Goal: Task Accomplishment & Management: Complete application form

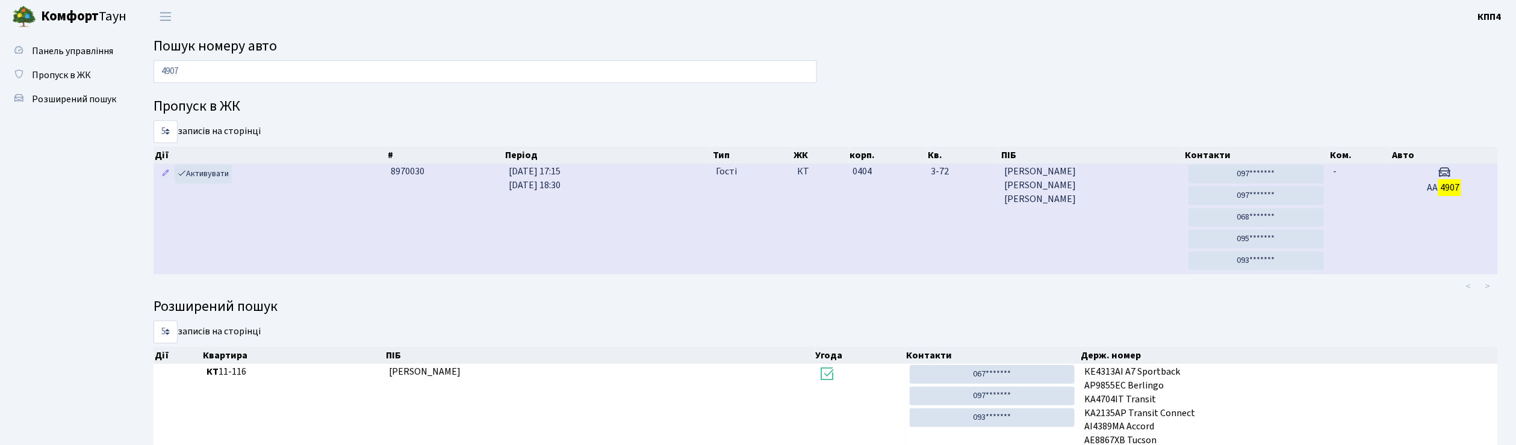
type input "4907"
click at [891, 229] on td "0404" at bounding box center [887, 219] width 78 height 111
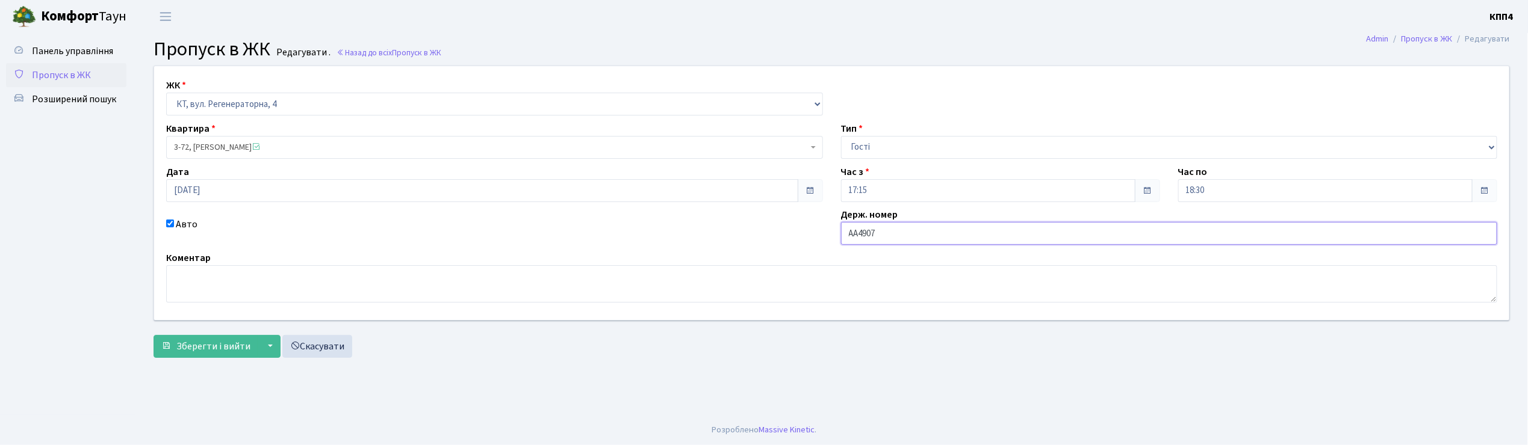
click at [887, 234] on input "АА4907" at bounding box center [1169, 233] width 657 height 23
type input "АА4907РН"
click at [229, 356] on button "Зберегти і вийти" at bounding box center [206, 346] width 105 height 23
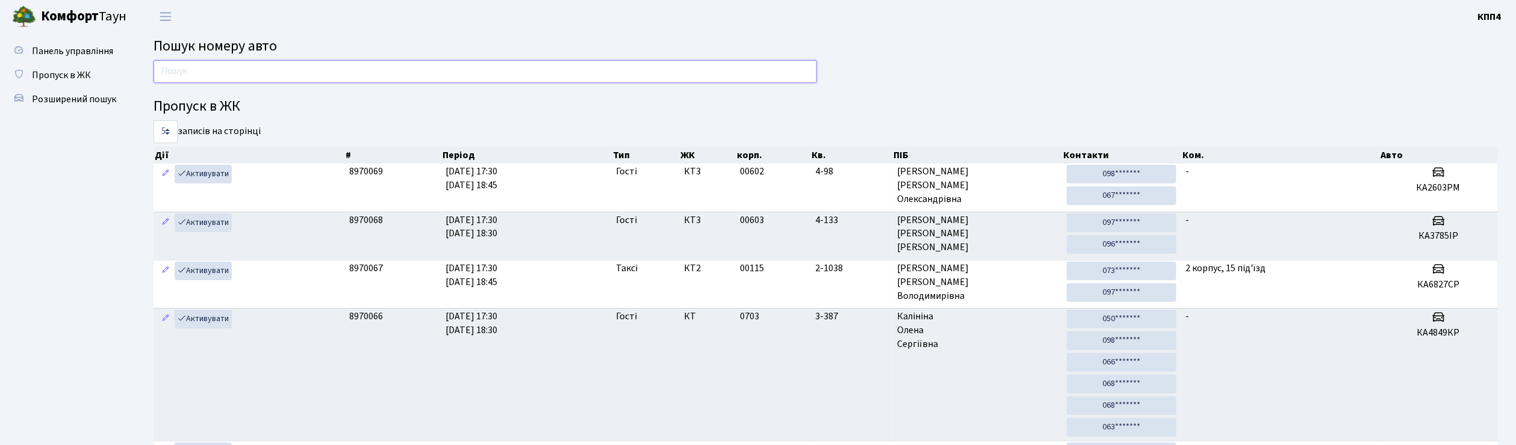
click at [189, 63] on input "text" at bounding box center [485, 71] width 663 height 23
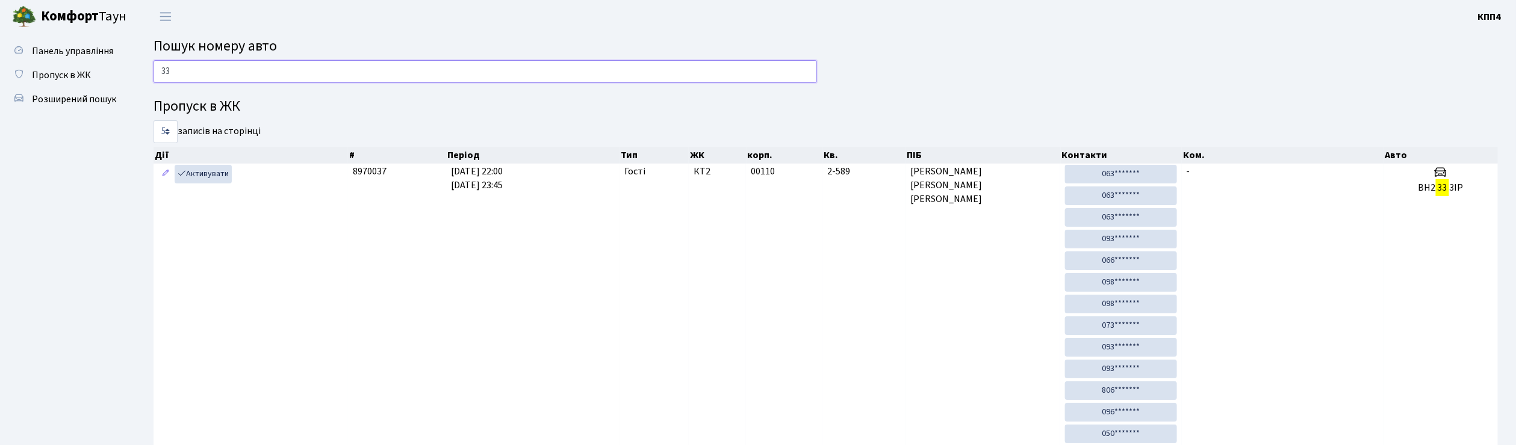
type input "3"
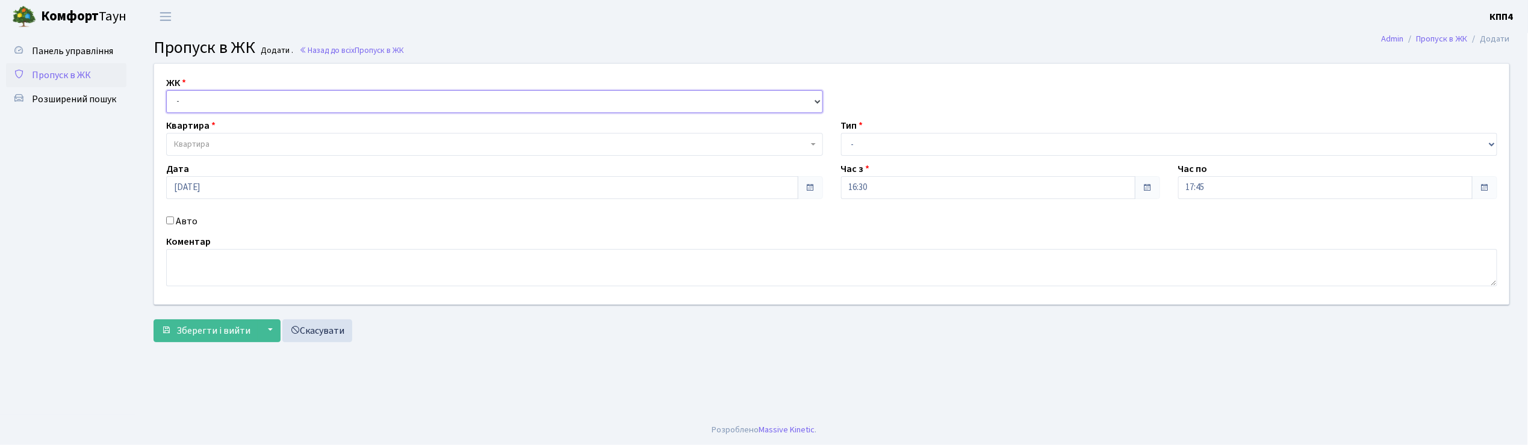
click at [232, 99] on select "- КТ, вул. Регенераторна, 4 КТ2, просп. [STREET_ADDRESS] [STREET_ADDRESS] [PERS…" at bounding box center [494, 101] width 657 height 23
select select "271"
click at [166, 90] on select "- КТ, вул. Регенераторна, 4 КТ2, просп. [STREET_ADDRESS] [STREET_ADDRESS] [PERS…" at bounding box center [494, 101] width 657 height 23
select select
click at [218, 136] on span "Квартира" at bounding box center [494, 144] width 657 height 23
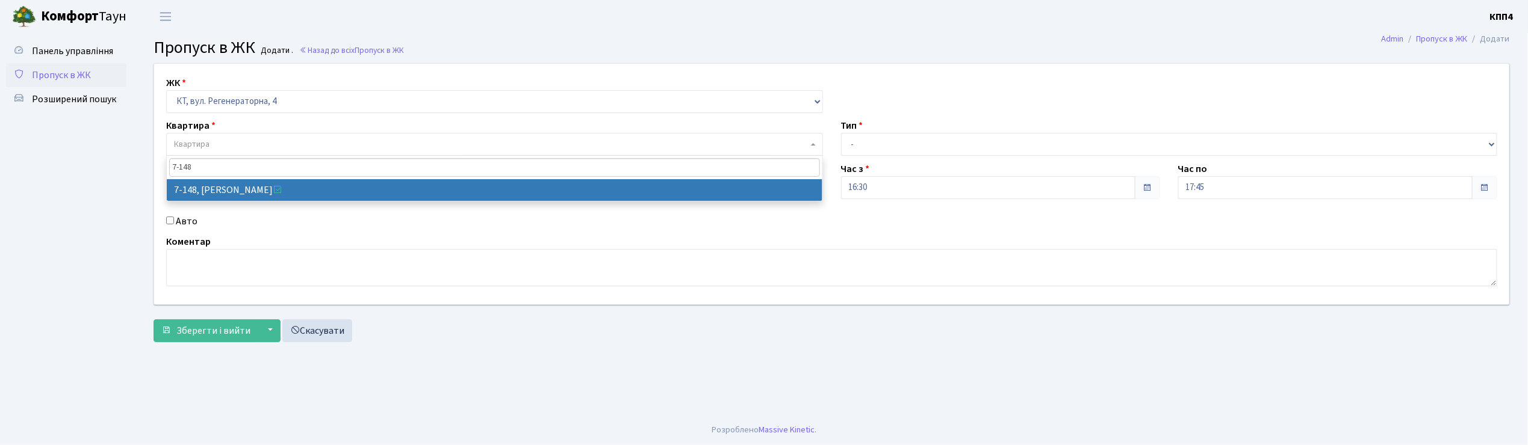
type input "7-148"
select select "5069"
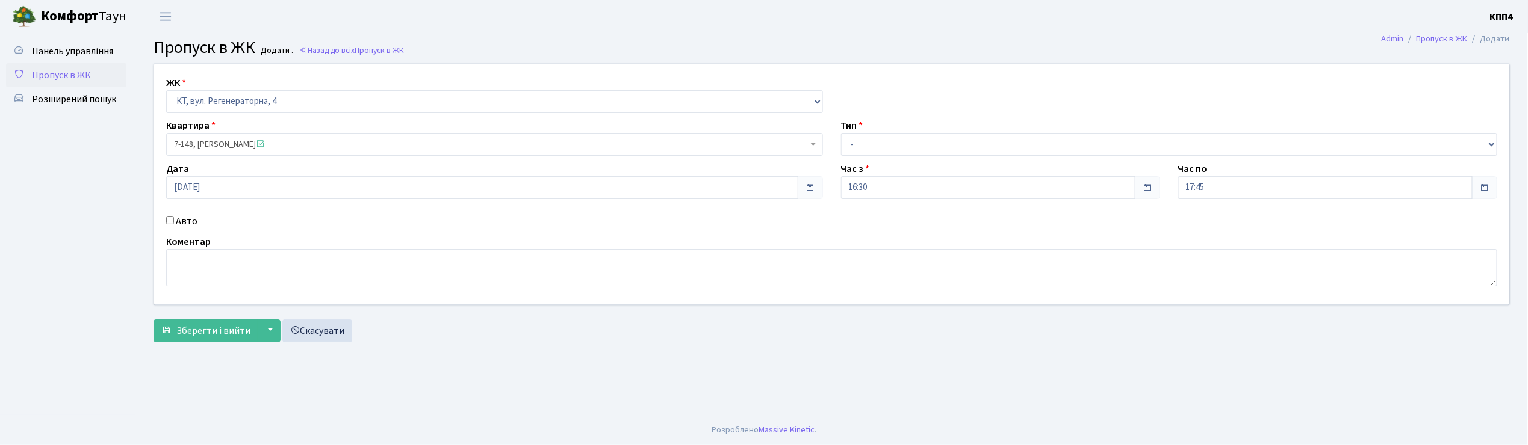
click at [169, 222] on input "Авто" at bounding box center [170, 221] width 8 height 8
checkbox input "true"
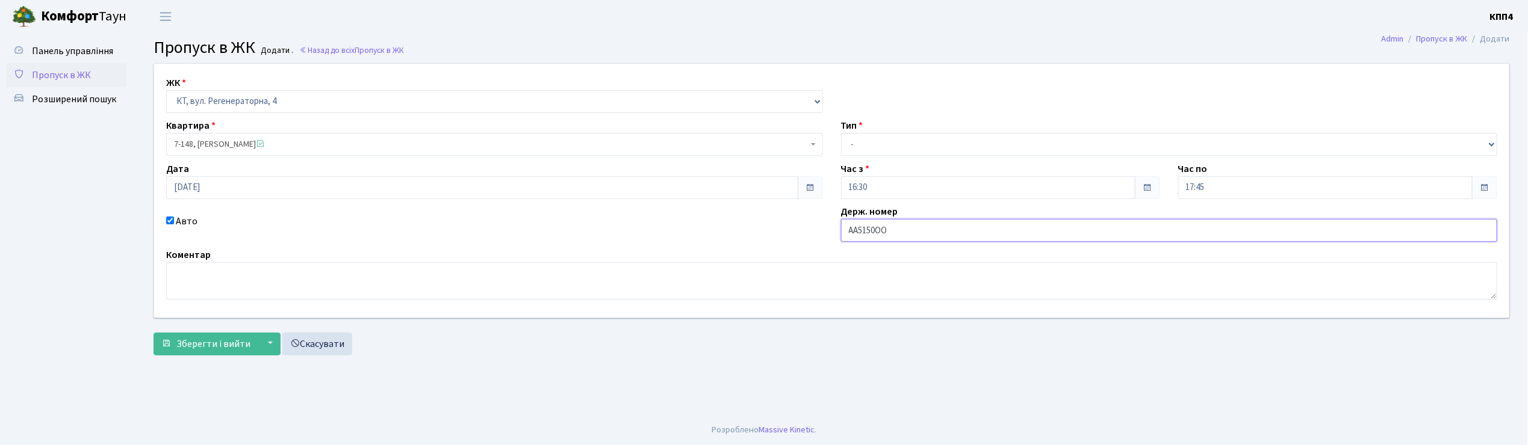
type input "АА5150ОО"
click at [860, 138] on select "- Доставка Таксі Гості Сервіс" at bounding box center [1169, 144] width 657 height 23
select select "3"
click at [841, 133] on select "- Доставка Таксі Гості Сервіс" at bounding box center [1169, 144] width 657 height 23
click at [224, 350] on span "Зберегти і вийти" at bounding box center [213, 344] width 74 height 13
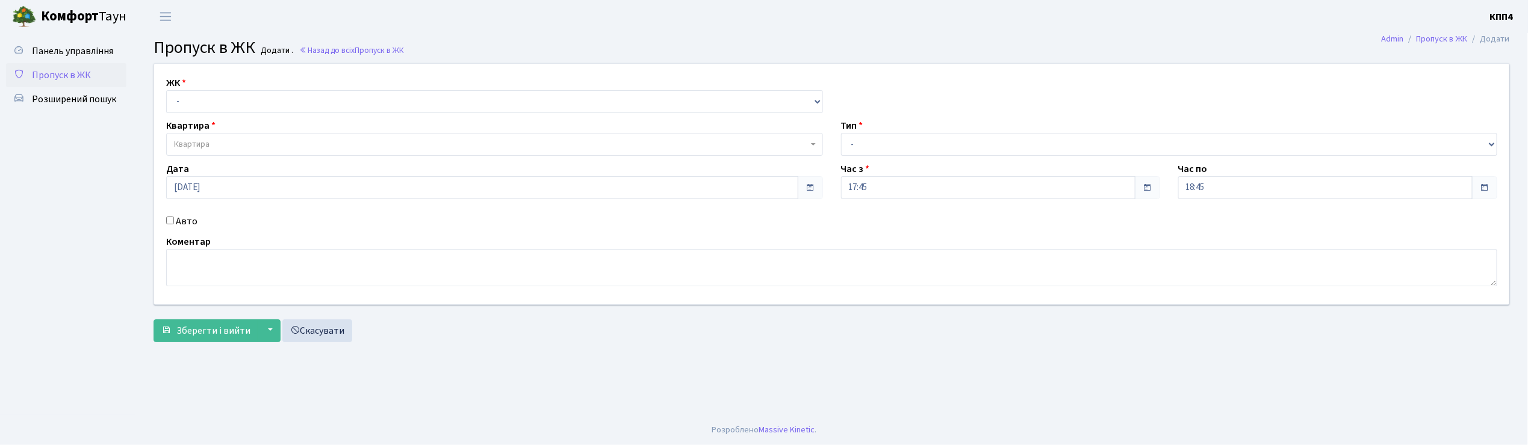
click at [169, 220] on input "Авто" at bounding box center [170, 221] width 8 height 8
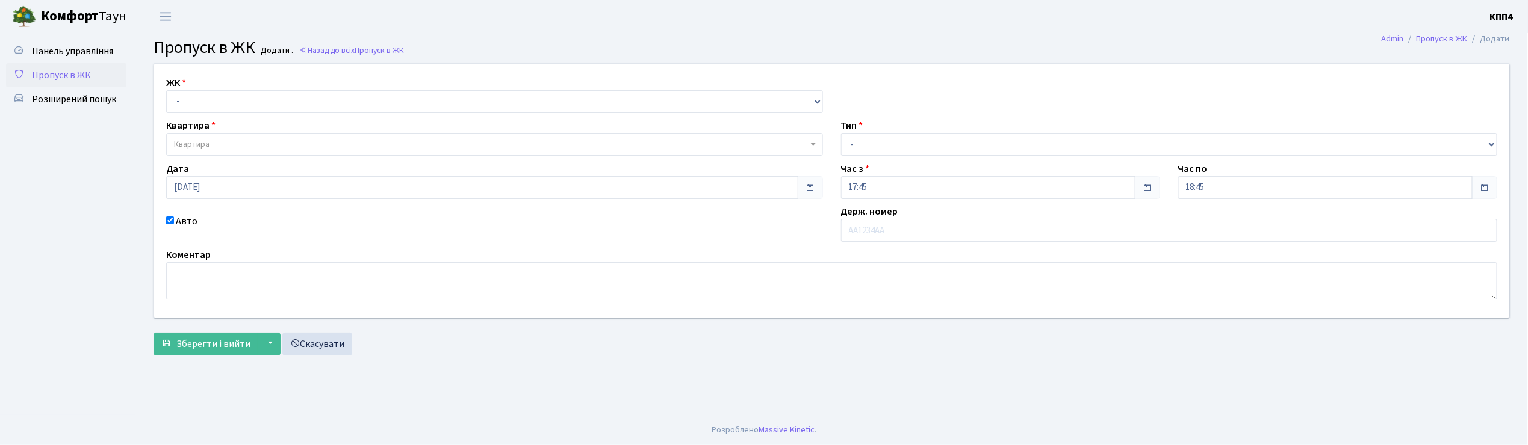
click at [169, 220] on input "Авто" at bounding box center [170, 221] width 8 height 8
checkbox input "false"
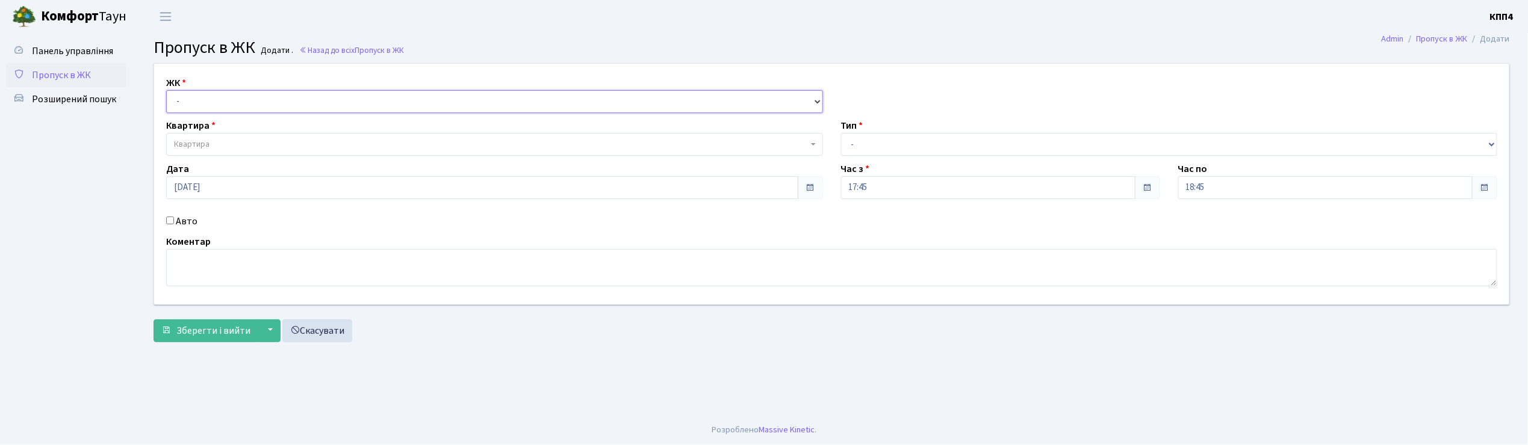
click at [202, 99] on select "- КТ, вул. Регенераторна, 4 КТ2, просп. [STREET_ADDRESS] [STREET_ADDRESS] [PERS…" at bounding box center [494, 101] width 657 height 23
select select "271"
click at [166, 90] on select "- КТ, вул. Регенераторна, 4 КТ2, просп. [STREET_ADDRESS] [STREET_ADDRESS] [PERS…" at bounding box center [494, 101] width 657 height 23
select select
click at [217, 143] on span "Квартира" at bounding box center [491, 144] width 634 height 12
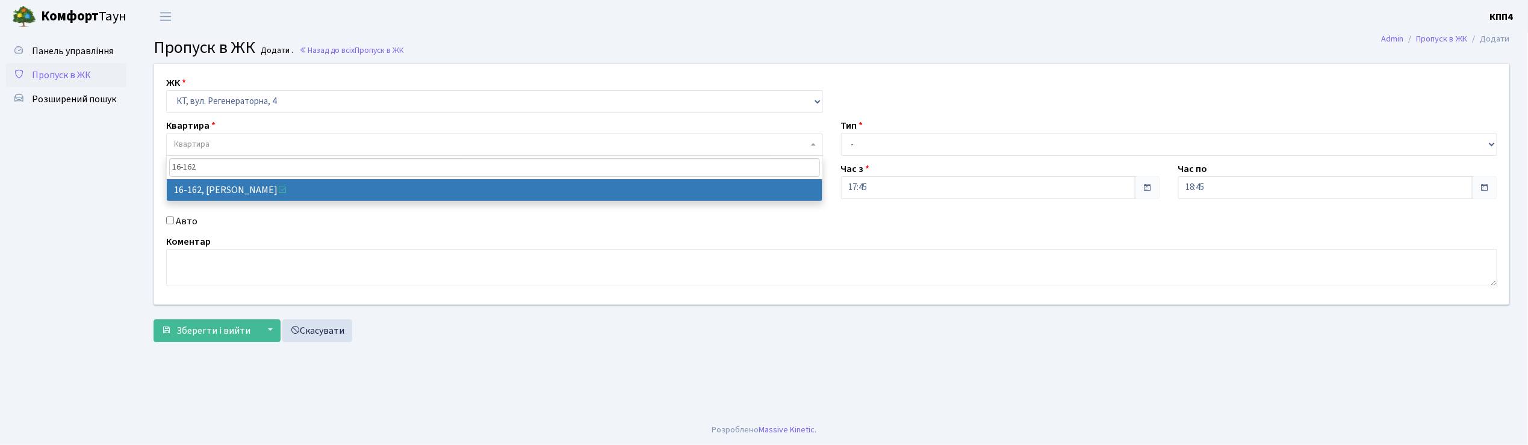
type input "16-162"
select select "8723"
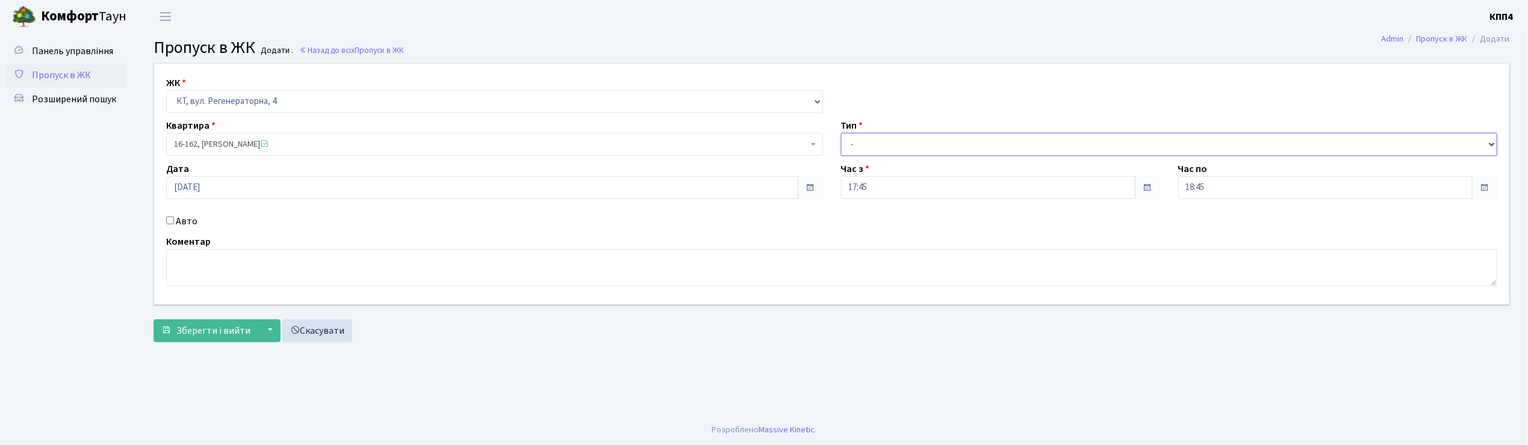
click at [867, 152] on select "- Доставка Таксі Гості Сервіс" at bounding box center [1169, 144] width 657 height 23
select select "1"
click at [841, 133] on select "- Доставка Таксі Гості Сервіс" at bounding box center [1169, 144] width 657 height 23
click at [215, 330] on span "Зберегти і вийти" at bounding box center [213, 330] width 74 height 13
click at [172, 218] on input "Авто" at bounding box center [170, 221] width 8 height 8
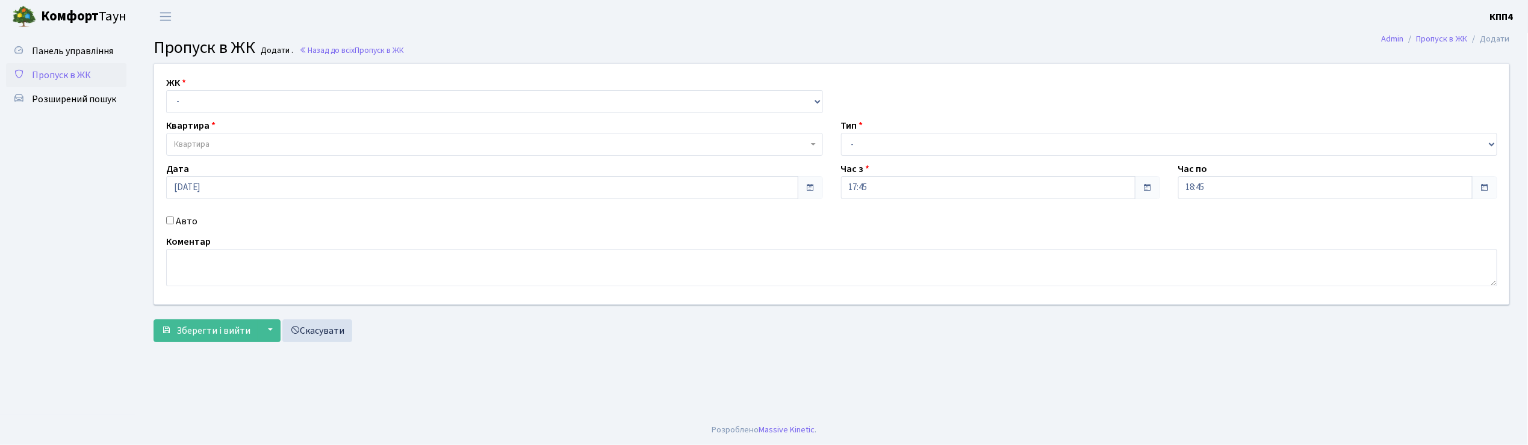
checkbox input "true"
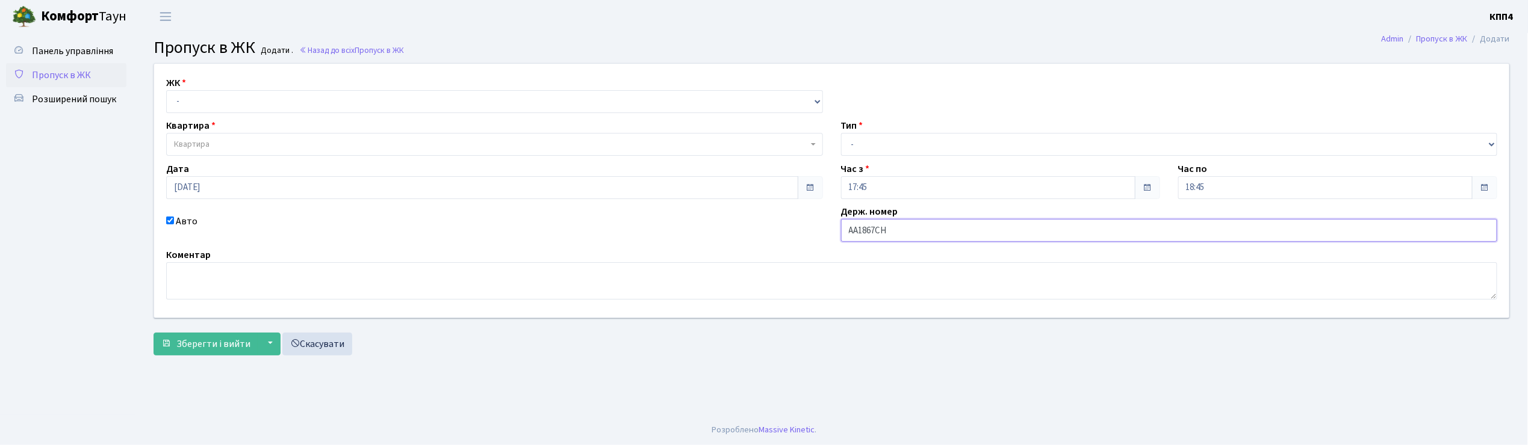
type input "АА1867СН"
click at [230, 108] on select "- КТ, вул. Регенераторна, 4 КТ2, просп. [STREET_ADDRESS] [STREET_ADDRESS] [PERS…" at bounding box center [494, 101] width 657 height 23
select select "271"
click at [166, 90] on select "- КТ, вул. Регенераторна, 4 КТ2, просп. [STREET_ADDRESS] [STREET_ADDRESS] [PERS…" at bounding box center [494, 101] width 657 height 23
select select
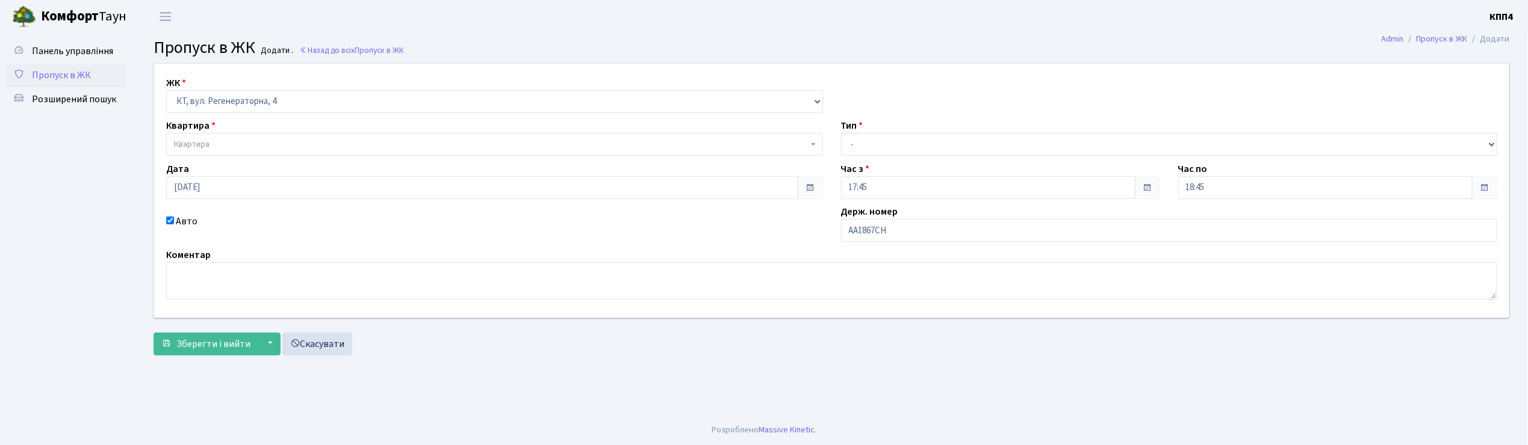
click at [217, 140] on span "Квартира" at bounding box center [491, 144] width 634 height 12
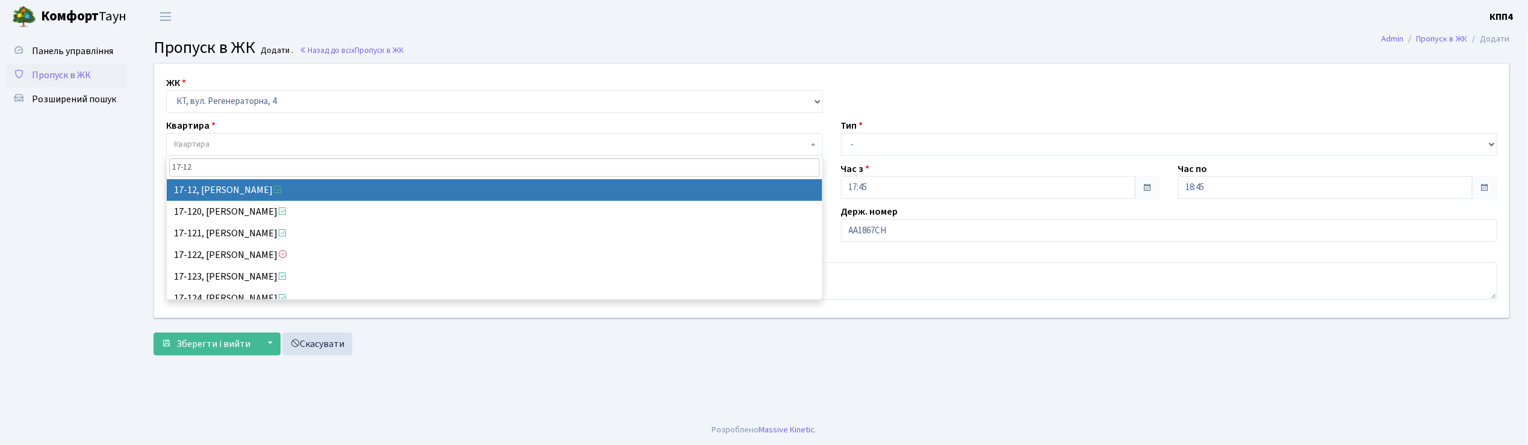
type input "17-12"
select select "8966"
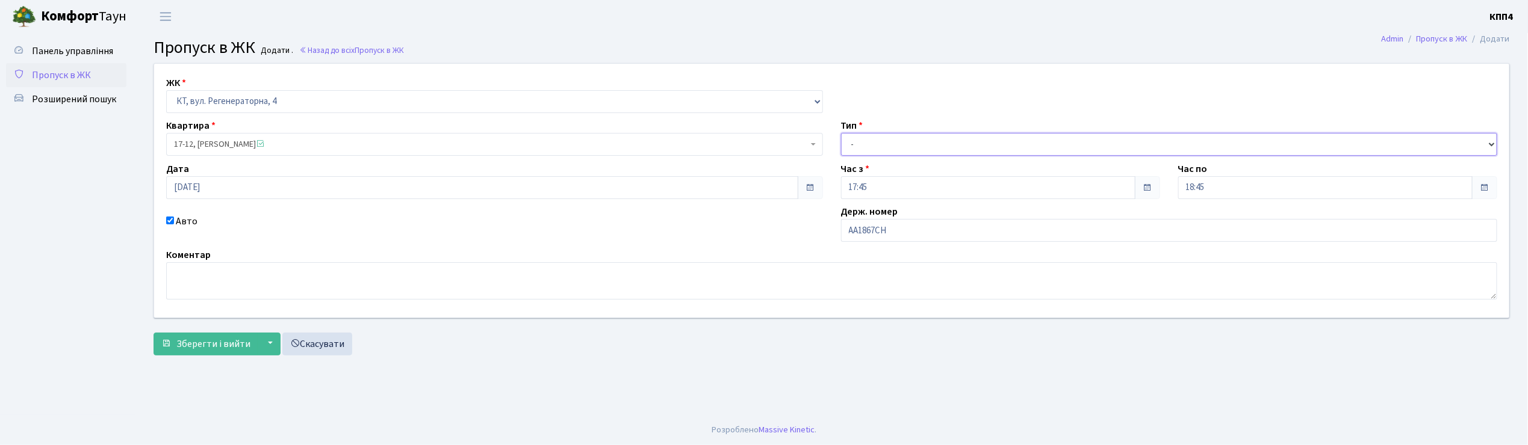
click at [894, 143] on select "- Доставка Таксі Гості Сервіс" at bounding box center [1169, 144] width 657 height 23
select select "2"
click at [841, 133] on select "- Доставка Таксі Гості Сервіс" at bounding box center [1169, 144] width 657 height 23
click at [200, 350] on span "Зберегти і вийти" at bounding box center [213, 344] width 74 height 13
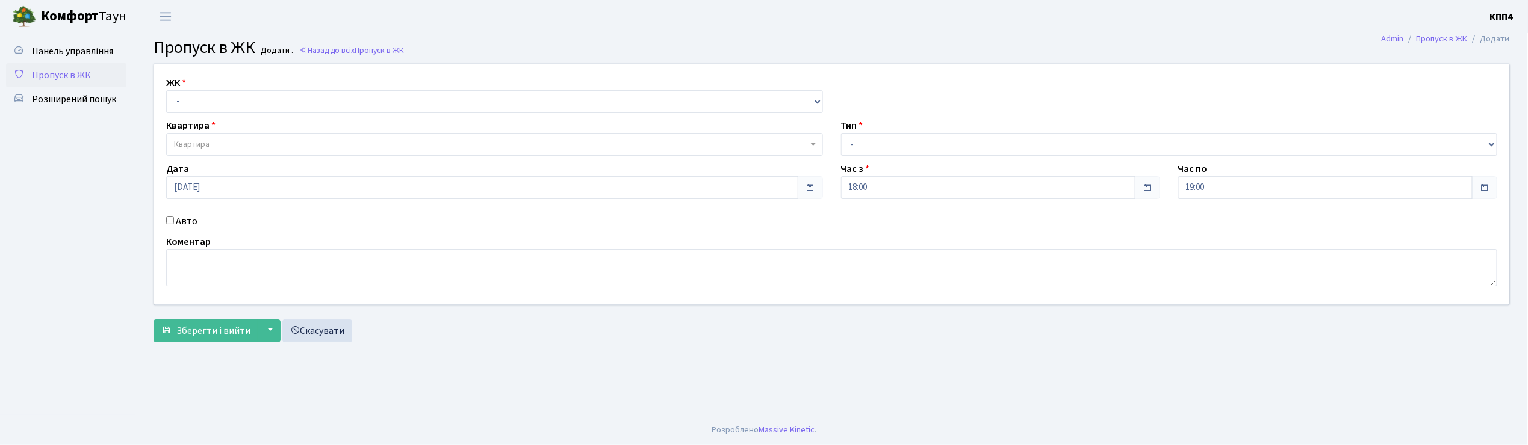
click at [169, 223] on input "Авто" at bounding box center [170, 221] width 8 height 8
checkbox input "true"
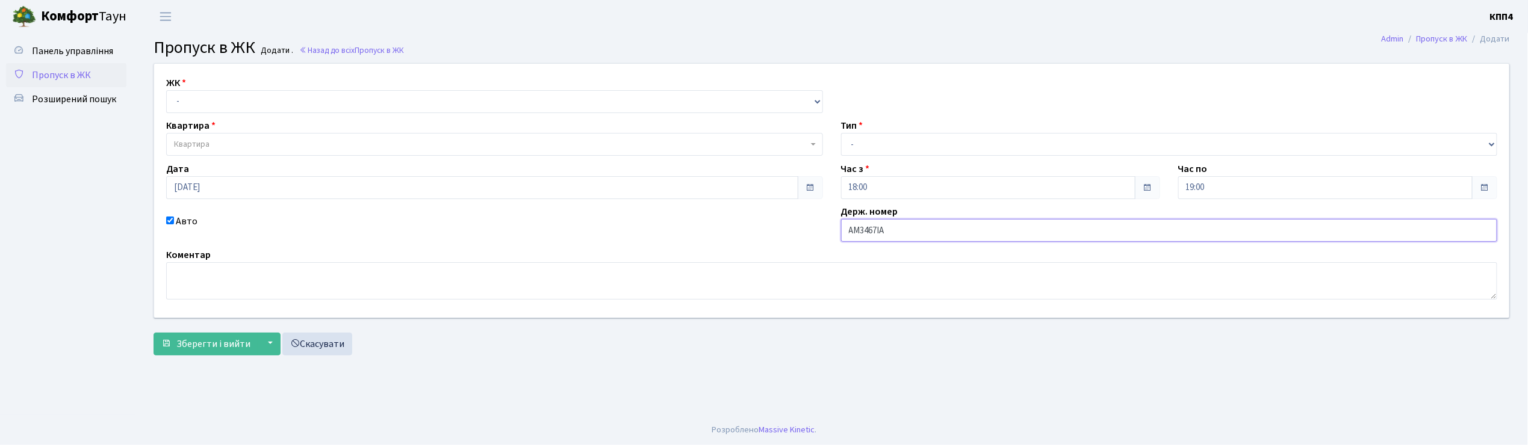
type input "АМ3467ІА"
click at [208, 112] on select "- КТ, вул. Регенераторна, 4 КТ2, просп. [STREET_ADDRESS] [STREET_ADDRESS] [PERS…" at bounding box center [494, 101] width 657 height 23
select select "271"
click at [166, 90] on select "- КТ, вул. Регенераторна, 4 КТ2, просп. [STREET_ADDRESS] [STREET_ADDRESS] [PERS…" at bounding box center [494, 101] width 657 height 23
select select
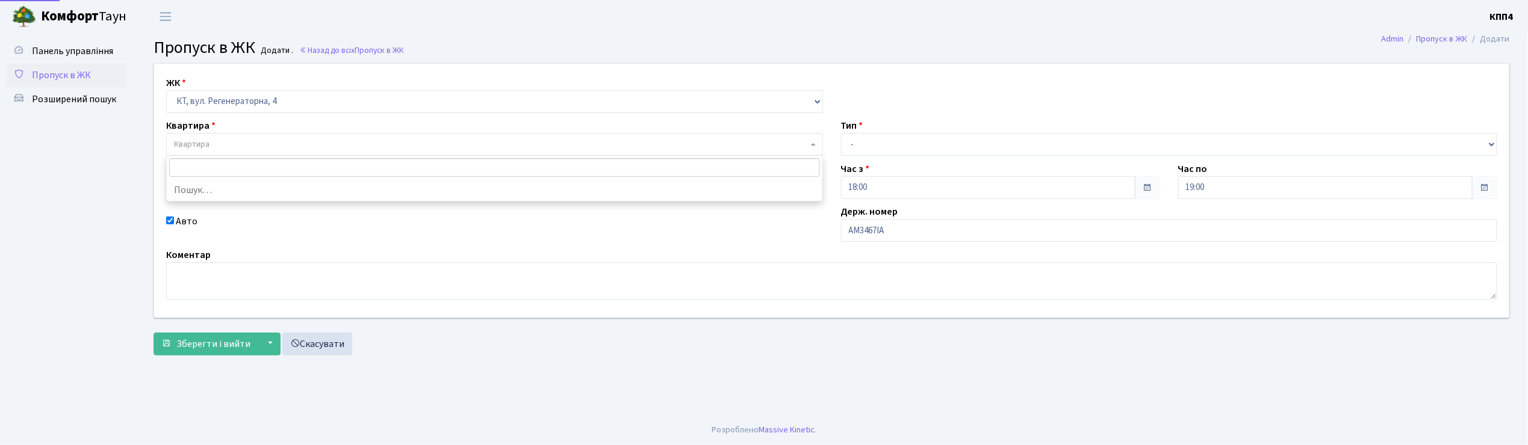
click at [213, 138] on span "Квартира" at bounding box center [494, 144] width 657 height 23
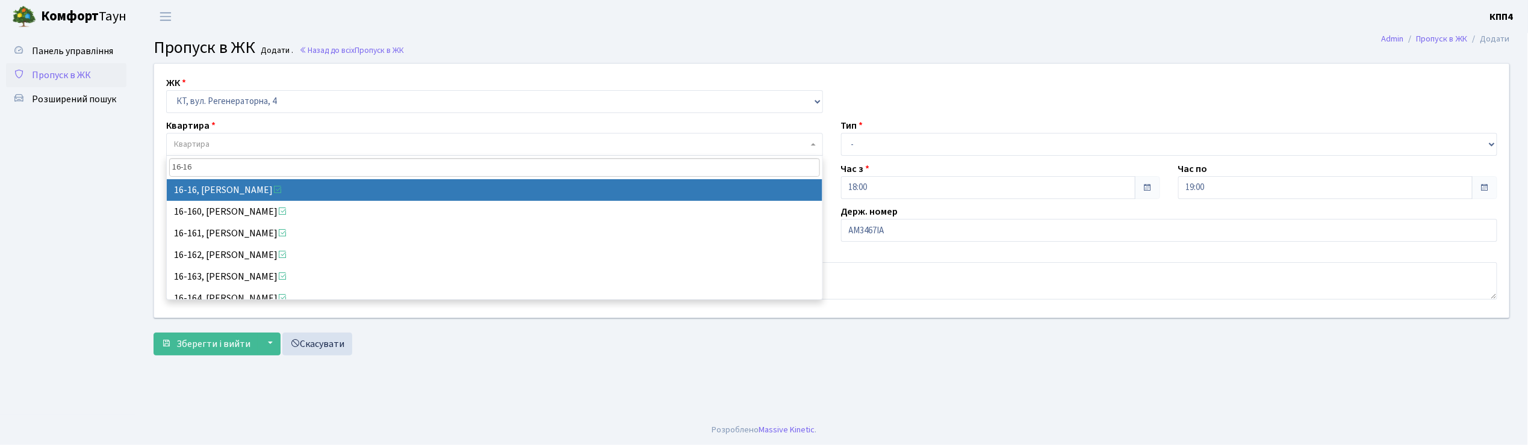
type input "16-16"
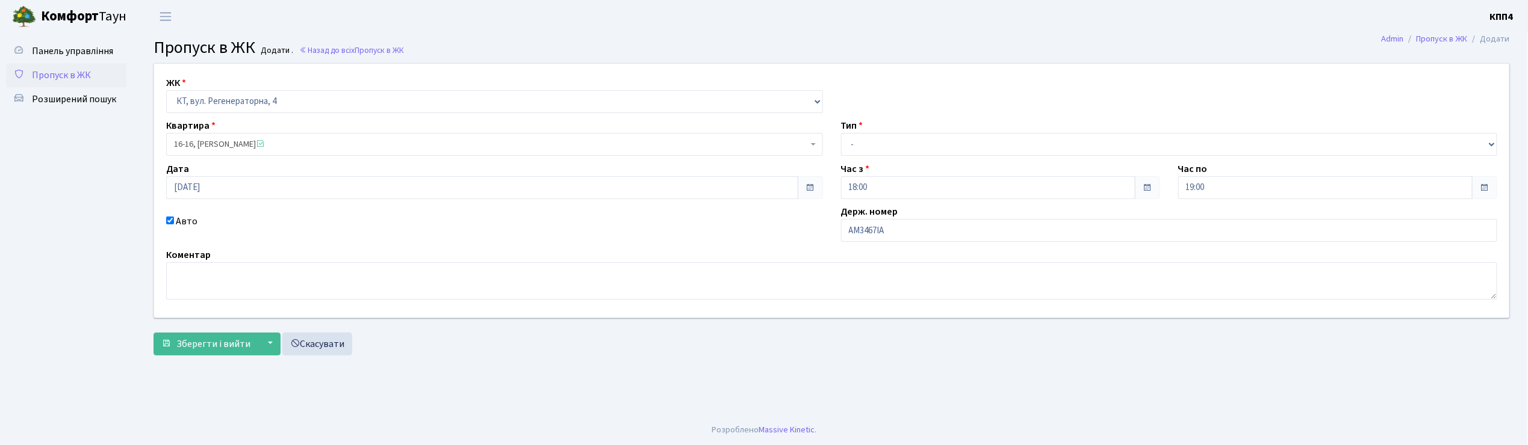
select select "8577"
click at [876, 143] on select "- Доставка Таксі Гості Сервіс" at bounding box center [1169, 144] width 657 height 23
select select "2"
click at [841, 133] on select "- Доставка Таксі Гості Сервіс" at bounding box center [1169, 144] width 657 height 23
click at [182, 347] on span "Зберегти і вийти" at bounding box center [213, 344] width 74 height 13
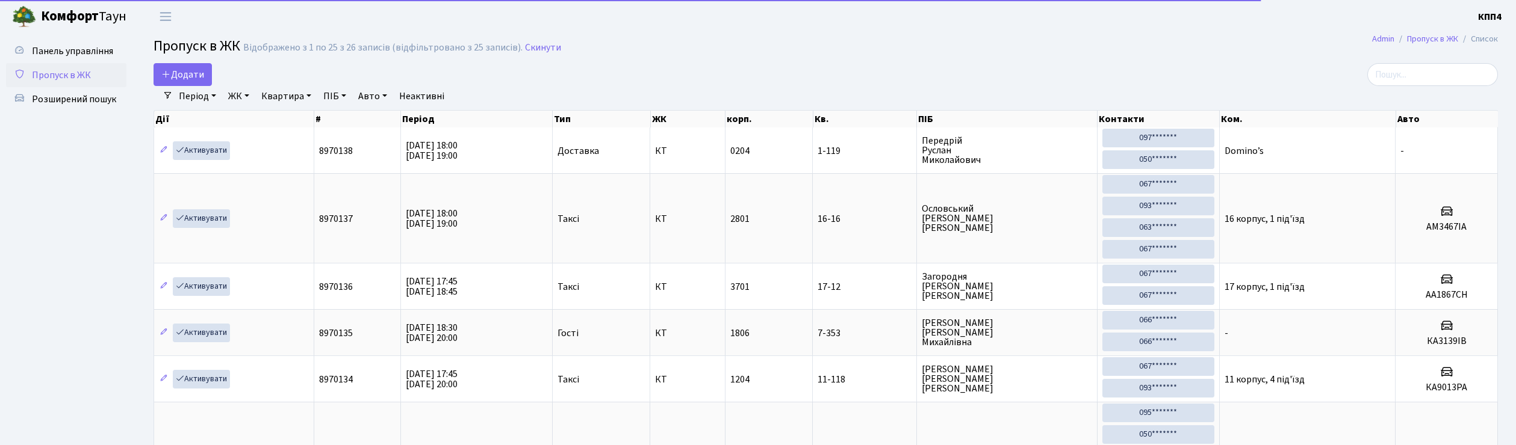
select select "25"
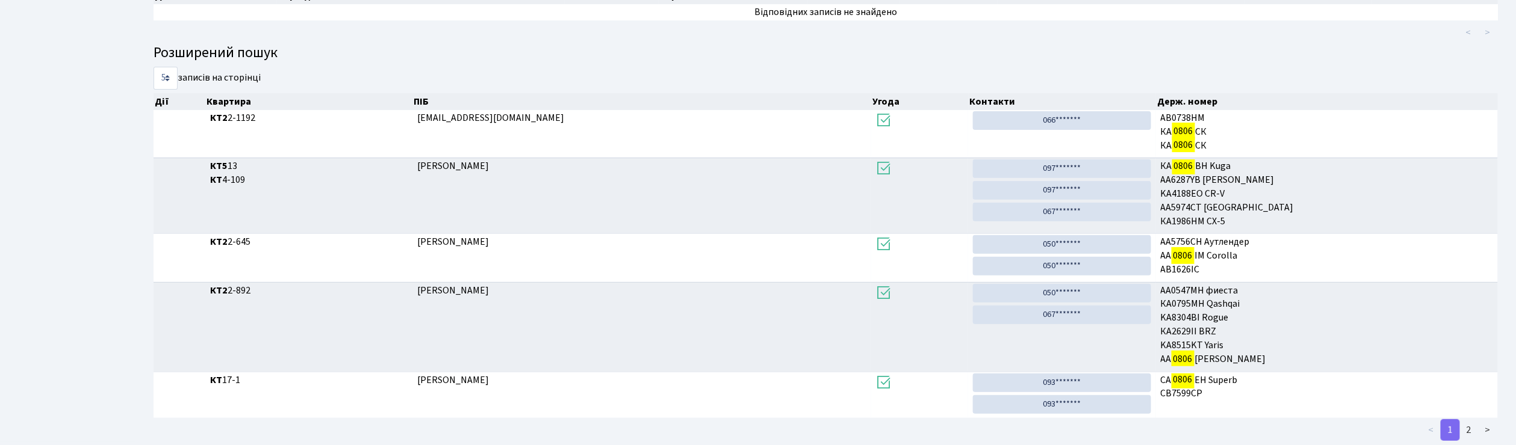
scroll to position [188, 0]
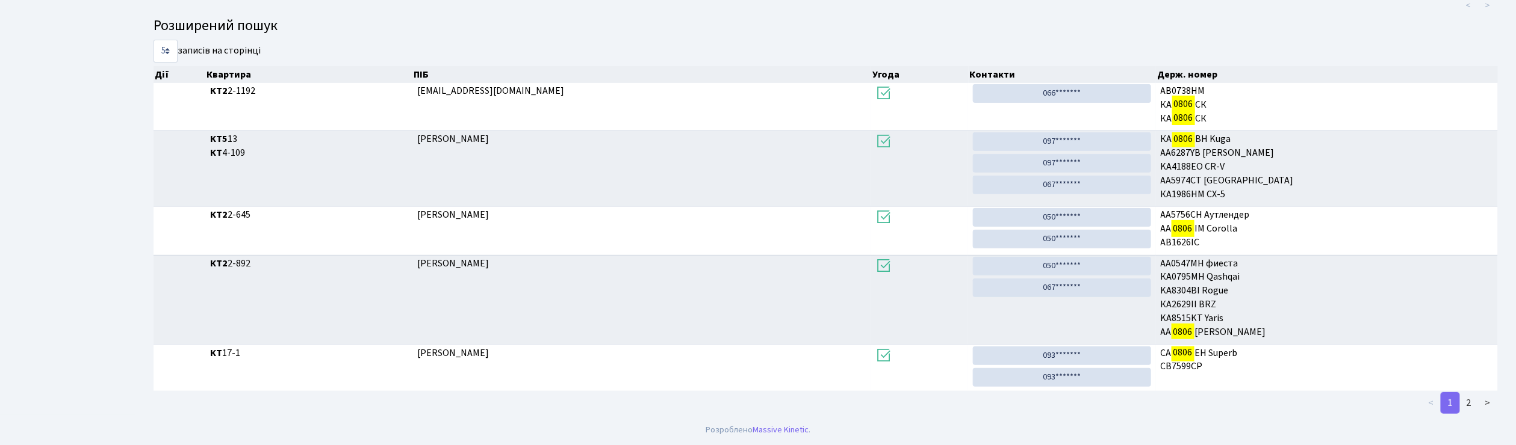
click at [1459, 405] on link "1" at bounding box center [1450, 403] width 19 height 22
click at [1465, 405] on link "2" at bounding box center [1468, 403] width 19 height 22
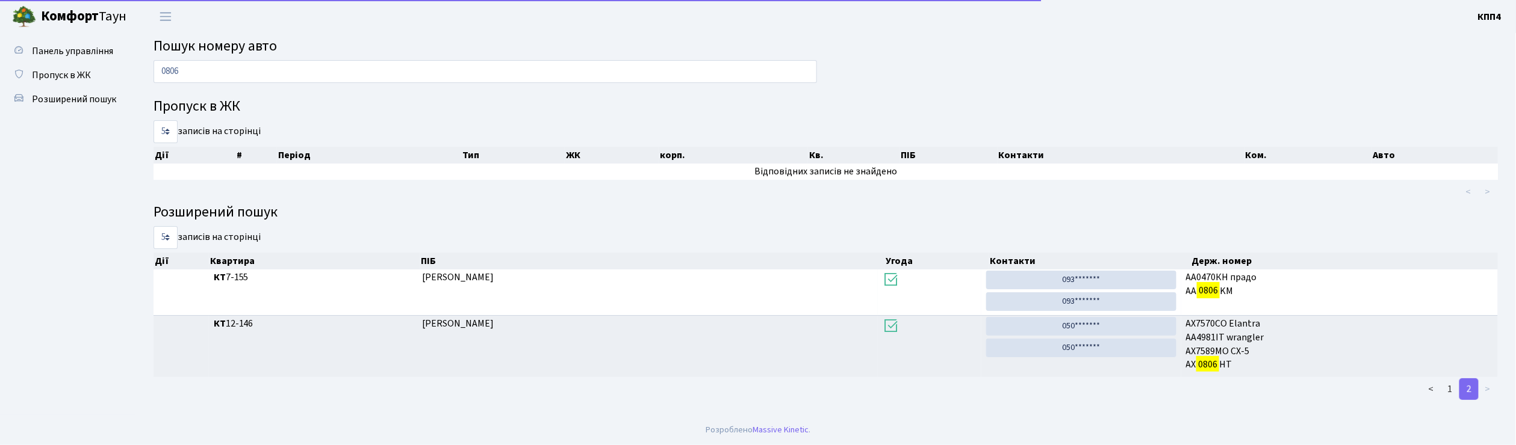
scroll to position [0, 0]
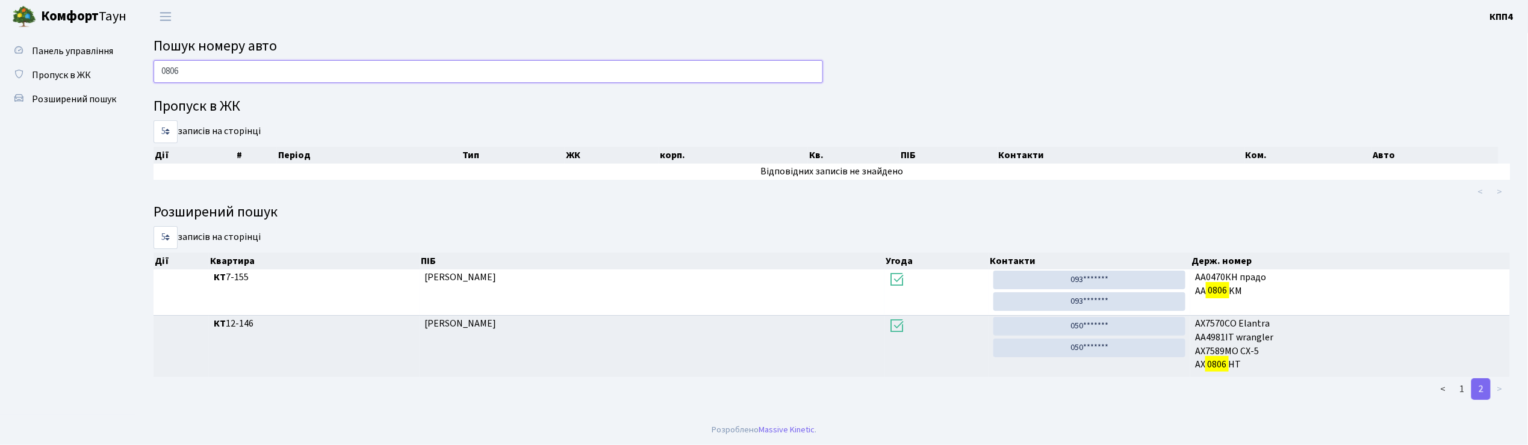
click at [213, 68] on input "0806" at bounding box center [488, 71] width 669 height 23
type input "0"
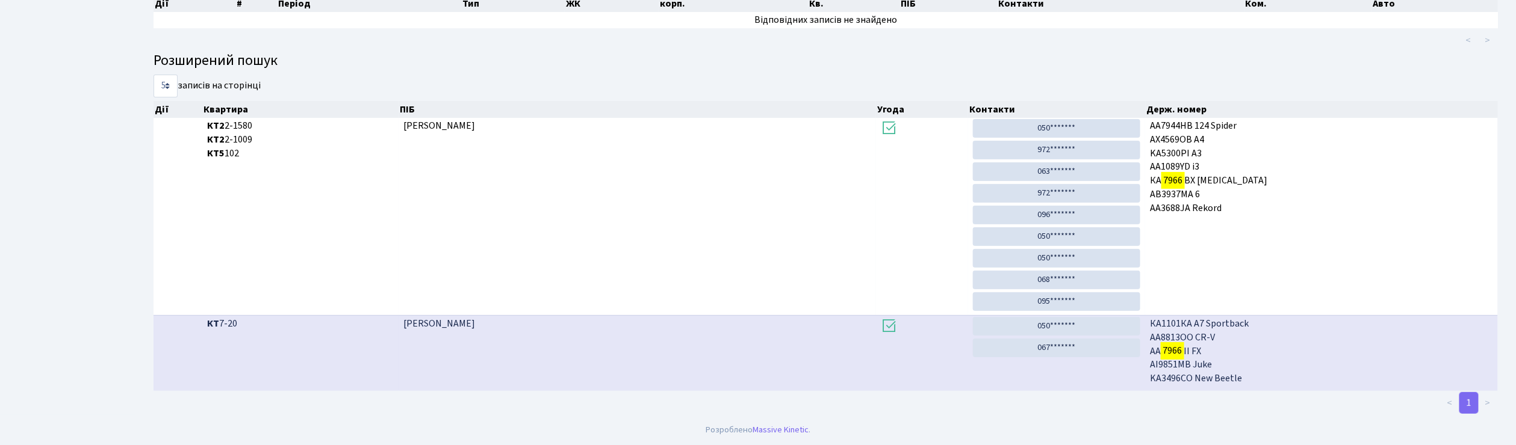
scroll to position [65, 0]
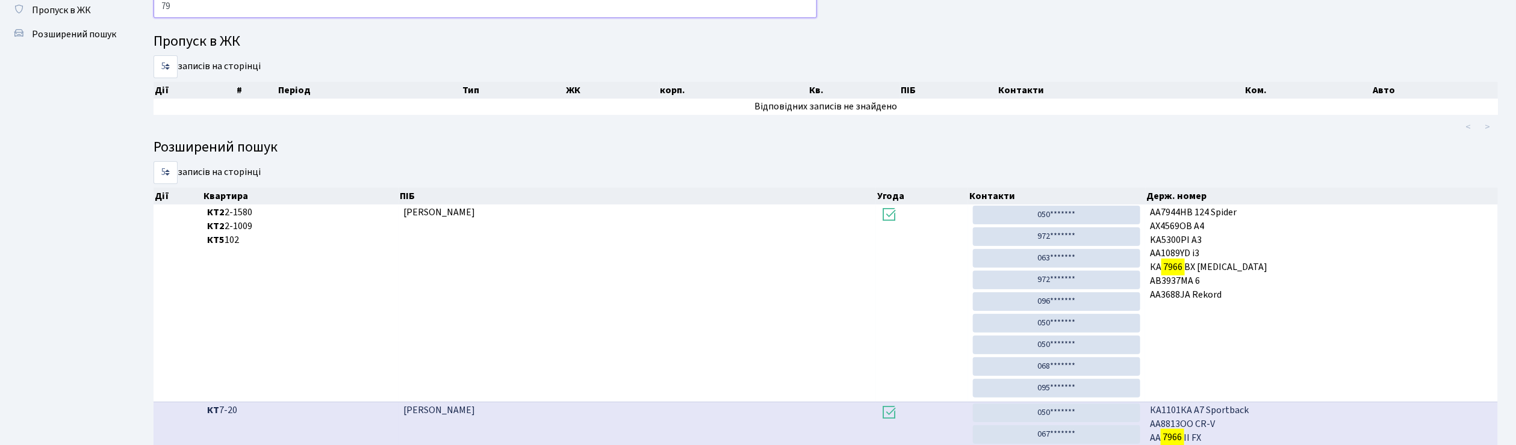
type input "7"
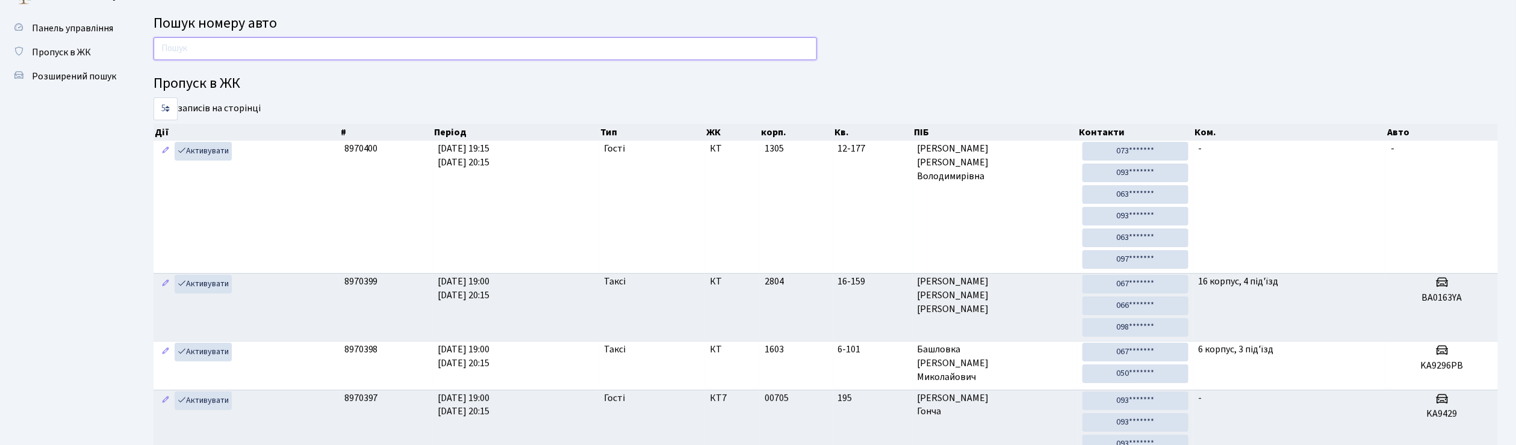
scroll to position [0, 0]
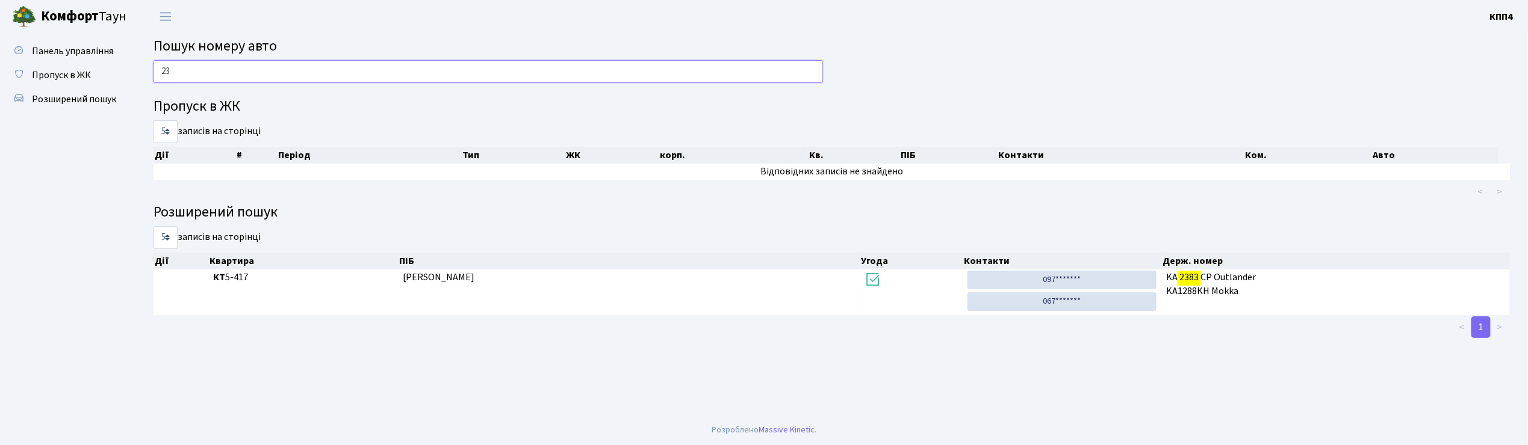
type input "2"
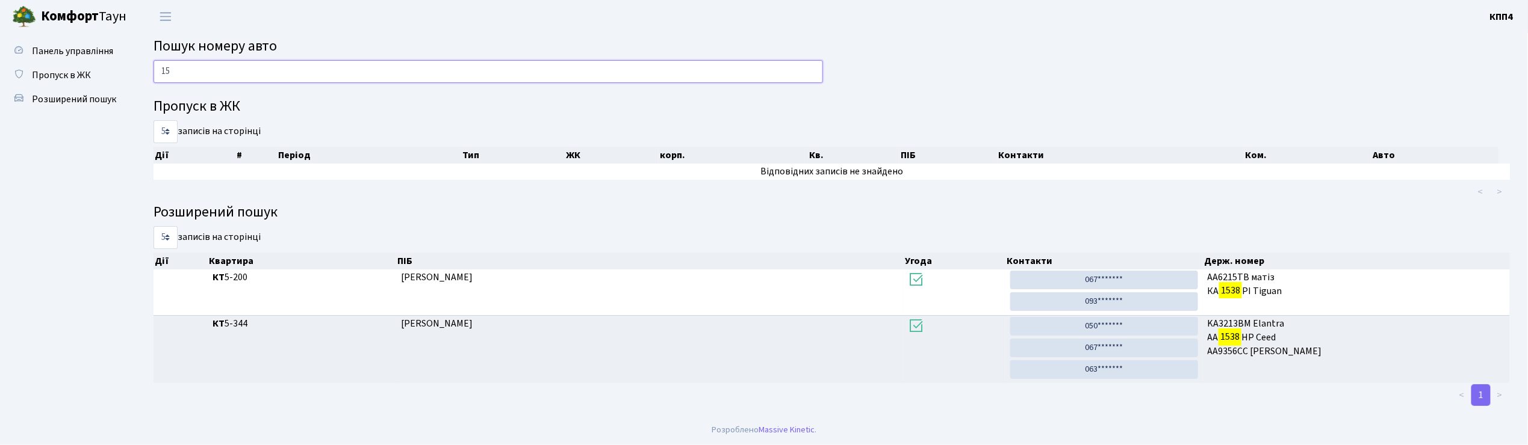
type input "1"
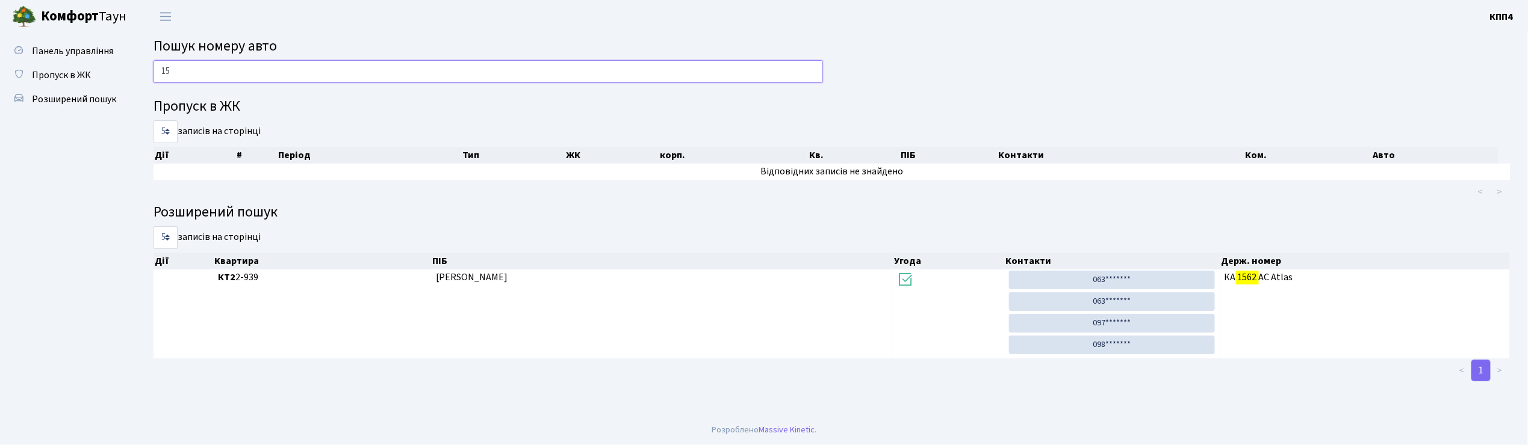
type input "1"
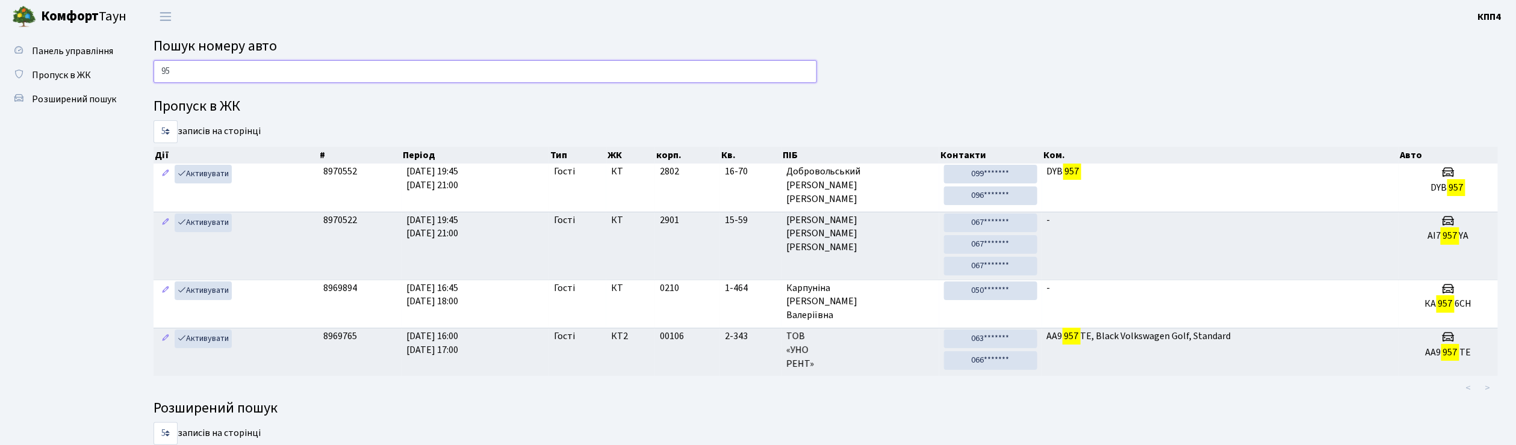
type input "9"
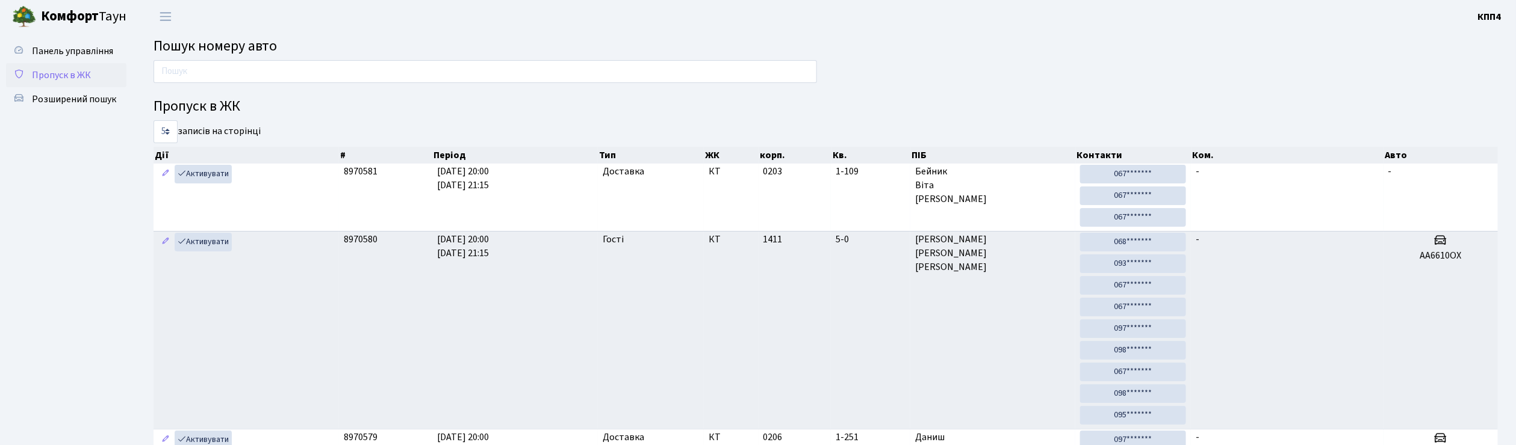
click at [64, 75] on span "Пропуск в ЖК" at bounding box center [61, 75] width 59 height 13
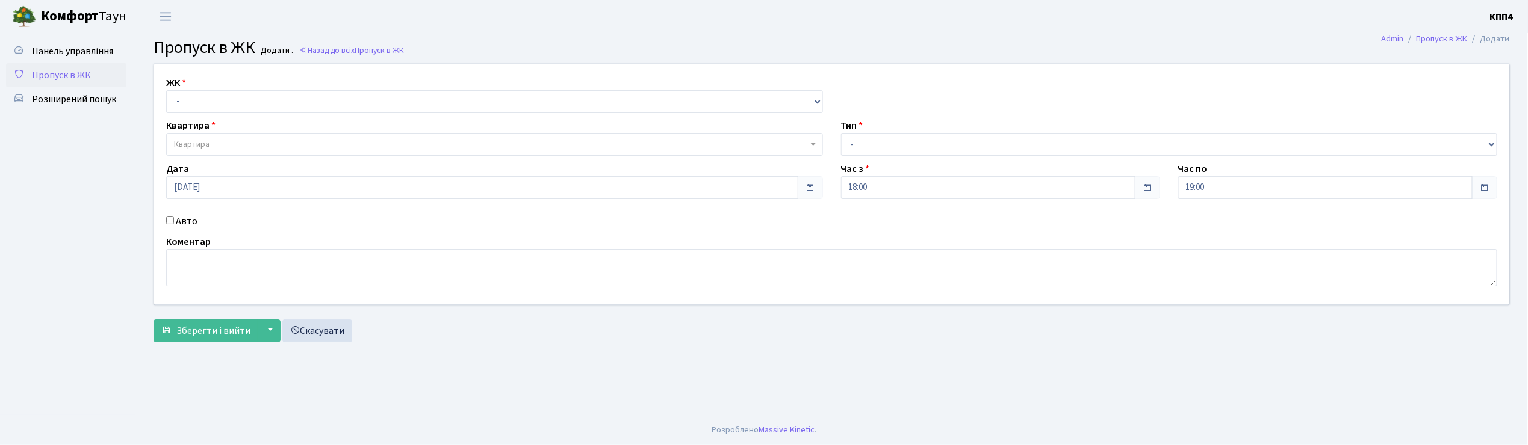
click at [173, 219] on input "Авто" at bounding box center [170, 221] width 8 height 8
checkbox input "true"
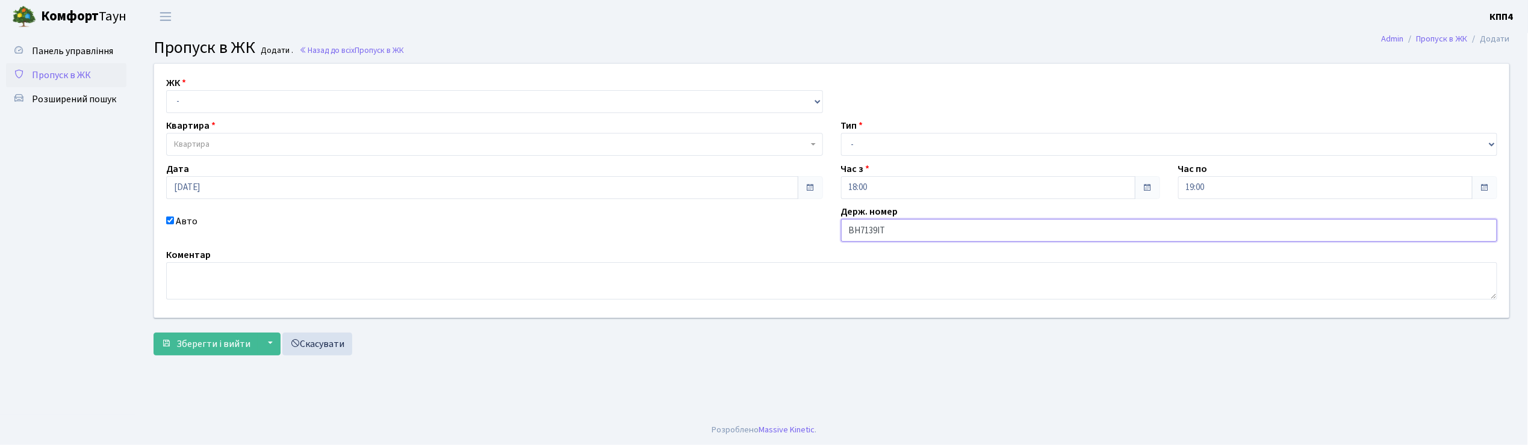
type input "ВН7139ІТ"
click at [218, 109] on select "- КТ, вул. Регенераторна, 4 КТ2, просп. Соборності, 17 КТ3, вул. Березнева, 16 …" at bounding box center [494, 101] width 657 height 23
select select "271"
click at [166, 90] on select "- КТ, вул. Регенераторна, 4 КТ2, просп. Соборності, 17 КТ3, вул. Березнева, 16 …" at bounding box center [494, 101] width 657 height 23
select select
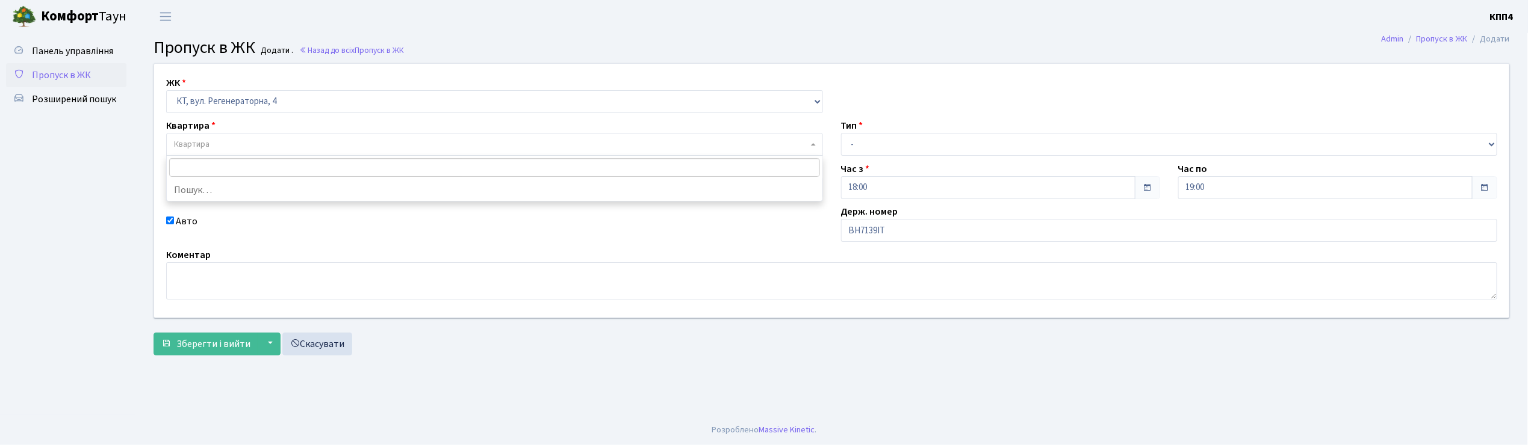
click at [230, 140] on span "Квартира" at bounding box center [491, 144] width 634 height 12
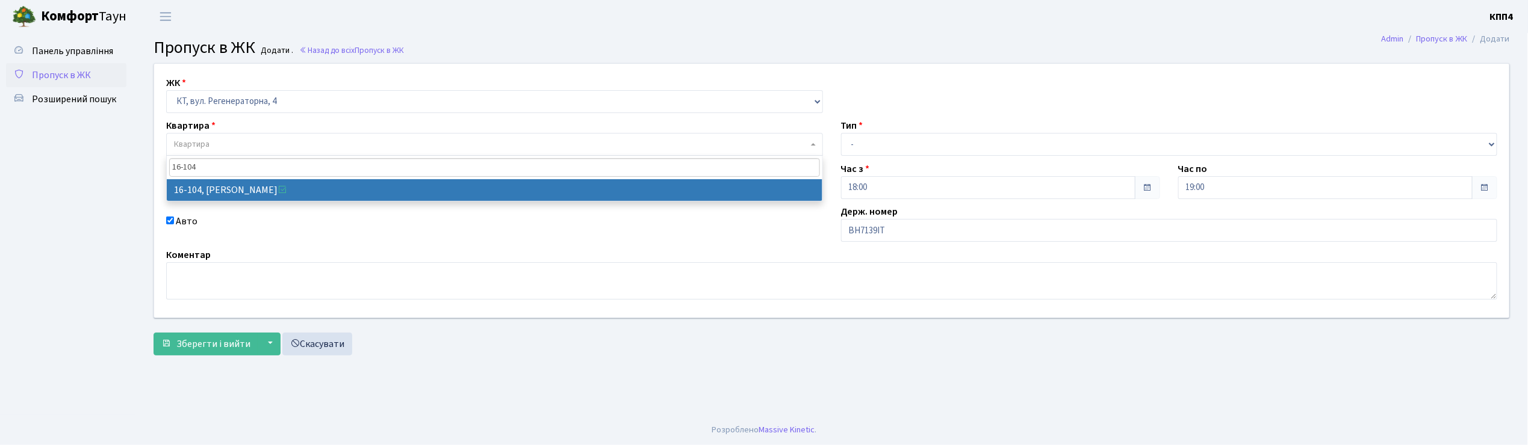
type input "16-104"
select select "8665"
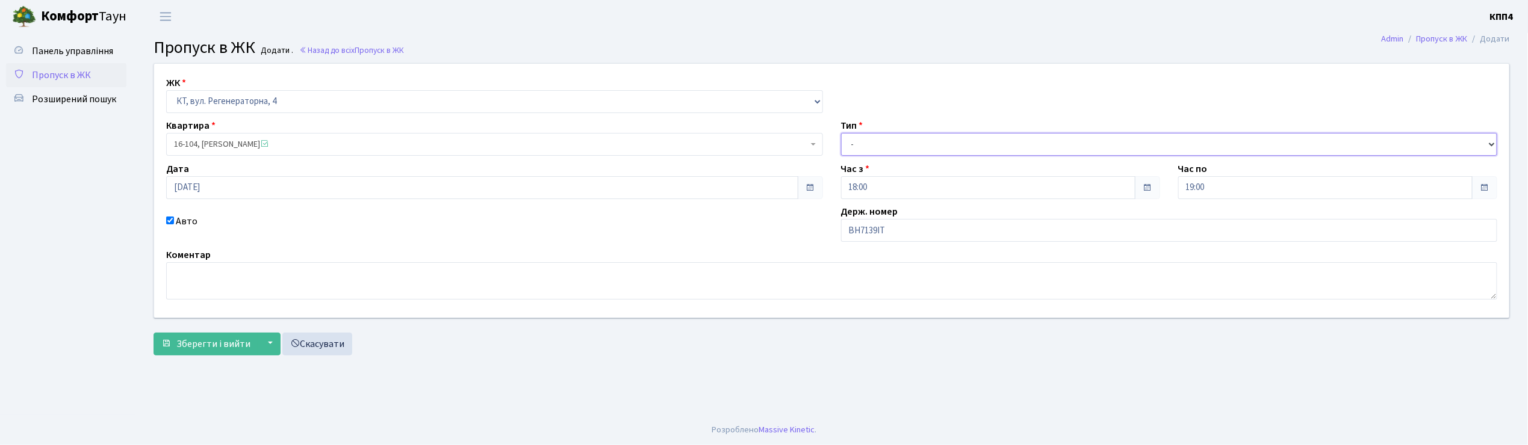
click at [909, 141] on select "- Доставка Таксі Гості Сервіс" at bounding box center [1169, 144] width 657 height 23
select select "2"
click at [841, 133] on select "- Доставка Таксі Гості Сервіс" at bounding box center [1169, 144] width 657 height 23
click at [216, 352] on button "Зберегти і вийти" at bounding box center [206, 344] width 105 height 23
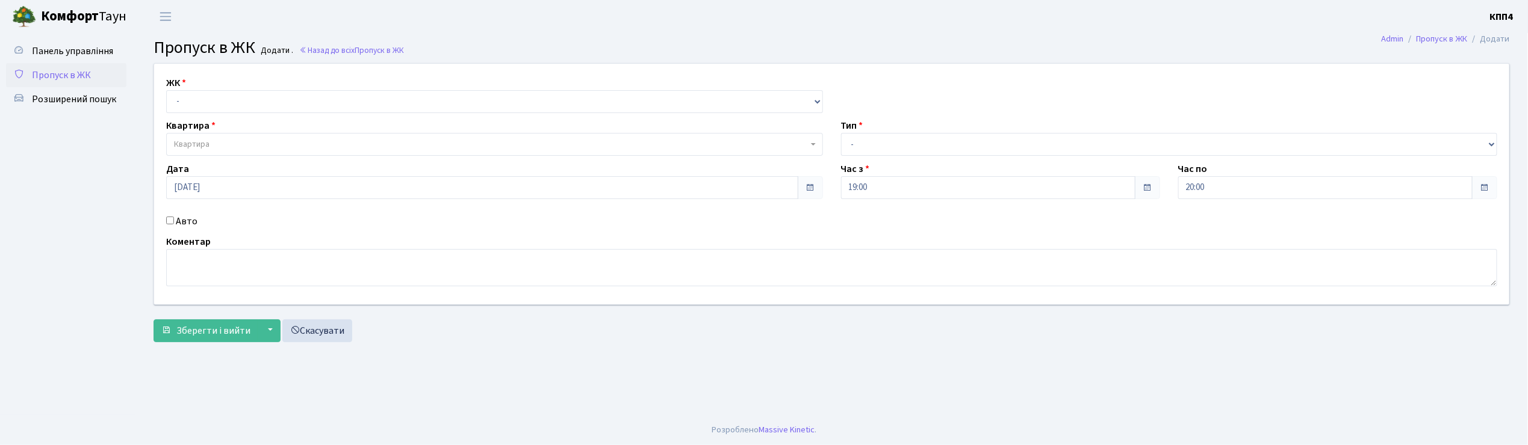
click at [169, 222] on input "Авто" at bounding box center [170, 221] width 8 height 8
checkbox input "true"
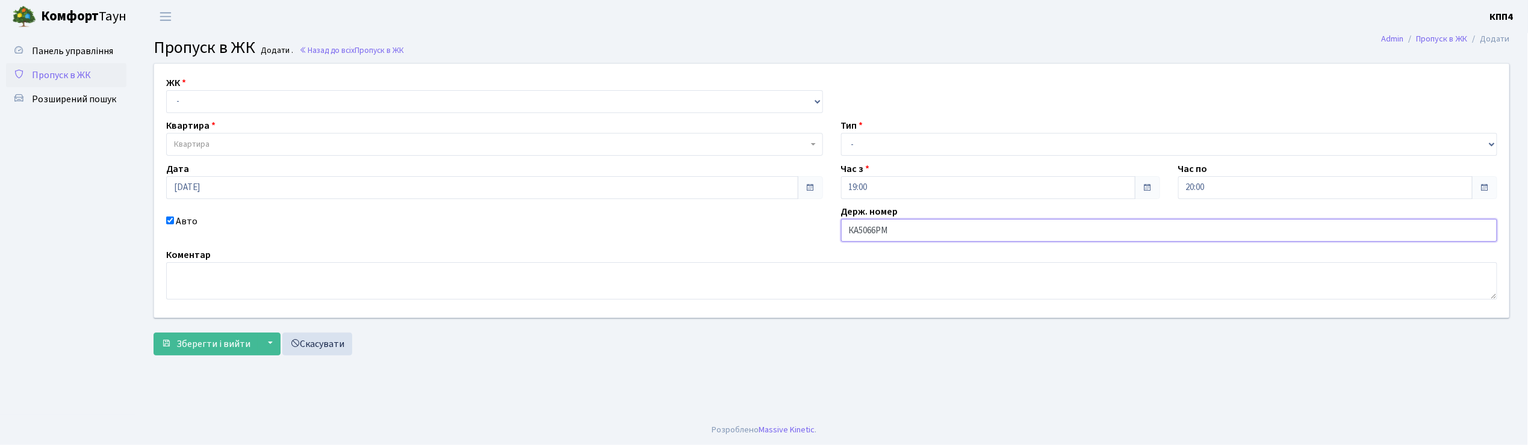
type input "КА5066РМ"
click at [220, 93] on select "- КТ, вул. Регенераторна, 4 КТ2, просп. Соборності, 17 КТ3, вул. Березнева, 16 …" at bounding box center [494, 101] width 657 height 23
select select "271"
click at [166, 90] on select "- КТ, вул. Регенераторна, 4 КТ2, просп. Соборності, 17 КТ3, вул. Березнева, 16 …" at bounding box center [494, 101] width 657 height 23
select select
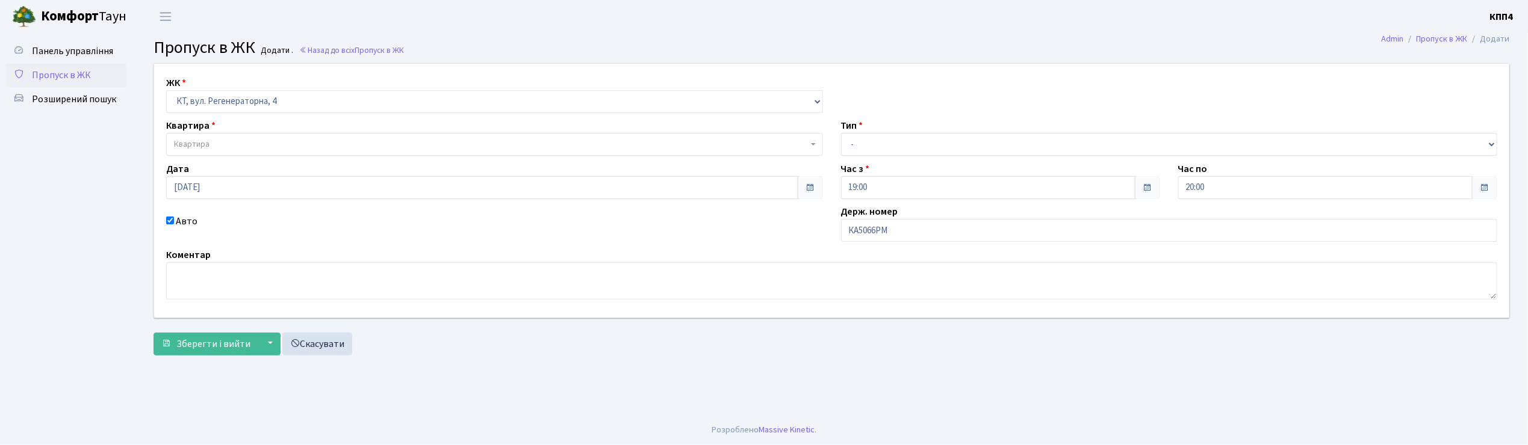
click at [213, 144] on span "Квартира" at bounding box center [491, 144] width 634 height 12
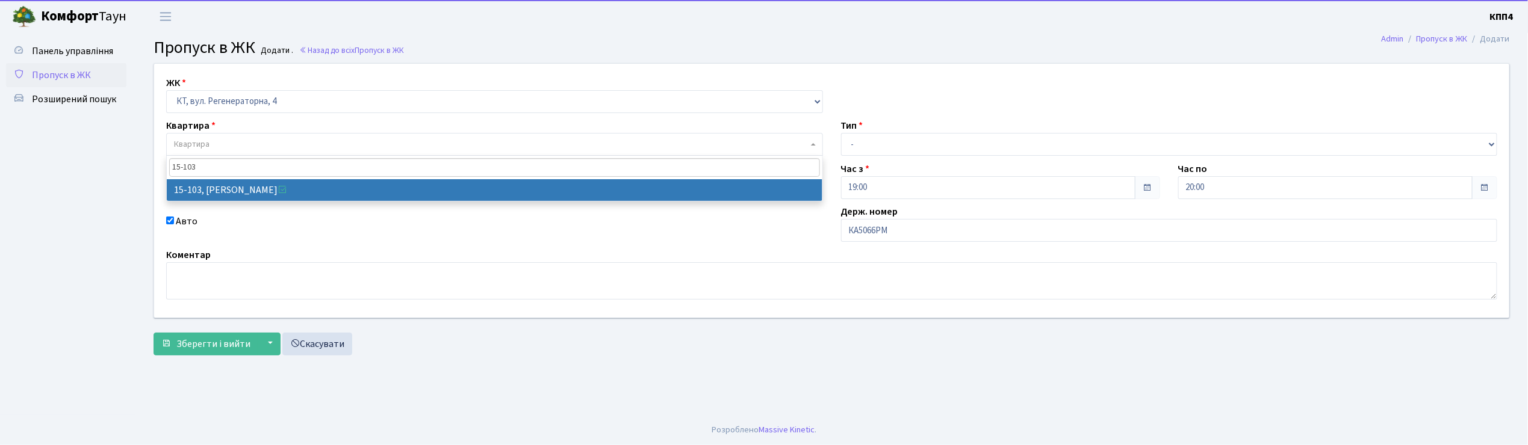
type input "15-103"
select select "8878"
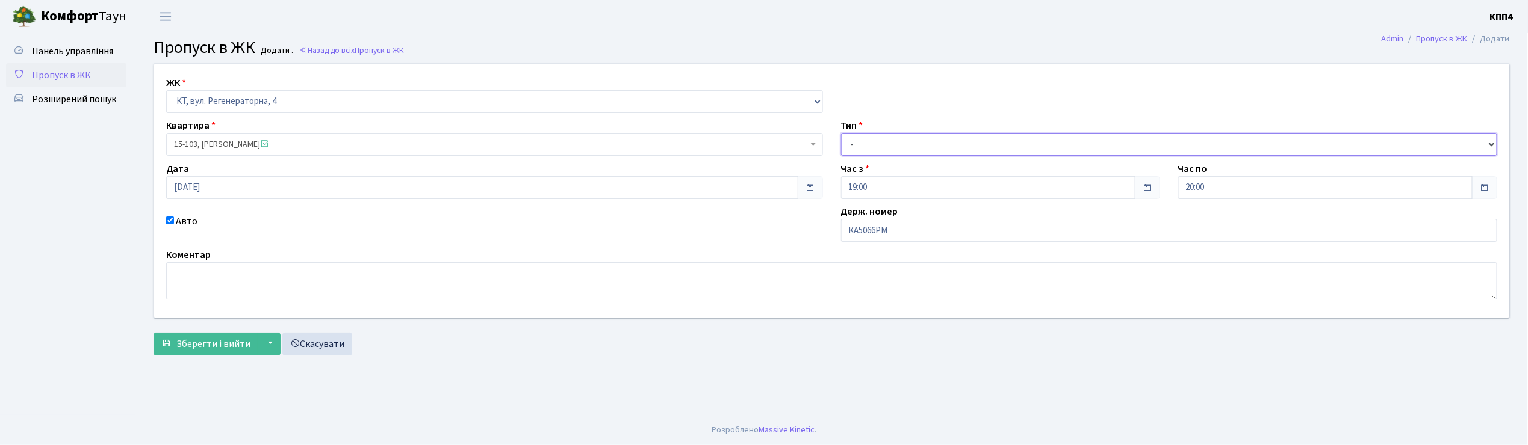
click at [890, 145] on select "- Доставка Таксі Гості Сервіс" at bounding box center [1169, 144] width 657 height 23
select select "2"
click at [841, 133] on select "- Доставка Таксі Гості Сервіс" at bounding box center [1169, 144] width 657 height 23
click at [203, 340] on span "Зберегти і вийти" at bounding box center [213, 344] width 74 height 13
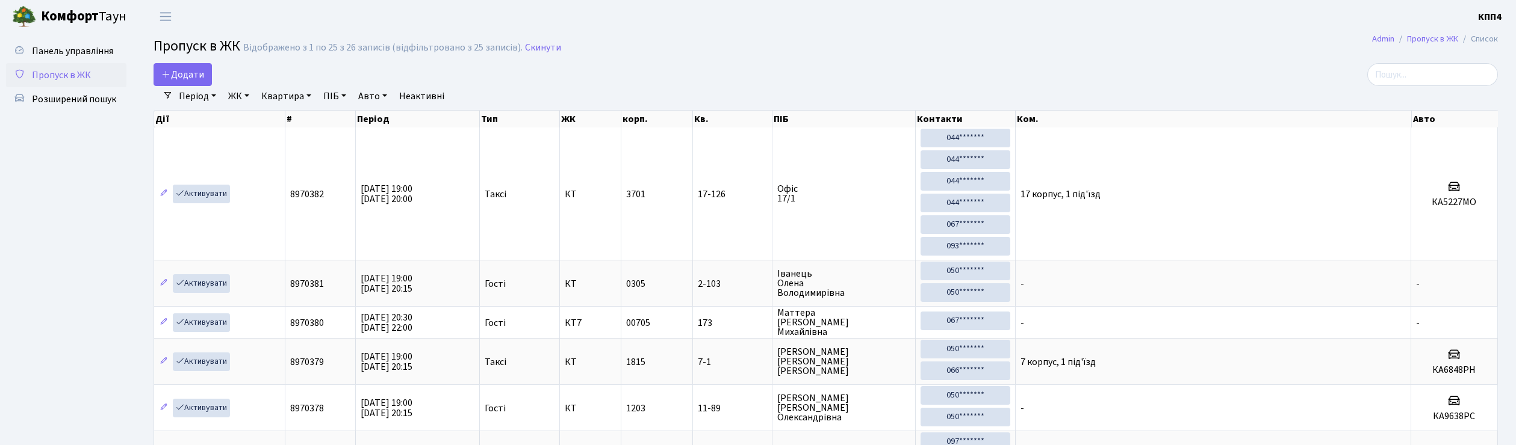
select select "25"
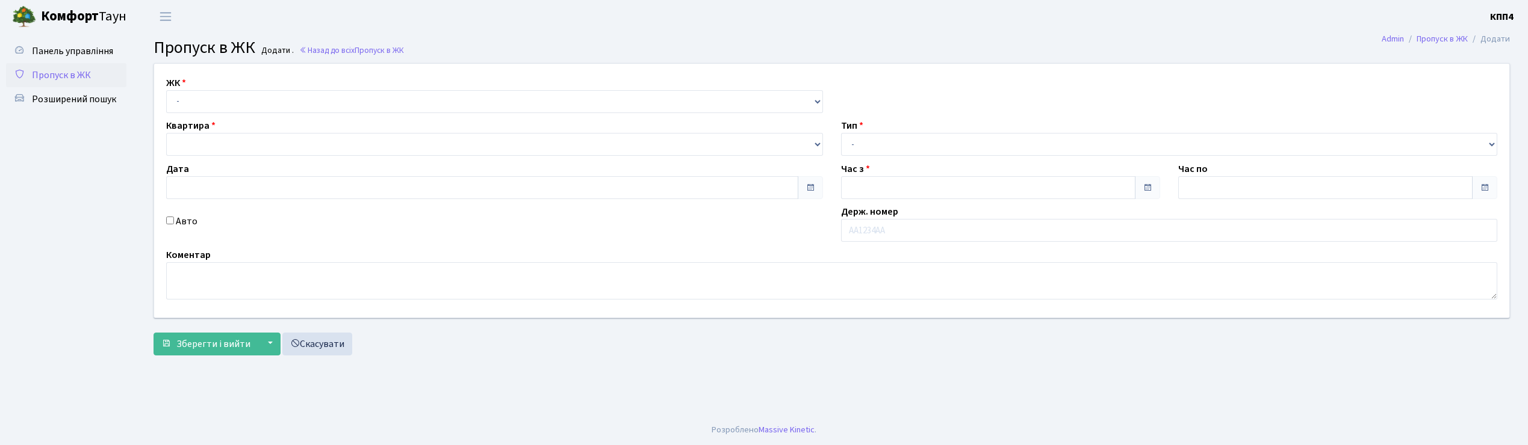
type input "[DATE]"
type input "19:15"
type input "20:15"
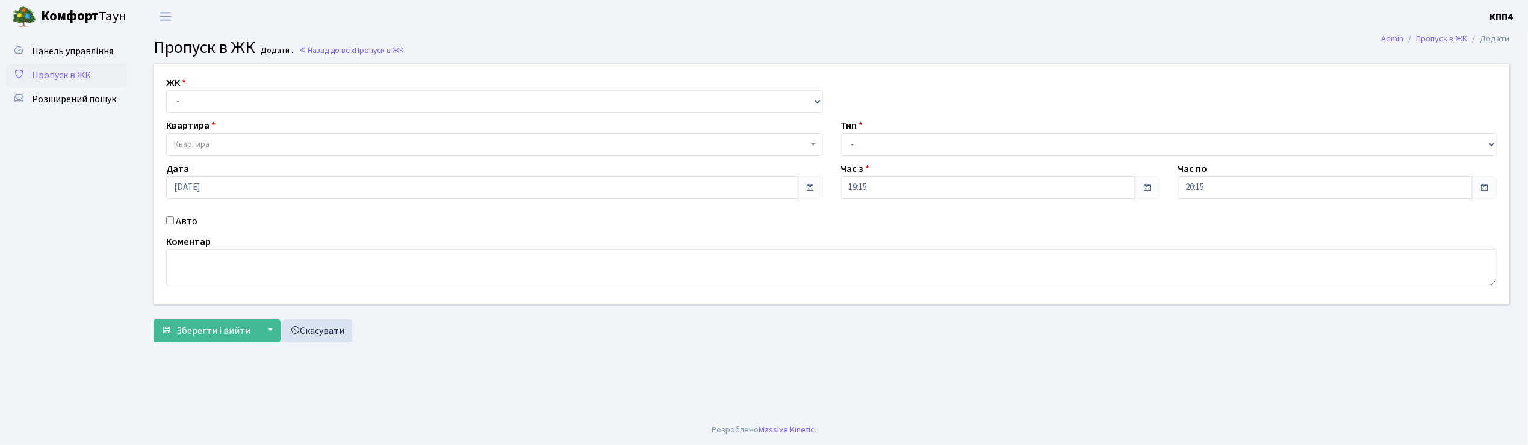
click at [171, 225] on div "Авто" at bounding box center [494, 221] width 675 height 14
click at [171, 222] on input "Авто" at bounding box center [170, 221] width 8 height 8
checkbox input "true"
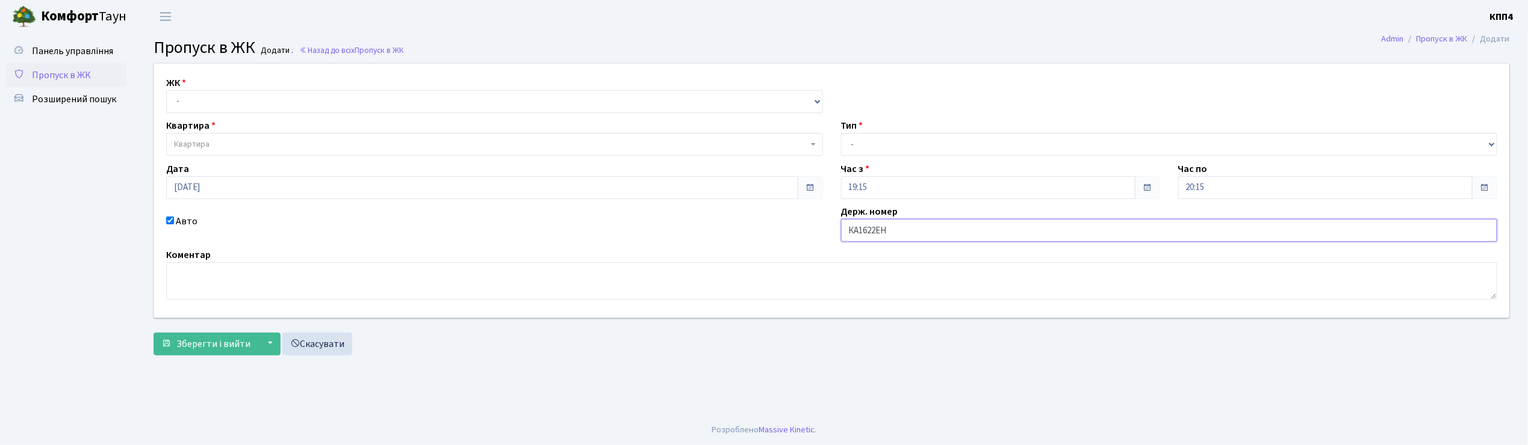
type input "КА1622ЕН"
click at [183, 102] on select "- КТ, вул. Регенераторна, 4 КТ2, просп. Соборності, 17 КТ3, вул. Березнева, 16 …" at bounding box center [494, 101] width 657 height 23
select select "271"
click at [166, 90] on select "- КТ, вул. Регенераторна, 4 КТ2, просп. Соборності, 17 КТ3, вул. Березнева, 16 …" at bounding box center [494, 101] width 657 height 23
select select
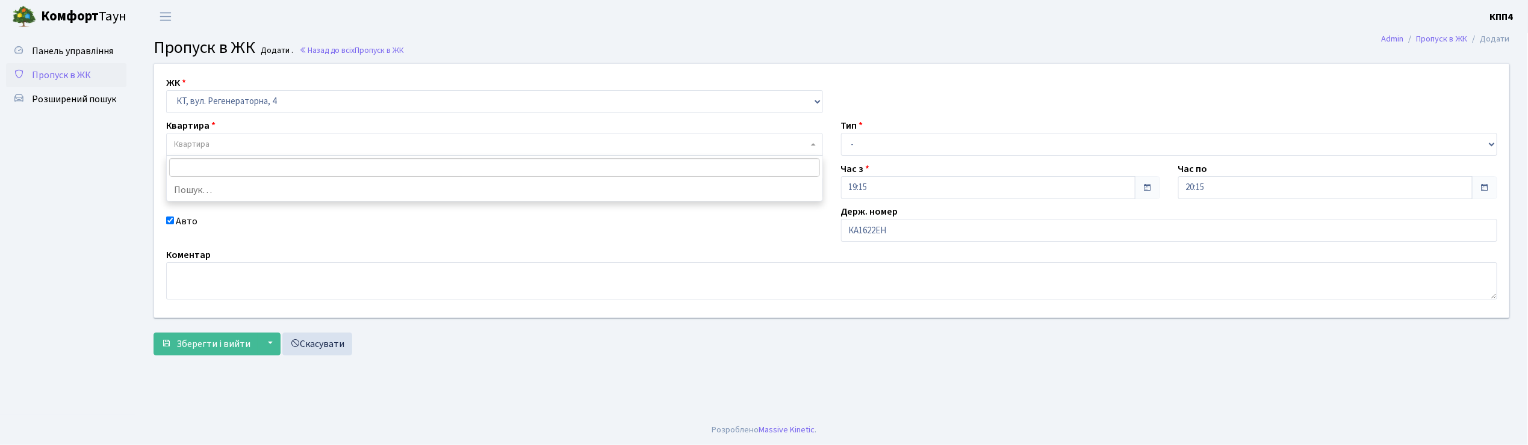
click at [196, 145] on span "Квартира" at bounding box center [192, 144] width 36 height 12
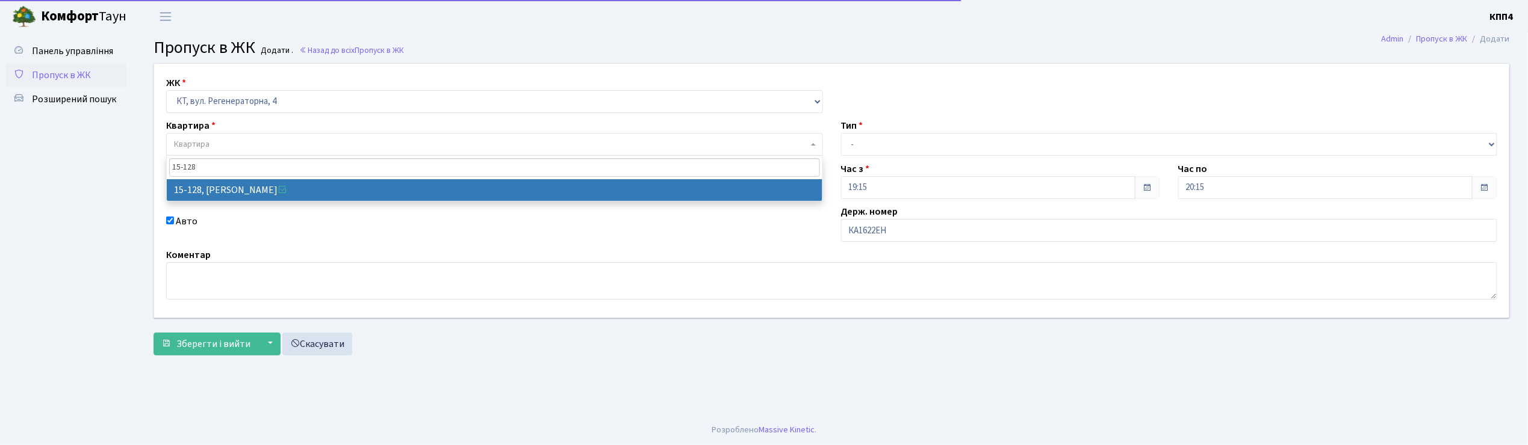
type input "15-128"
select select "8903"
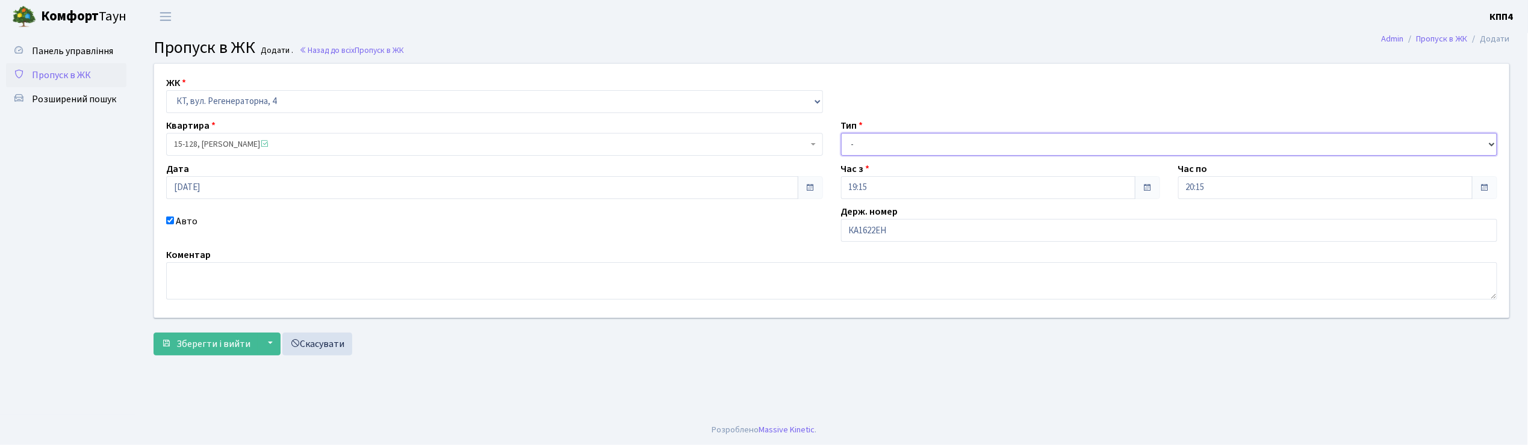
click at [878, 147] on select "- Доставка Таксі Гості Сервіс" at bounding box center [1169, 144] width 657 height 23
select select "2"
click at [841, 133] on select "- Доставка Таксі Гості Сервіс" at bounding box center [1169, 144] width 657 height 23
click at [202, 338] on span "Зберегти і вийти" at bounding box center [213, 344] width 74 height 13
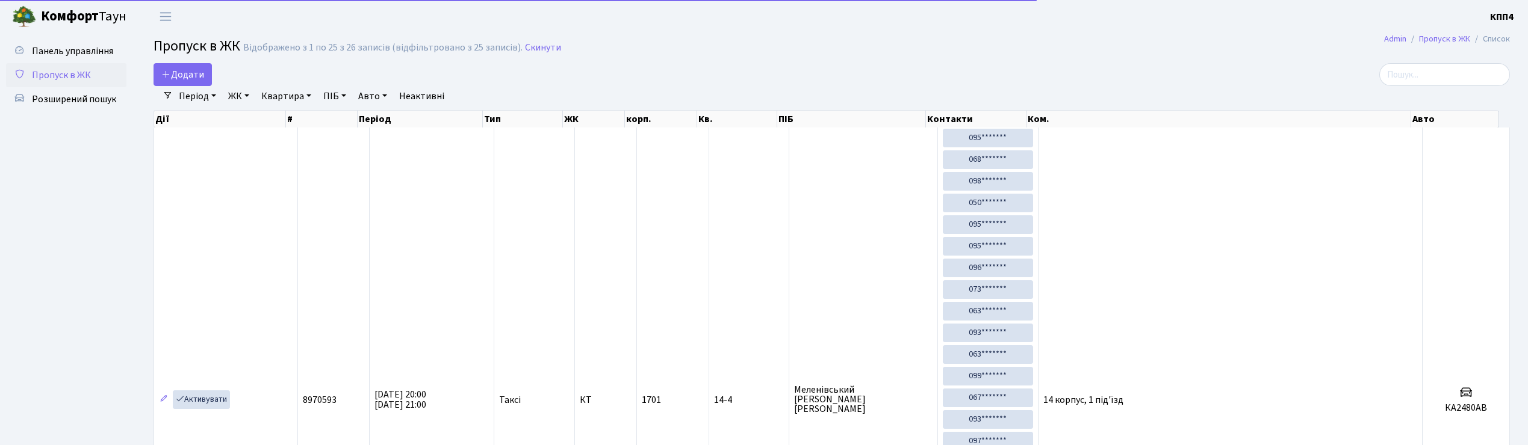
select select "25"
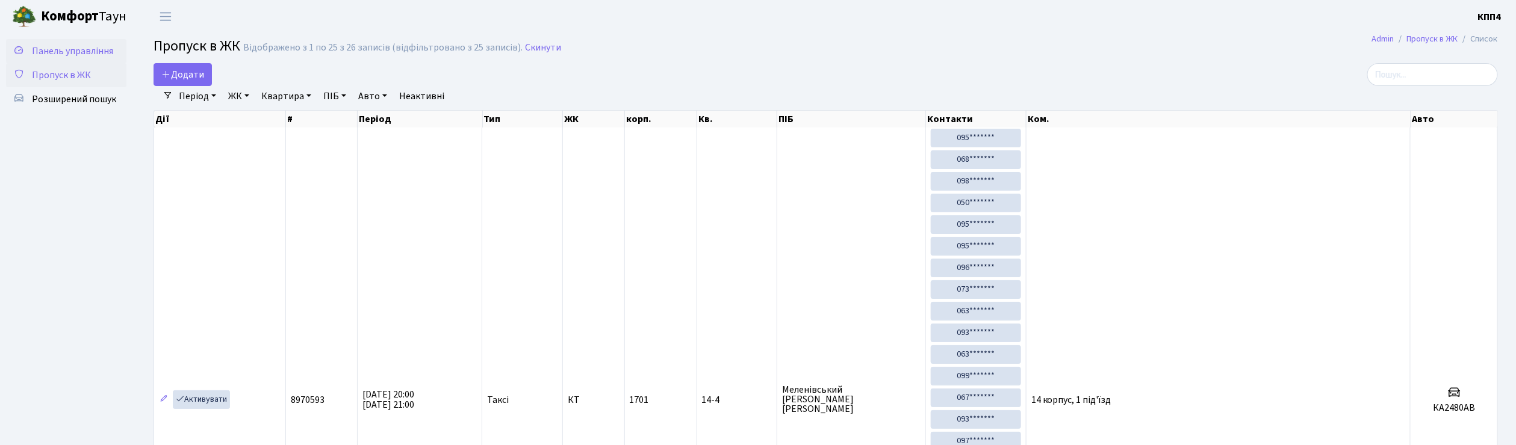
click at [83, 55] on span "Панель управління" at bounding box center [72, 51] width 81 height 13
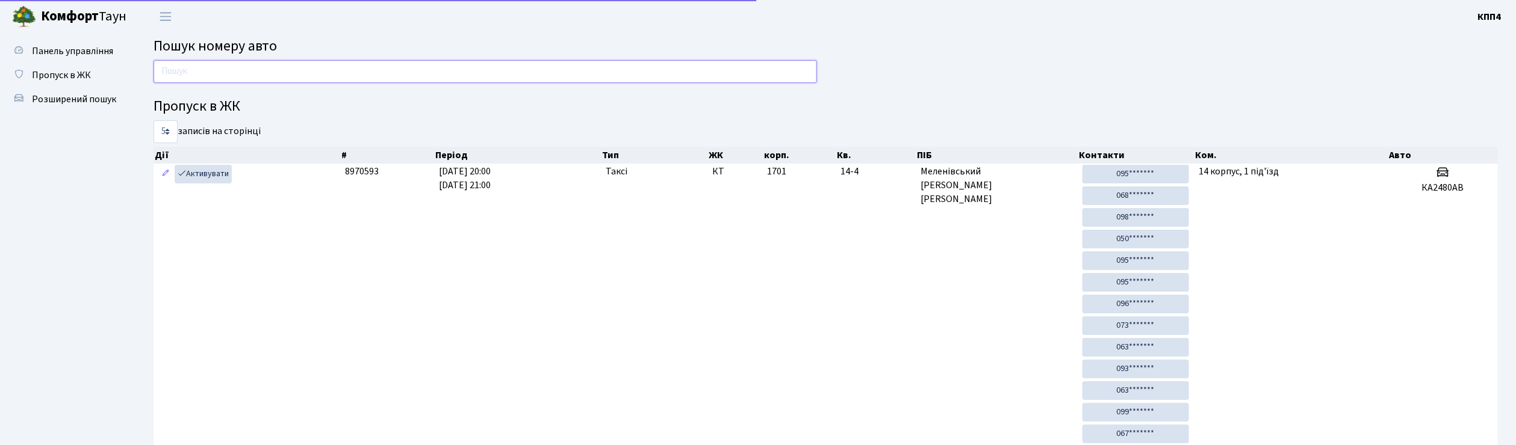
drag, startPoint x: 0, startPoint y: 0, endPoint x: 196, endPoint y: 79, distance: 211.2
click at [196, 79] on input "text" at bounding box center [485, 71] width 663 height 23
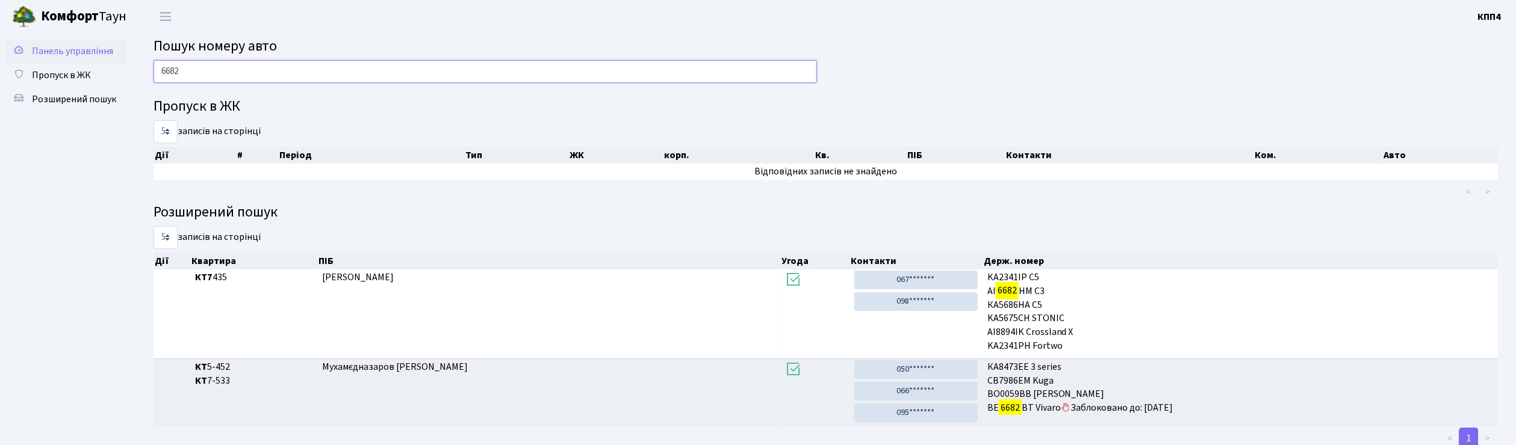
type input "6682"
click at [39, 54] on span "Панель управління" at bounding box center [72, 51] width 81 height 13
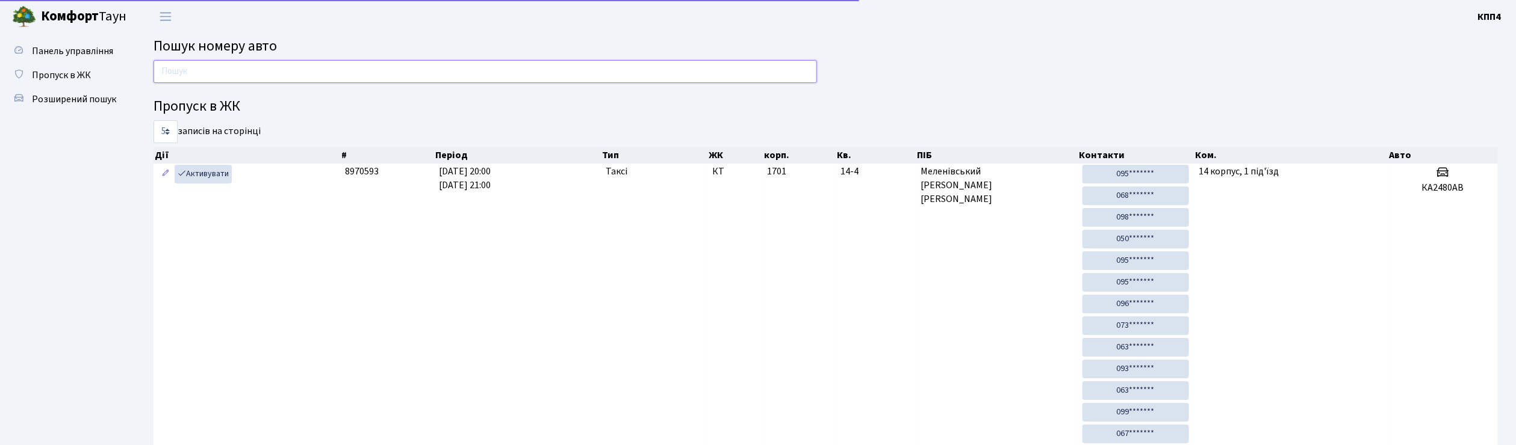
drag, startPoint x: 0, startPoint y: 0, endPoint x: 202, endPoint y: 76, distance: 216.0
click at [202, 76] on input "text" at bounding box center [485, 71] width 663 height 23
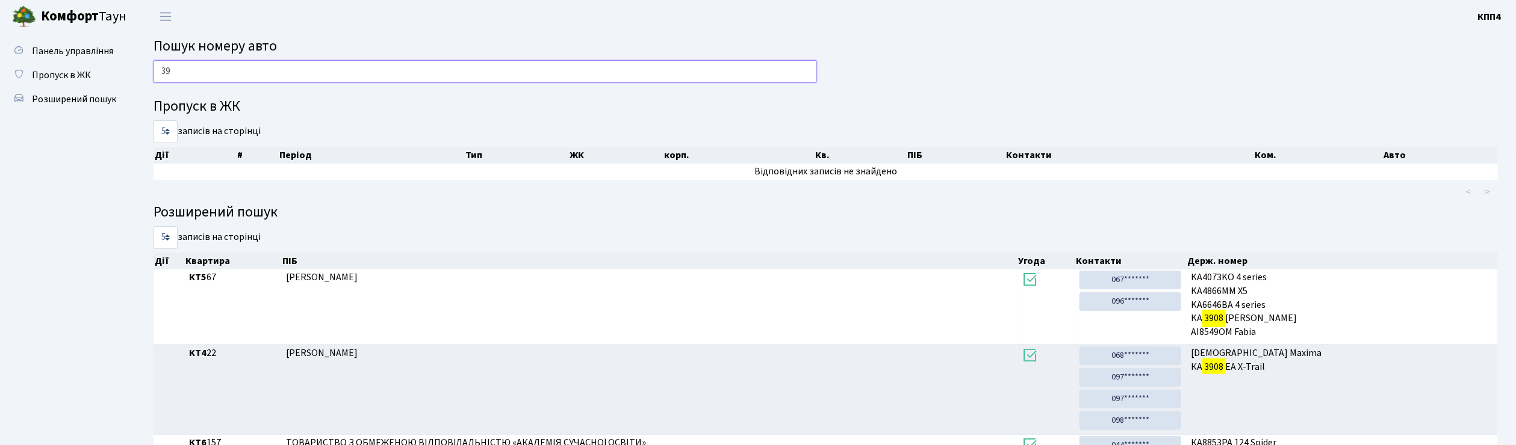
type input "3"
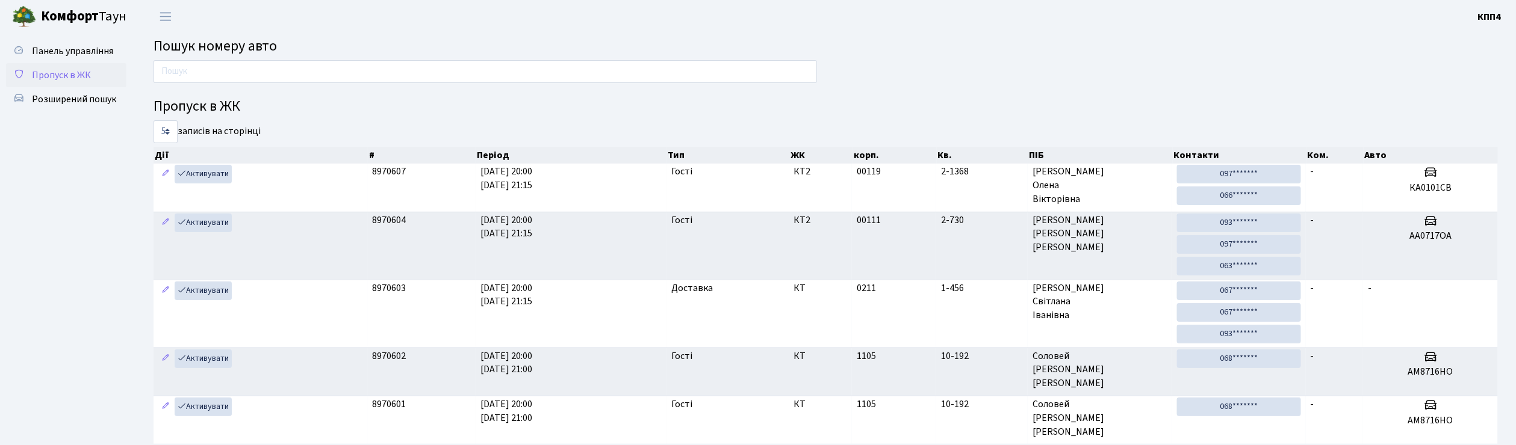
click at [61, 80] on span "Пропуск в ЖК" at bounding box center [61, 75] width 59 height 13
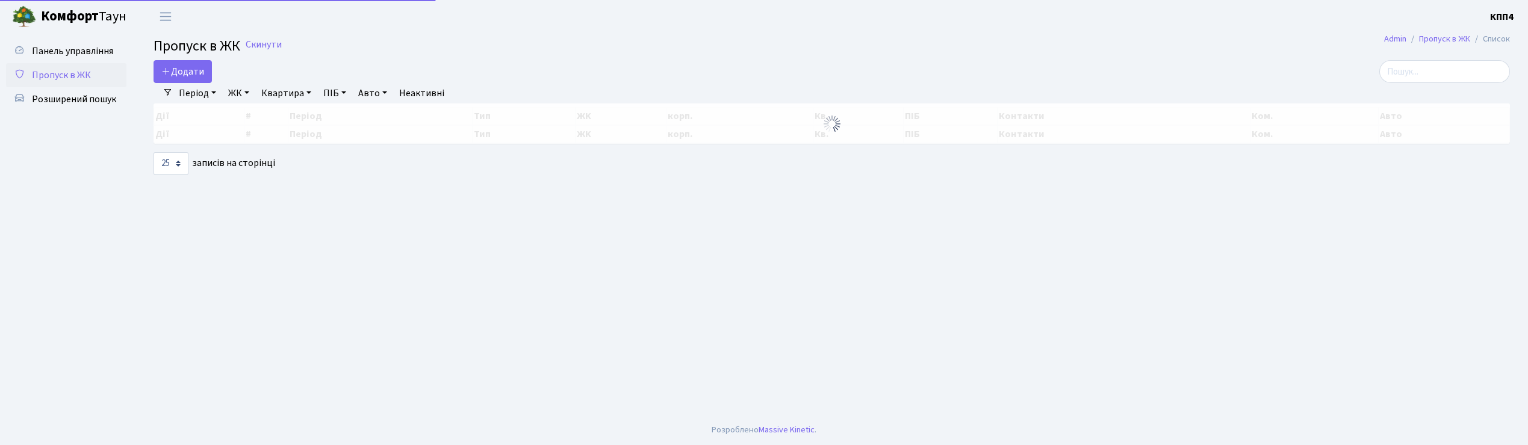
select select "25"
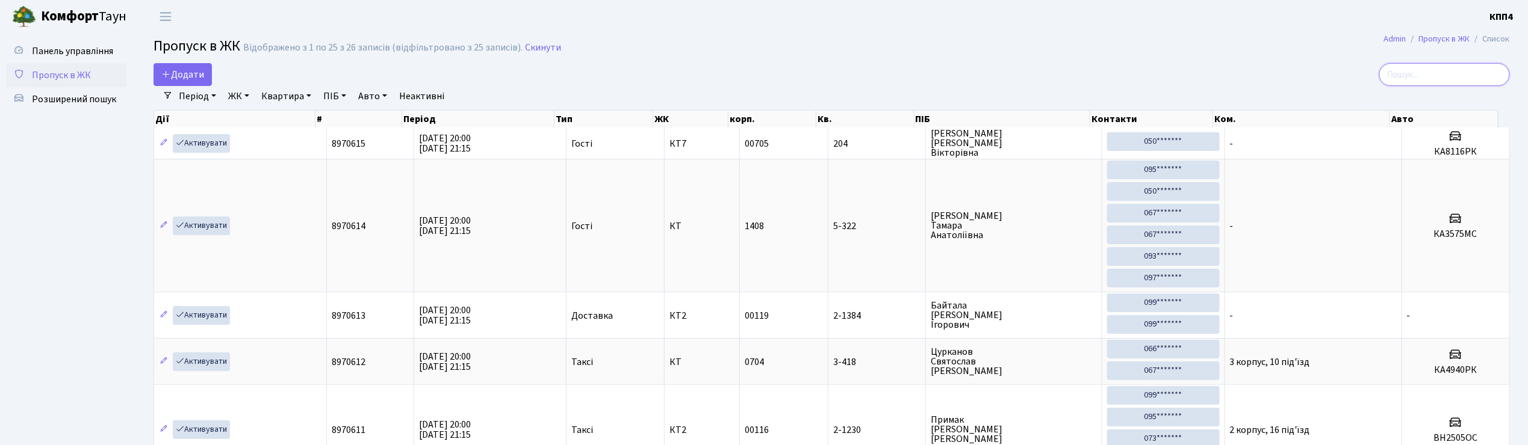
click at [1421, 71] on input "search" at bounding box center [1444, 74] width 131 height 23
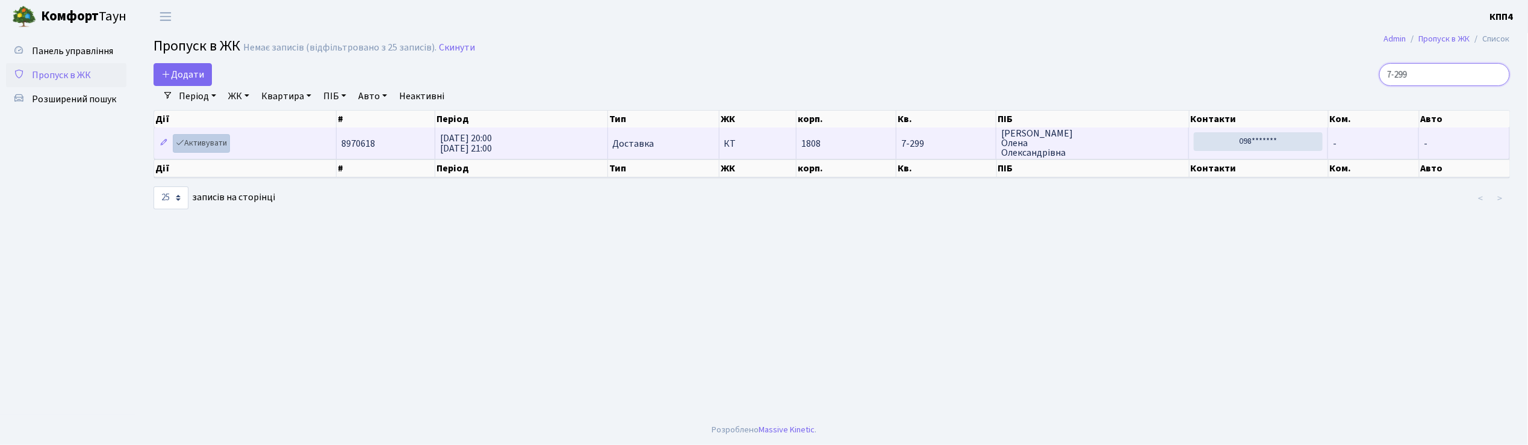
type input "7-299"
click at [194, 149] on link "Активувати" at bounding box center [201, 143] width 57 height 19
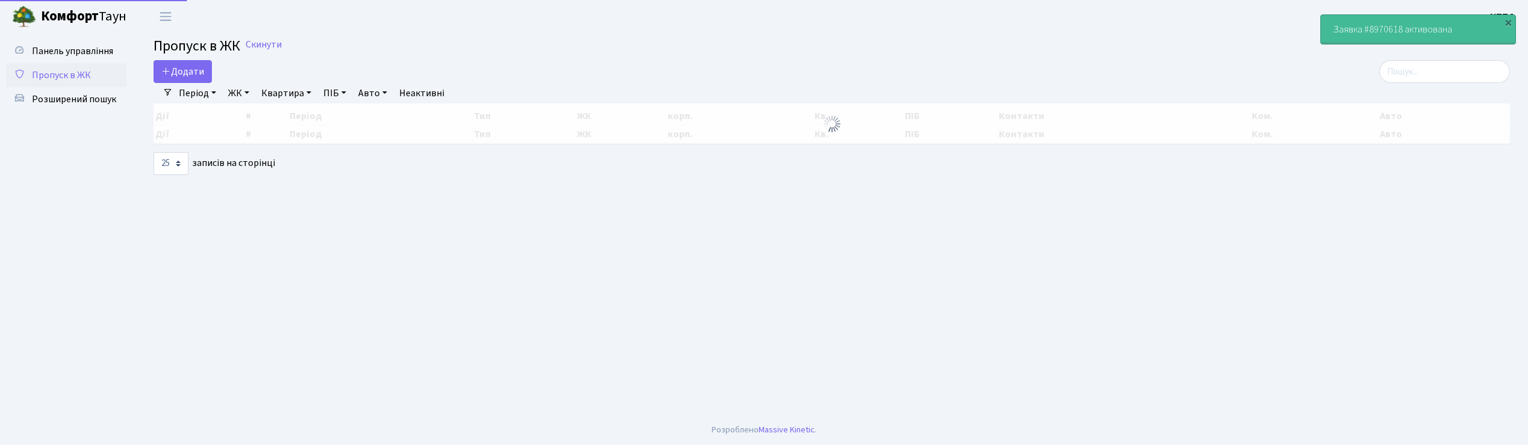
select select "25"
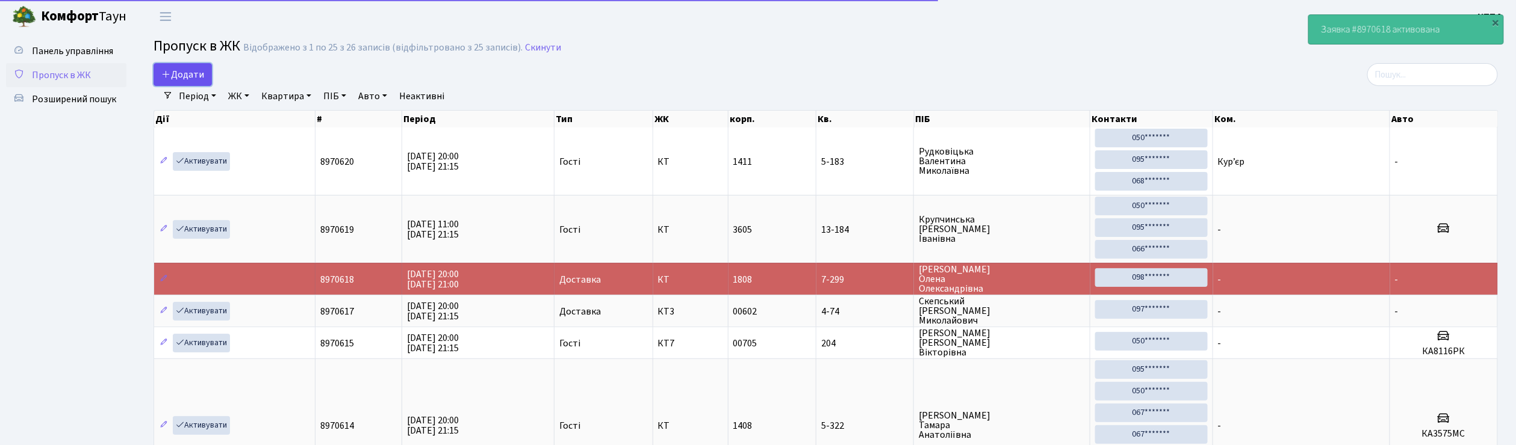
click at [182, 76] on span "Додати" at bounding box center [182, 74] width 43 height 13
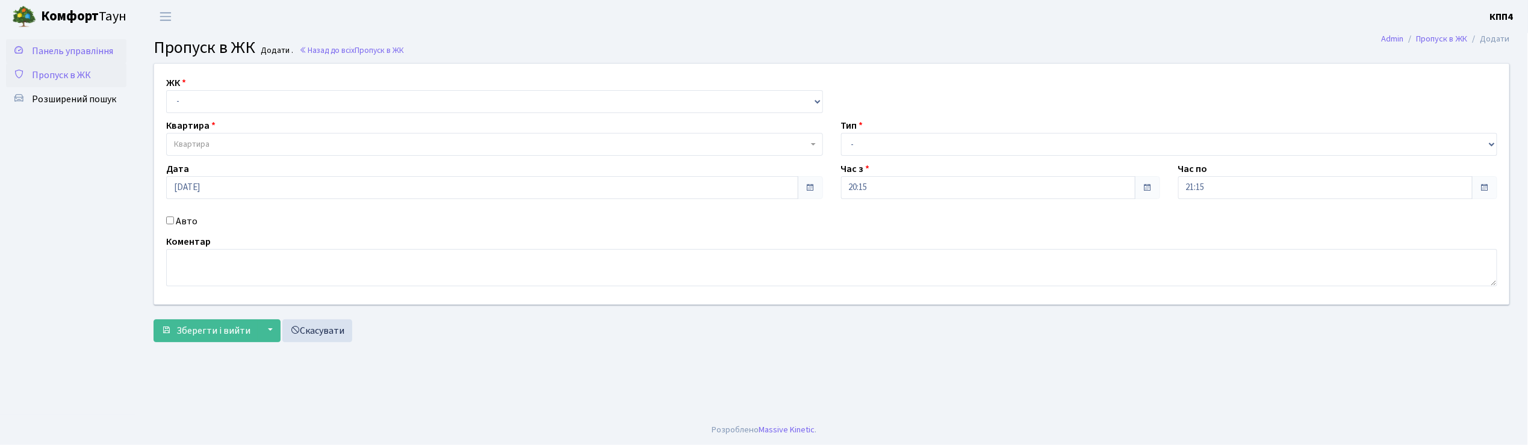
click at [69, 49] on span "Панель управління" at bounding box center [72, 51] width 81 height 13
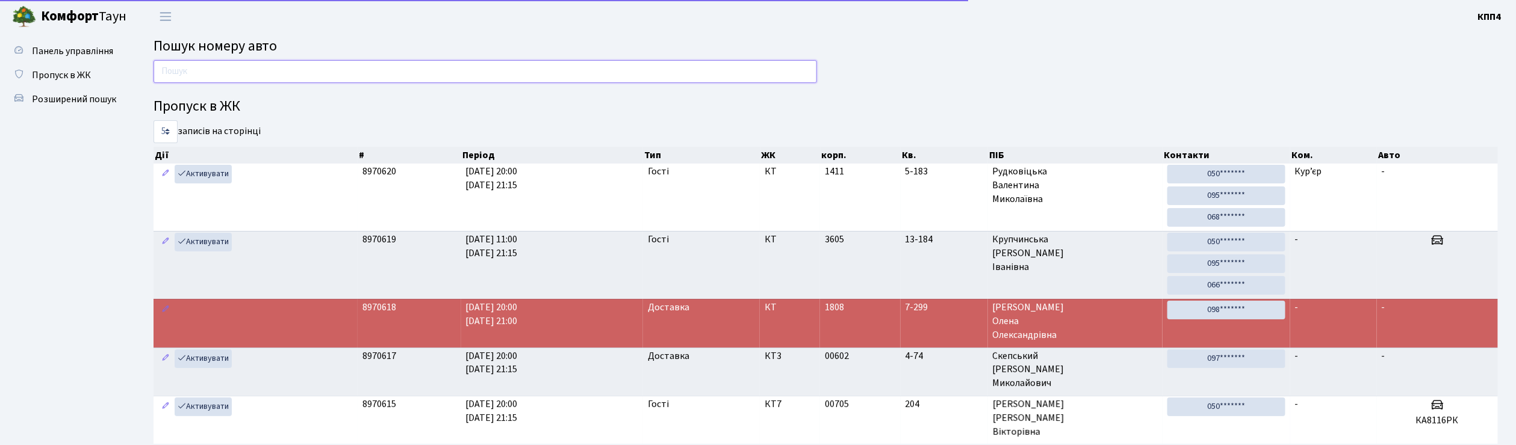
click at [191, 75] on input "text" at bounding box center [485, 71] width 663 height 23
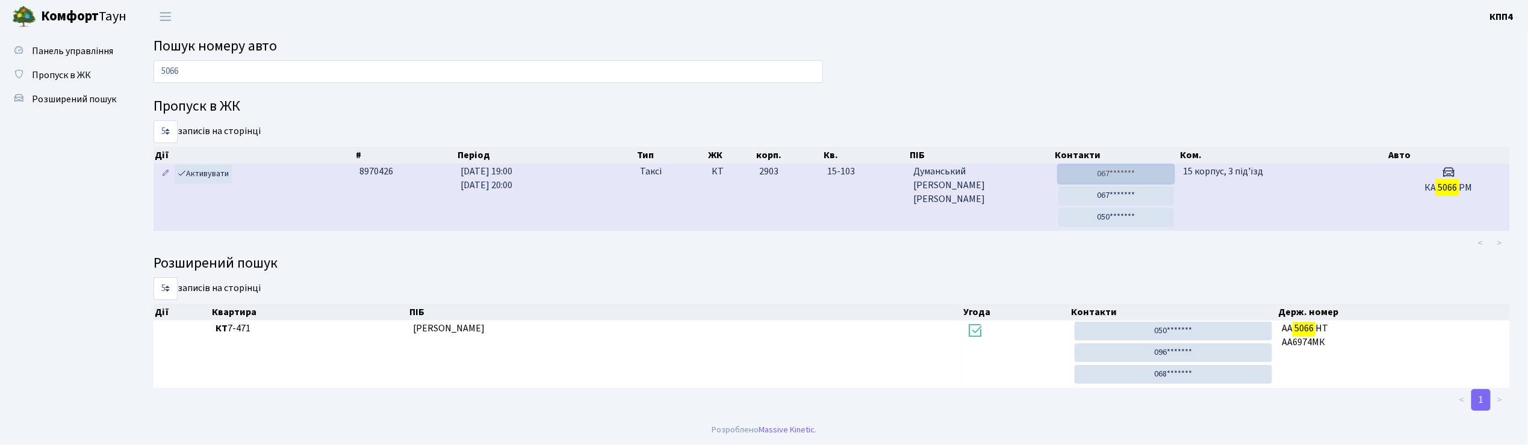
click at [1111, 178] on link "067*******" at bounding box center [1116, 174] width 116 height 19
click at [1112, 222] on link "050*******" at bounding box center [1116, 217] width 116 height 19
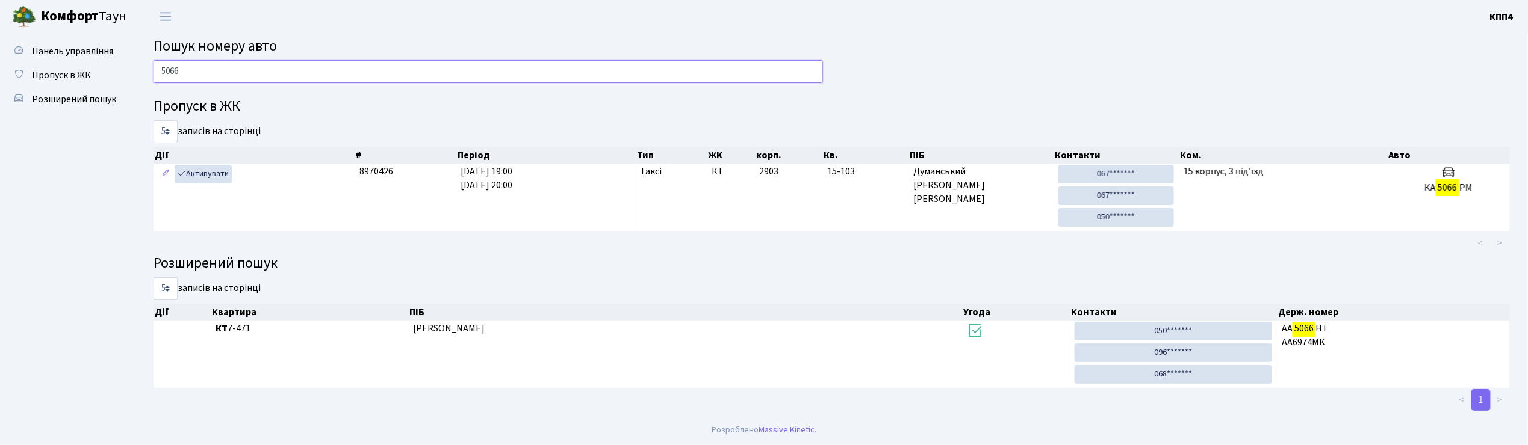
click at [185, 63] on input "5066" at bounding box center [488, 71] width 669 height 23
type input "5"
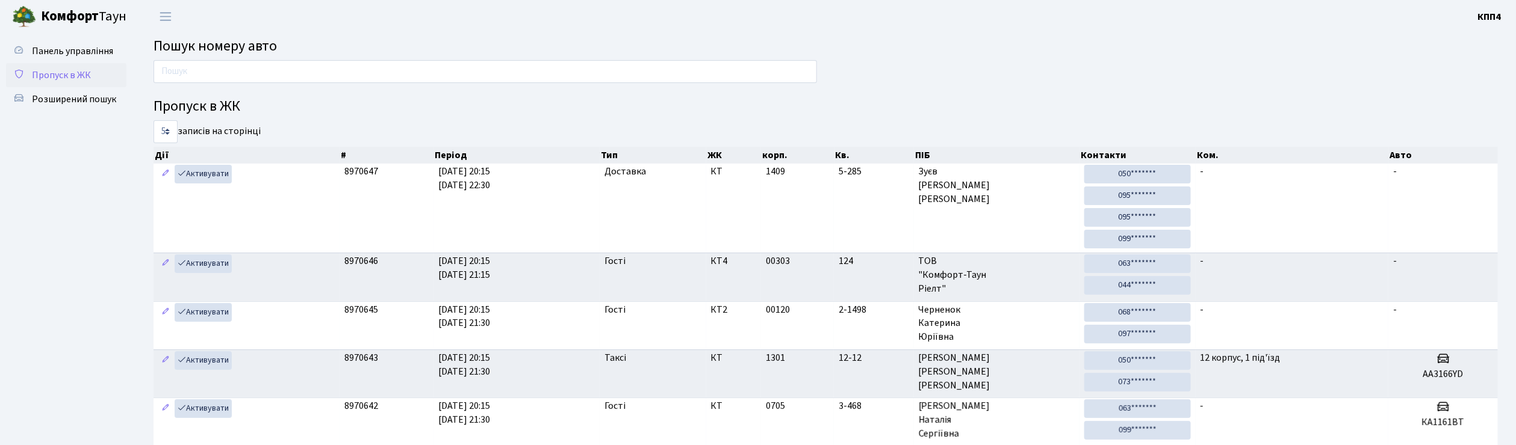
click at [46, 75] on span "Пропуск в ЖК" at bounding box center [61, 75] width 59 height 13
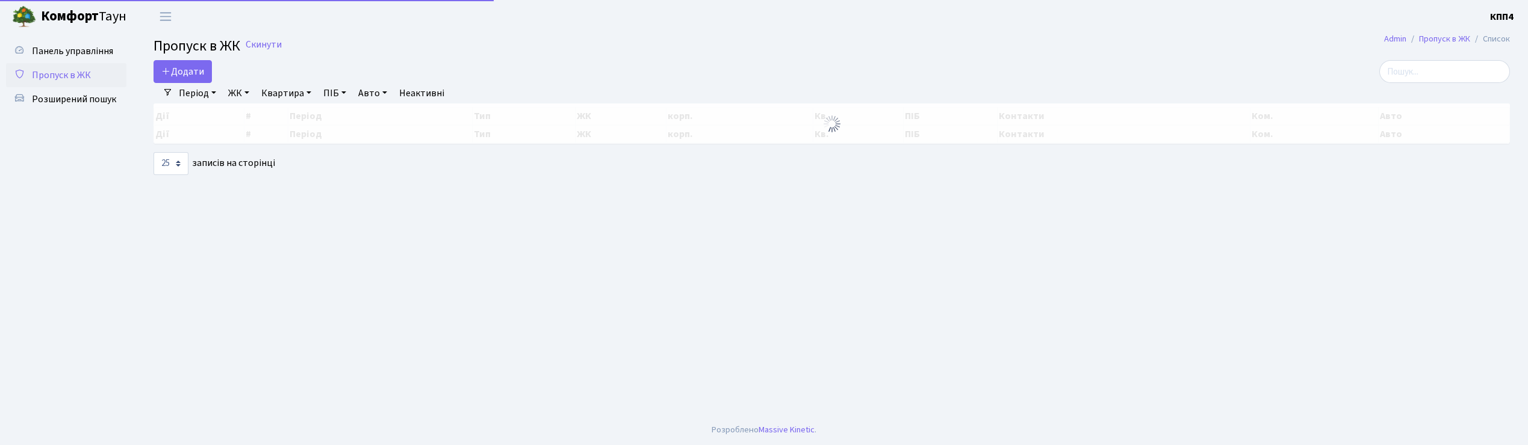
select select "25"
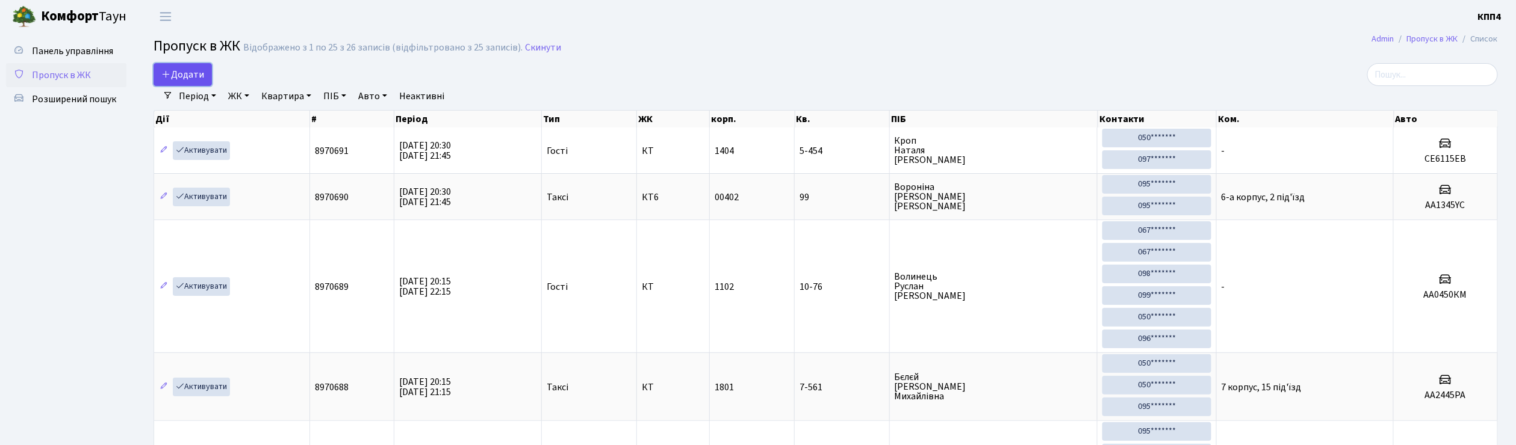
click at [187, 80] on span "Додати" at bounding box center [182, 74] width 43 height 13
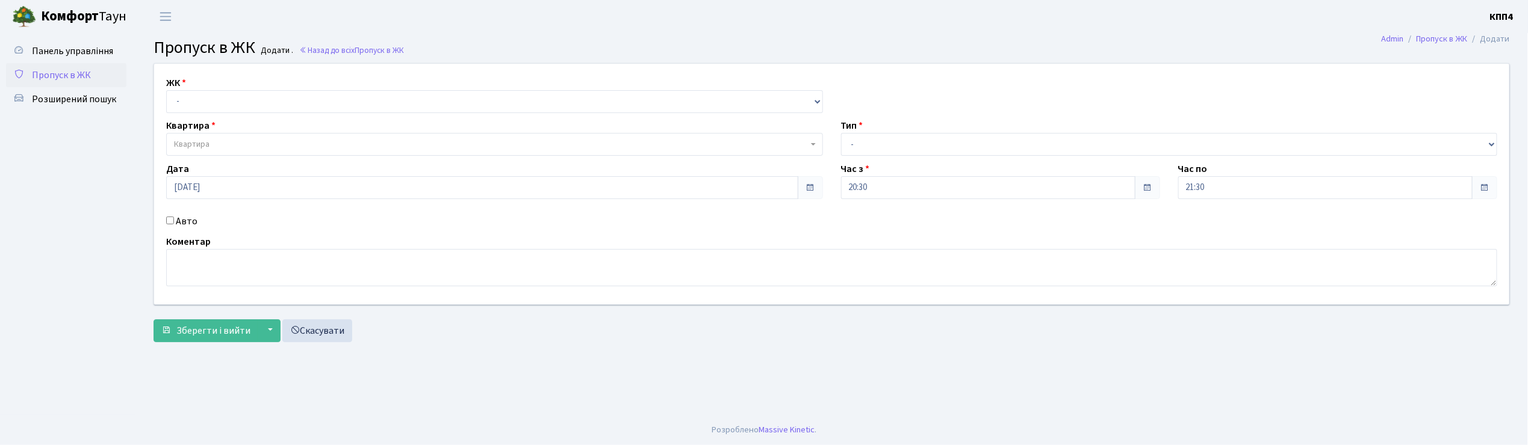
click at [167, 220] on input "Авто" at bounding box center [170, 221] width 8 height 8
checkbox input "true"
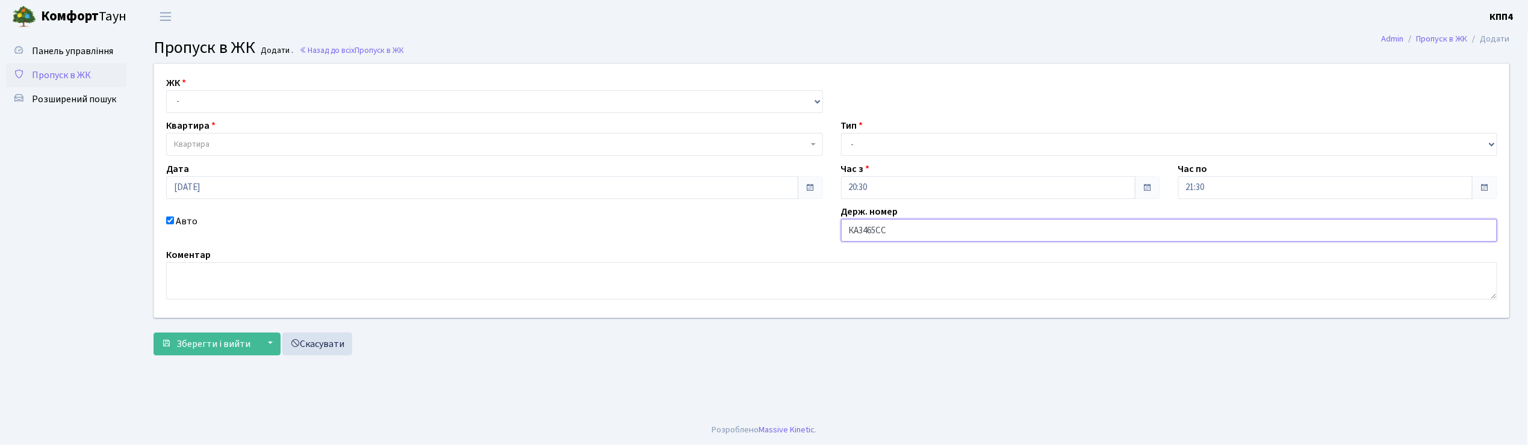
type input "КА3465СС"
click at [224, 106] on select "- КТ, вул. Регенераторна, 4 КТ2, просп. Соборності, 17 КТ3, вул. Березнева, 16 …" at bounding box center [494, 101] width 657 height 23
select select "271"
click at [166, 90] on select "- КТ, вул. Регенераторна, 4 КТ2, просп. Соборності, 17 КТ3, вул. Березнева, 16 …" at bounding box center [494, 101] width 657 height 23
select select
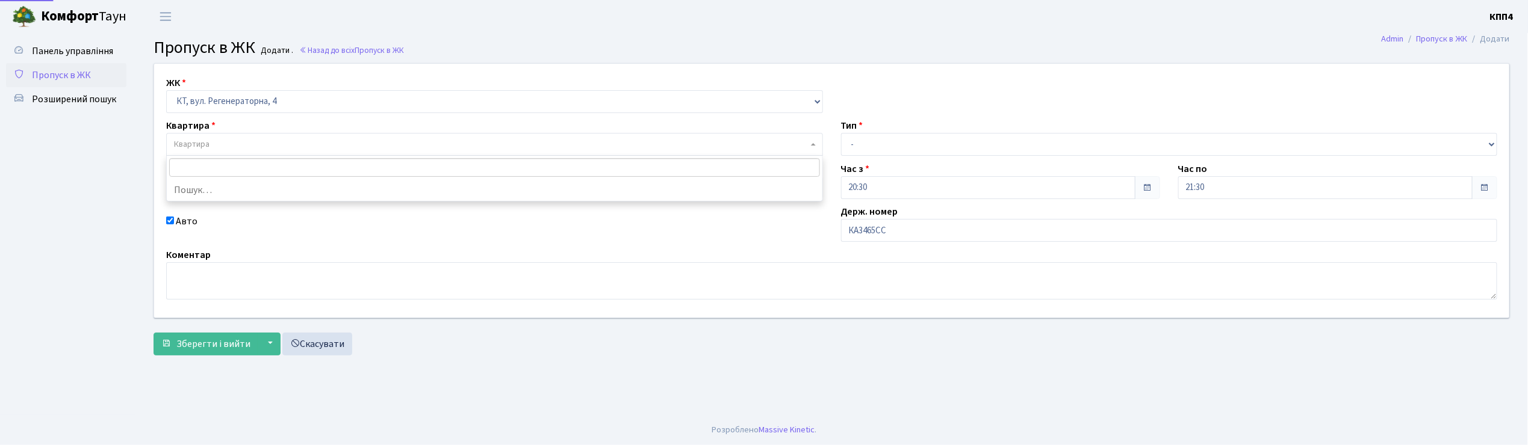
click at [234, 147] on span "Квартира" at bounding box center [491, 144] width 634 height 12
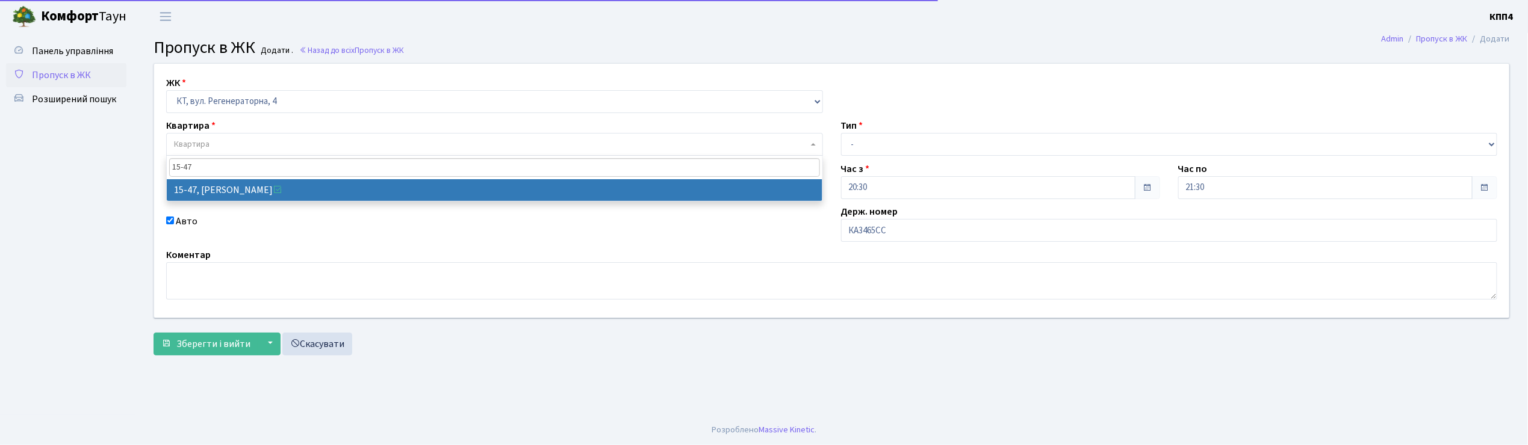
type input "15-47"
select select "8822"
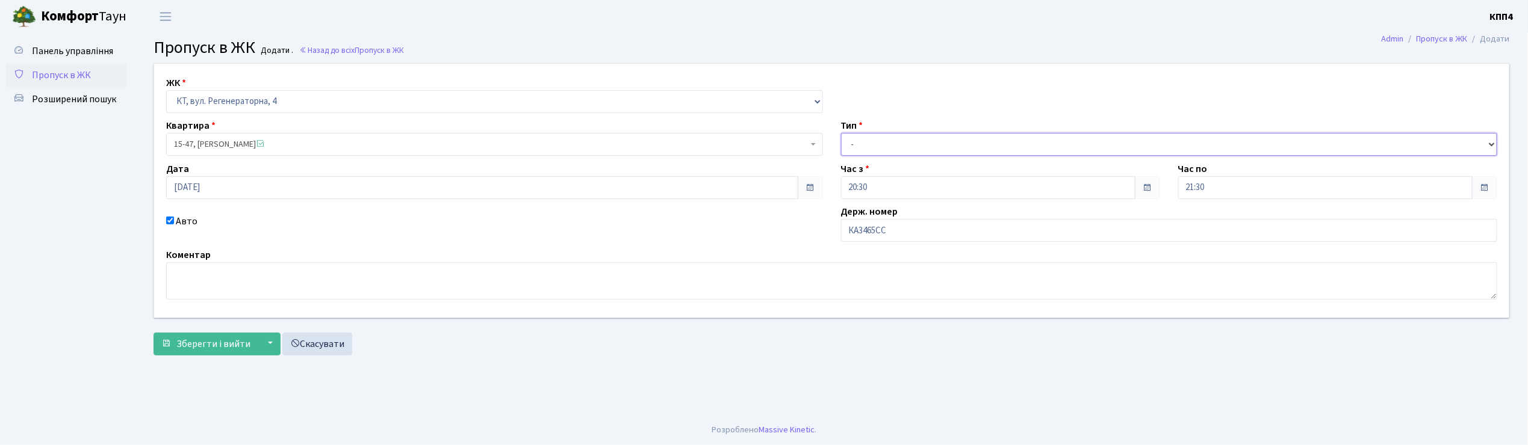
click at [894, 146] on select "- Доставка Таксі Гості Сервіс" at bounding box center [1169, 144] width 657 height 23
select select "2"
click at [841, 133] on select "- Доставка Таксі Гості Сервіс" at bounding box center [1169, 144] width 657 height 23
click at [226, 342] on span "Зберегти і вийти" at bounding box center [213, 344] width 74 height 13
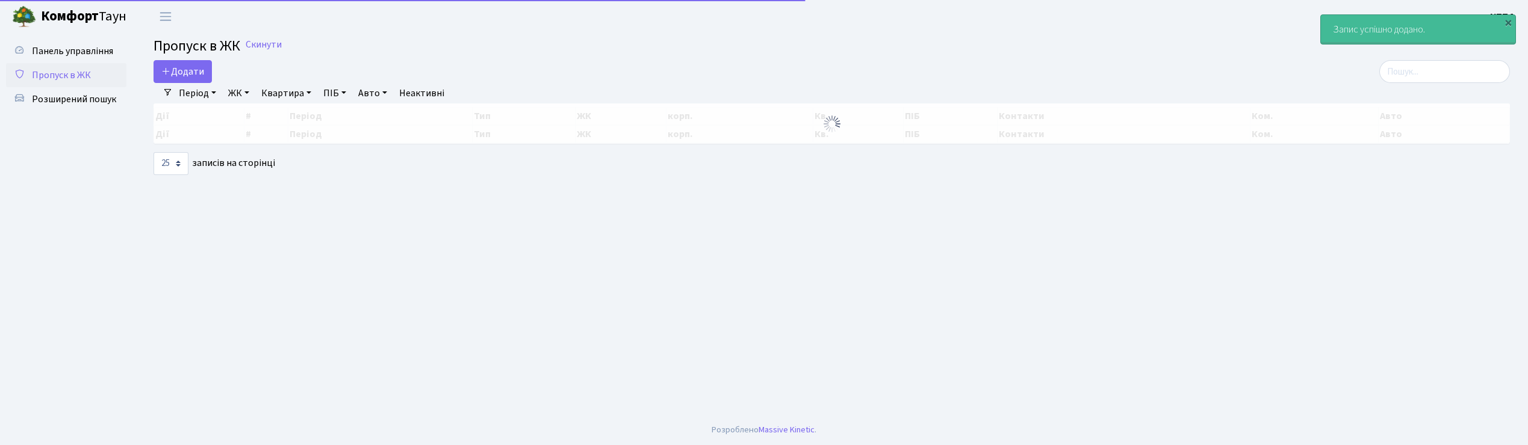
select select "25"
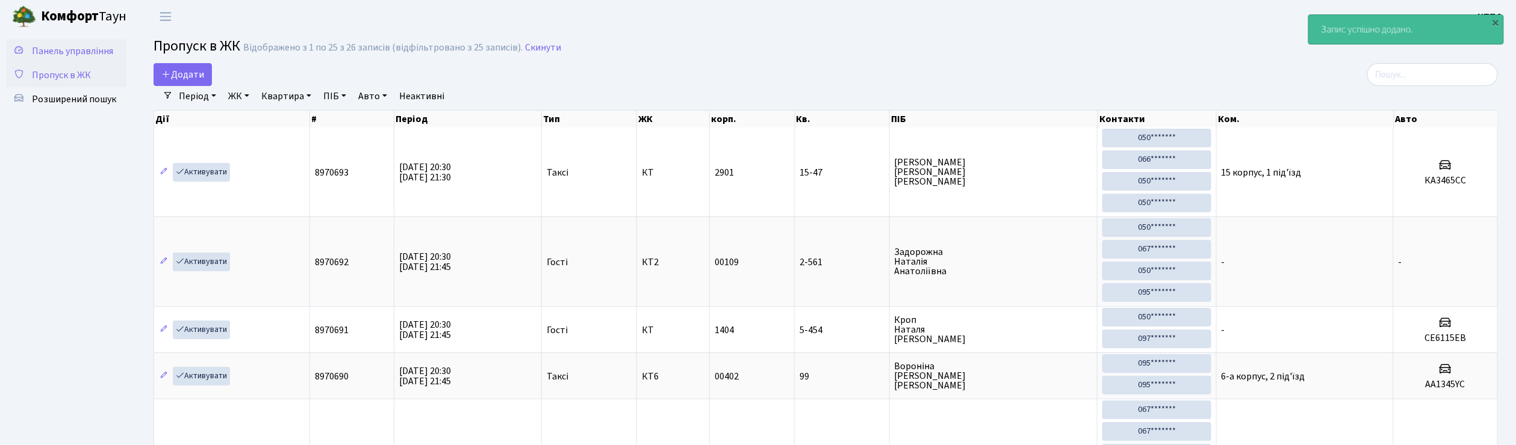
click at [102, 47] on span "Панель управління" at bounding box center [72, 51] width 81 height 13
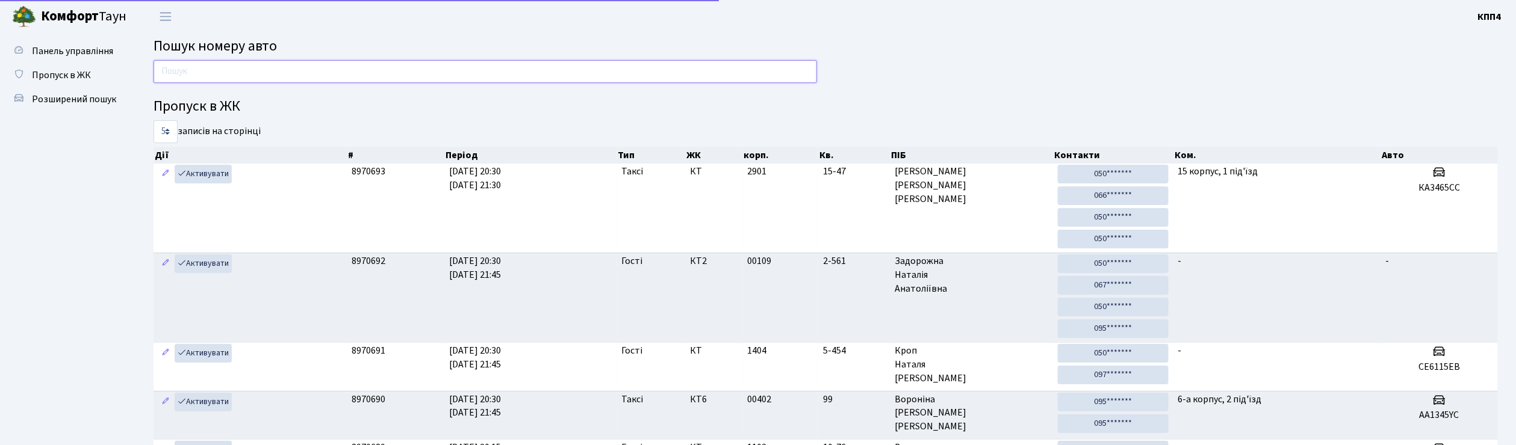
click at [230, 75] on input "text" at bounding box center [485, 71] width 663 height 23
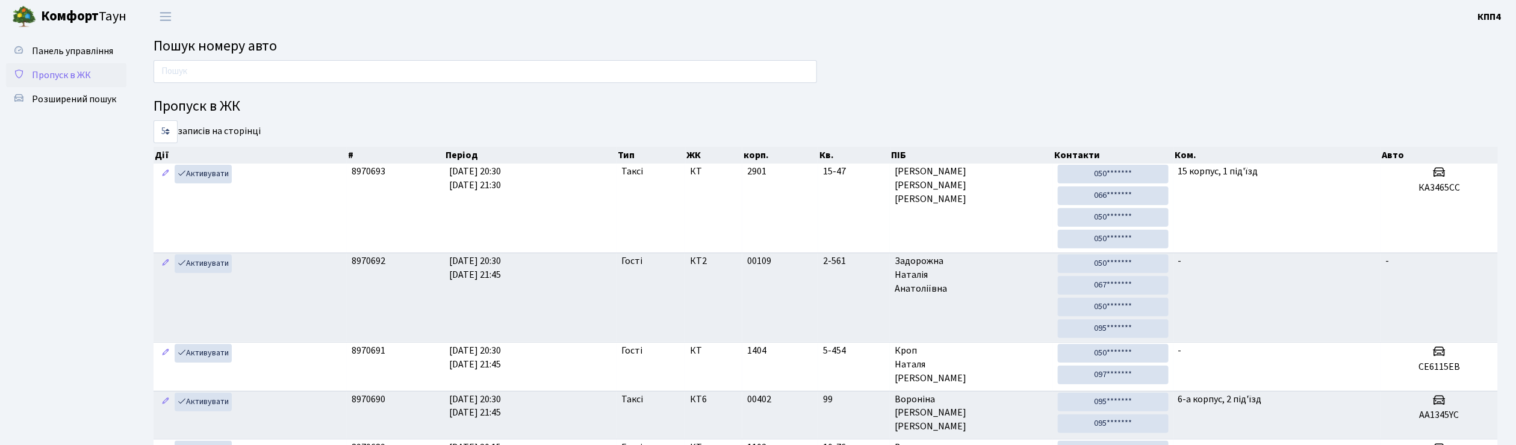
click at [70, 78] on span "Пропуск в ЖК" at bounding box center [61, 75] width 59 height 13
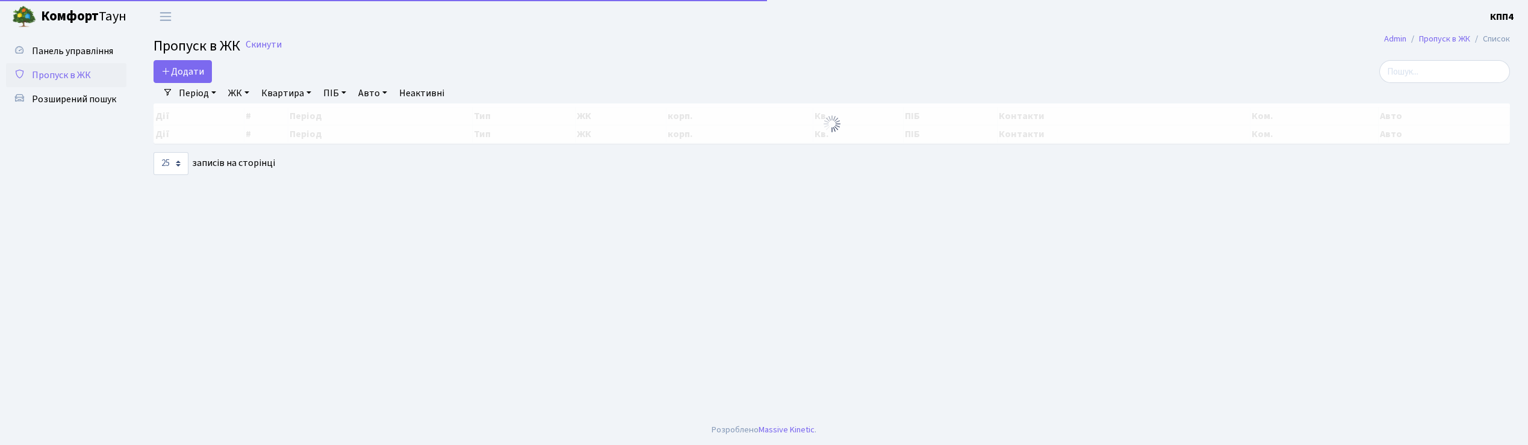
select select "25"
click at [191, 72] on span "Додати" at bounding box center [182, 71] width 43 height 13
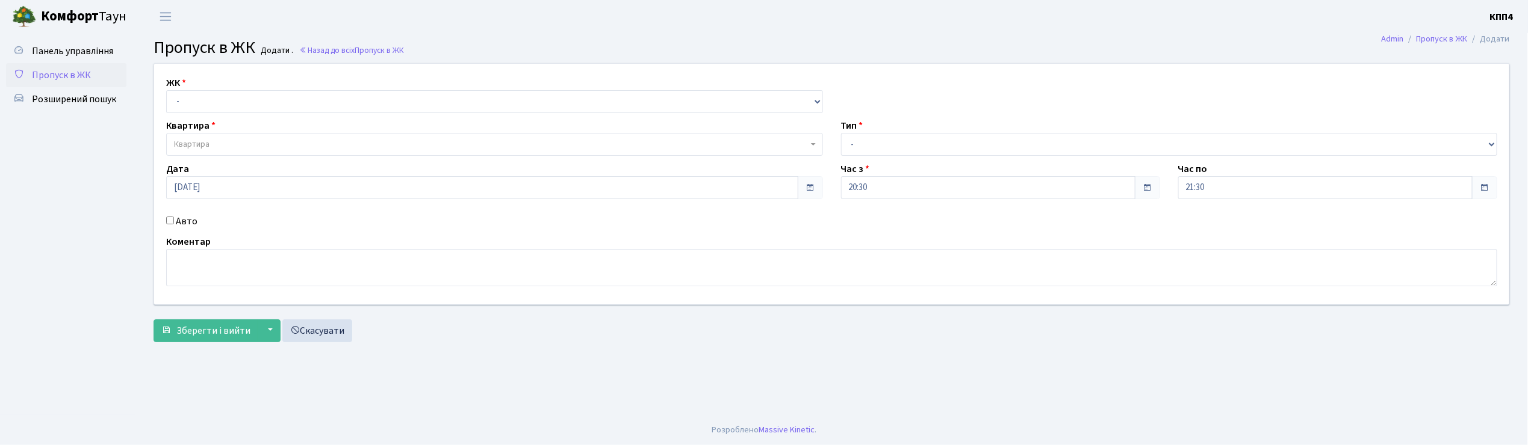
click at [167, 220] on input "Авто" at bounding box center [170, 221] width 8 height 8
checkbox input "true"
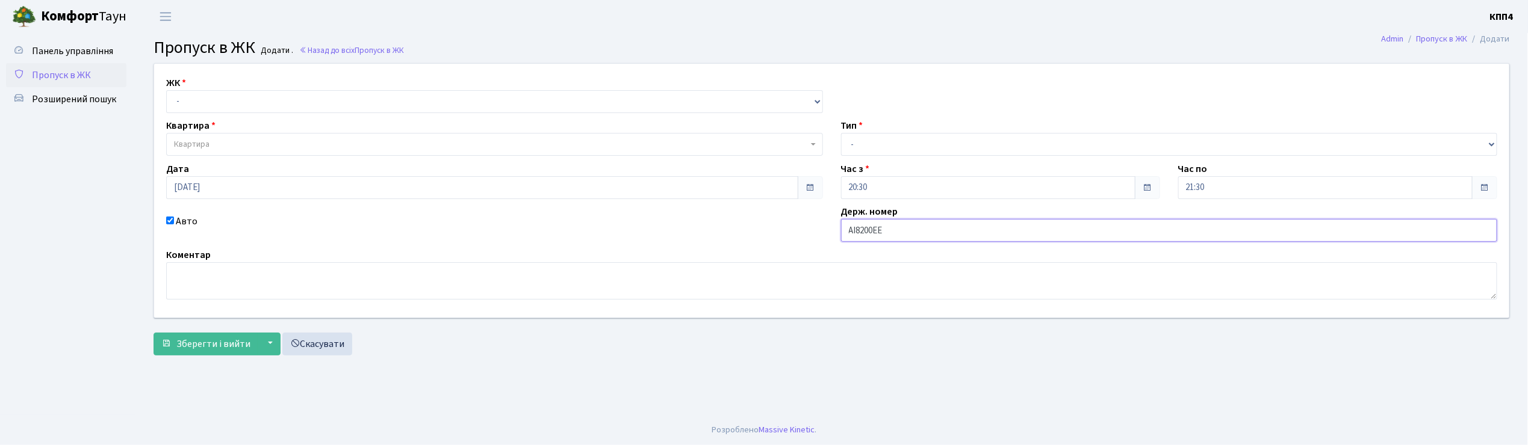
type input "АІ8200ЕЕ"
click at [195, 105] on select "- КТ, вул. Регенераторна, 4 КТ2, просп. Соборності, 17 КТ3, вул. Березнева, 16 …" at bounding box center [494, 101] width 657 height 23
select select "271"
click at [166, 90] on select "- КТ, вул. Регенераторна, 4 КТ2, просп. Соборності, 17 КТ3, вул. Березнева, 16 …" at bounding box center [494, 101] width 657 height 23
select select
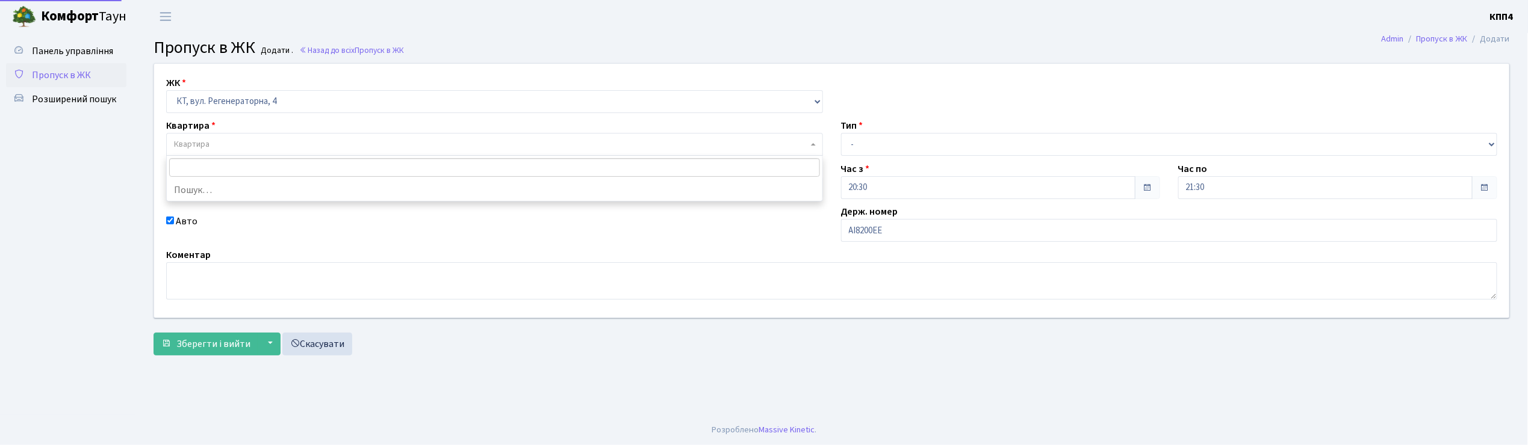
click at [188, 144] on span "Квартира" at bounding box center [192, 144] width 36 height 12
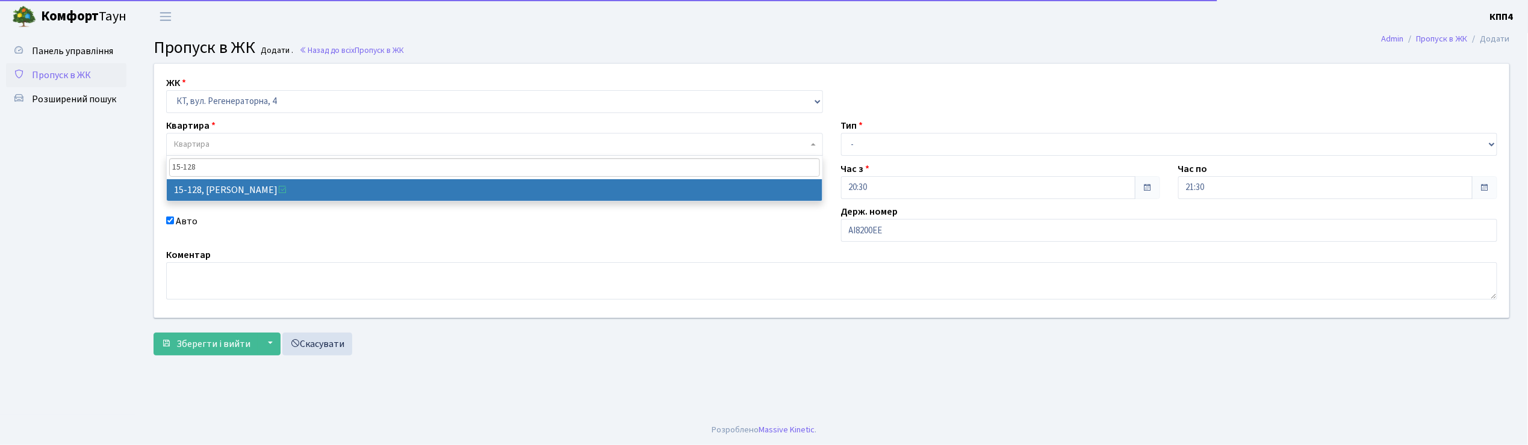
type input "15-128"
select select "8903"
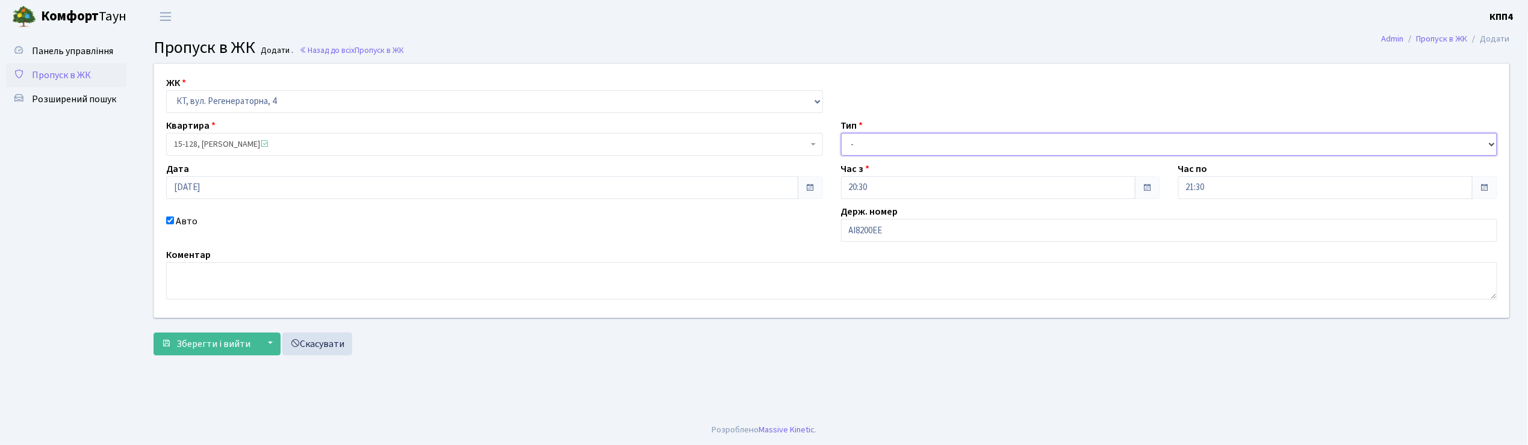
click at [879, 147] on select "- Доставка Таксі Гості Сервіс" at bounding box center [1169, 144] width 657 height 23
select select "2"
click at [841, 133] on select "- Доставка Таксі Гості Сервіс" at bounding box center [1169, 144] width 657 height 23
click at [220, 347] on span "Зберегти і вийти" at bounding box center [213, 344] width 74 height 13
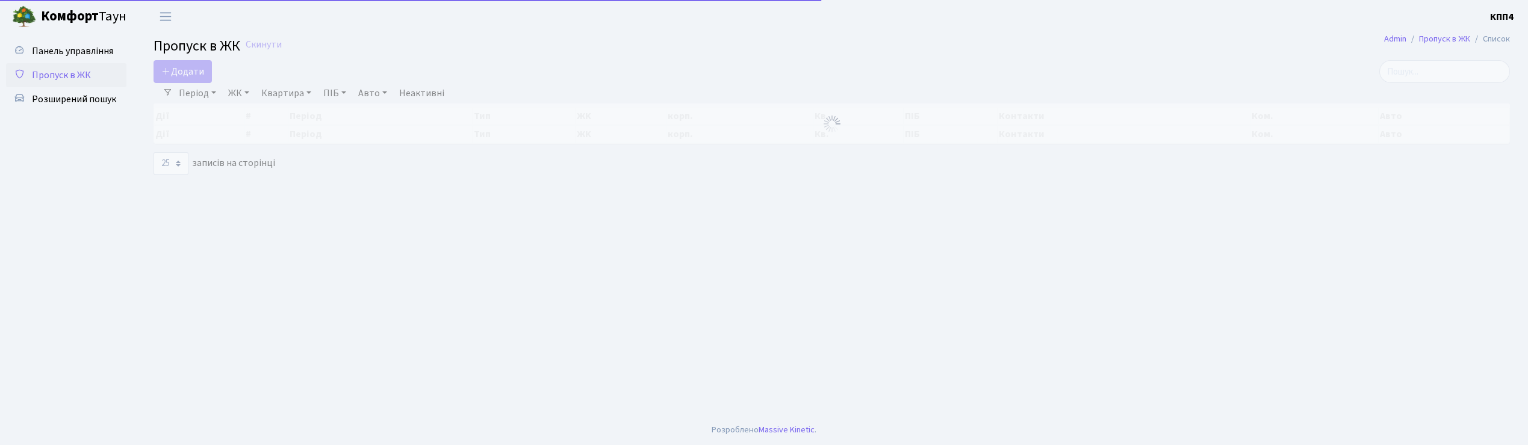
select select "25"
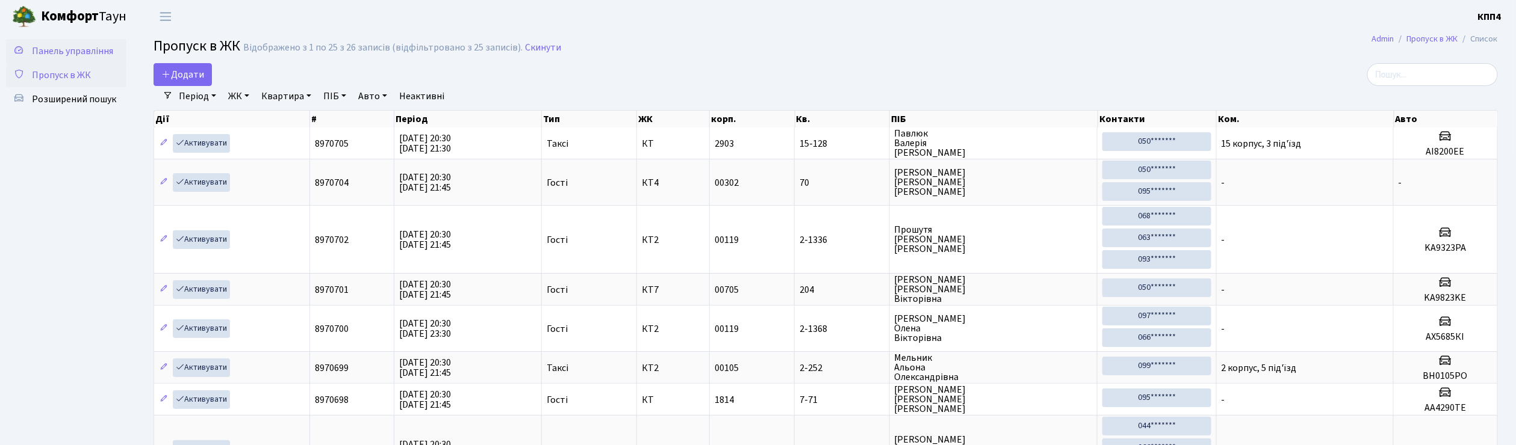
click at [63, 49] on span "Панель управління" at bounding box center [72, 51] width 81 height 13
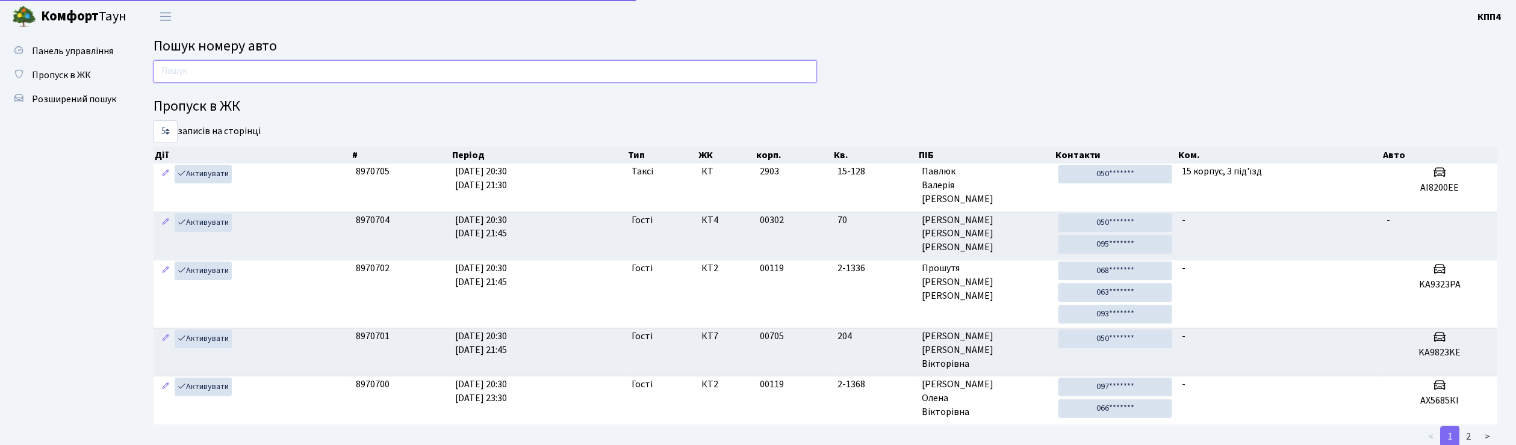
click at [207, 68] on input "text" at bounding box center [485, 71] width 663 height 23
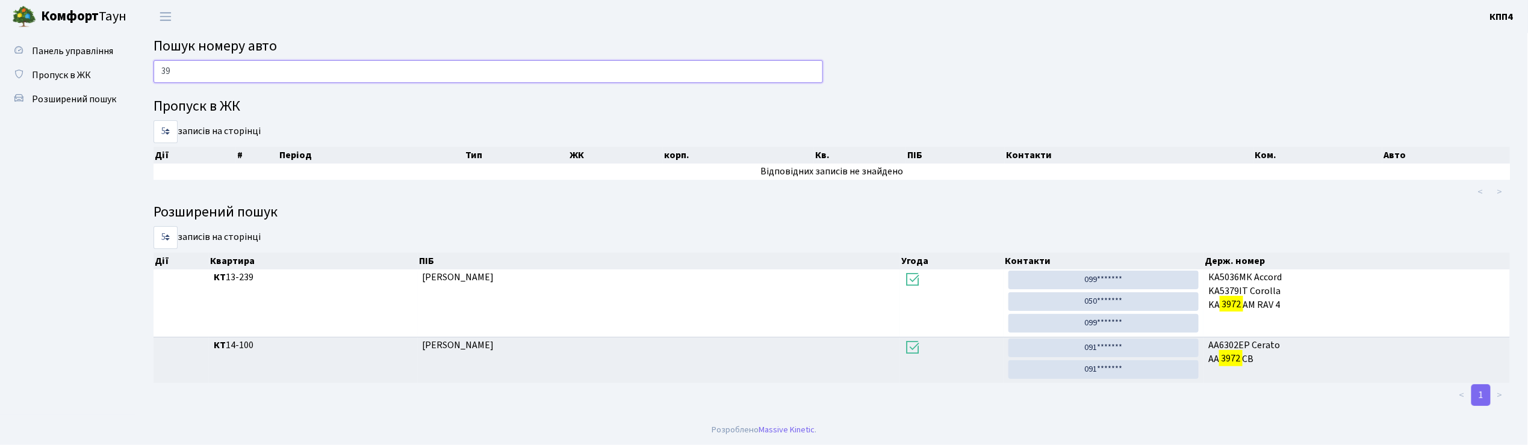
type input "3"
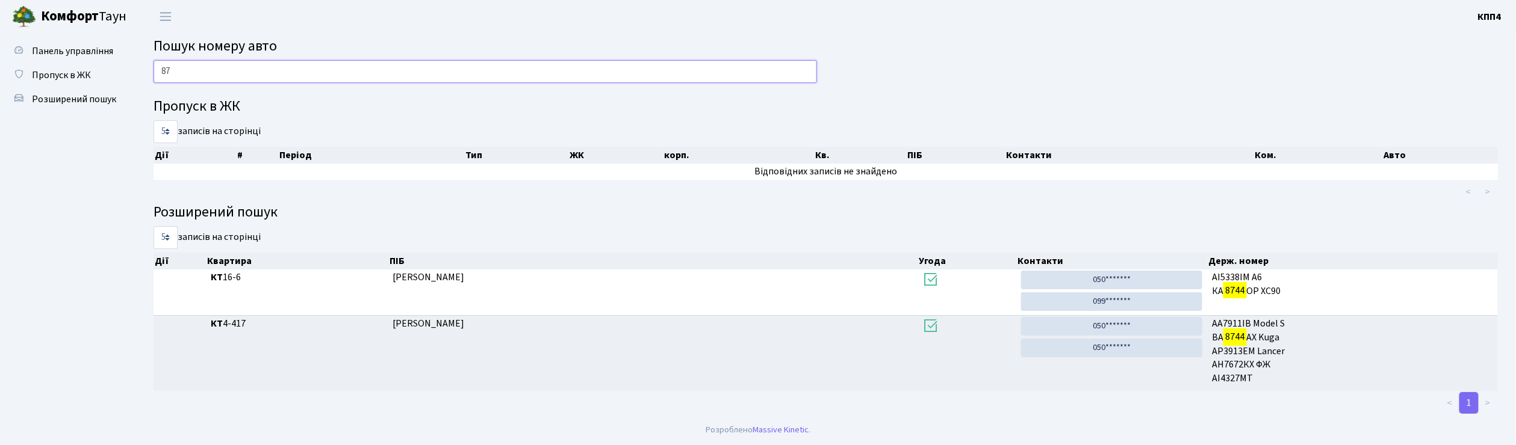
type input "8"
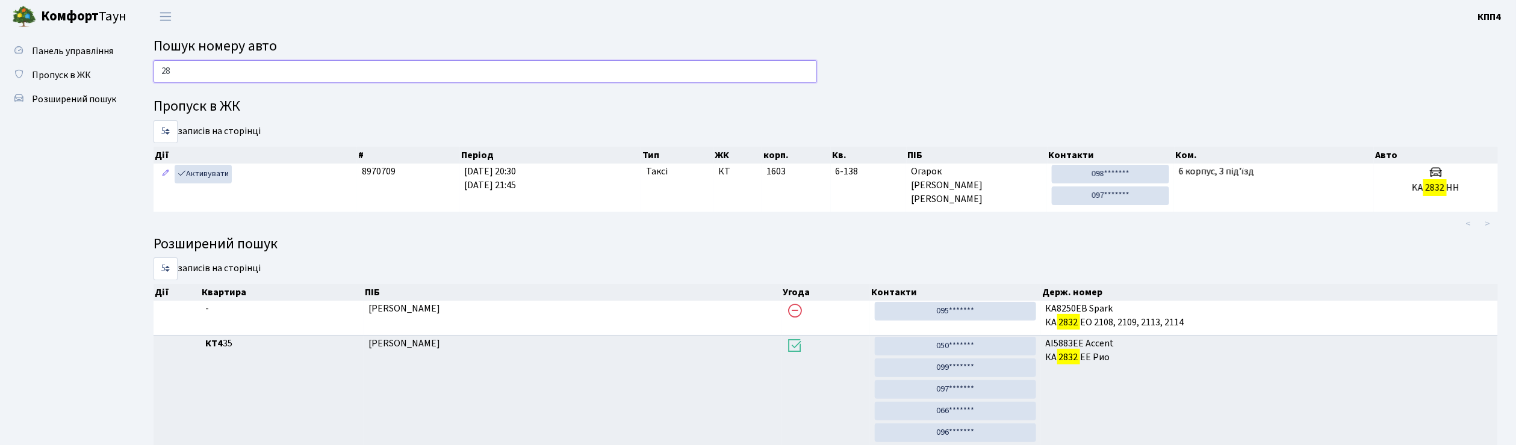
type input "2"
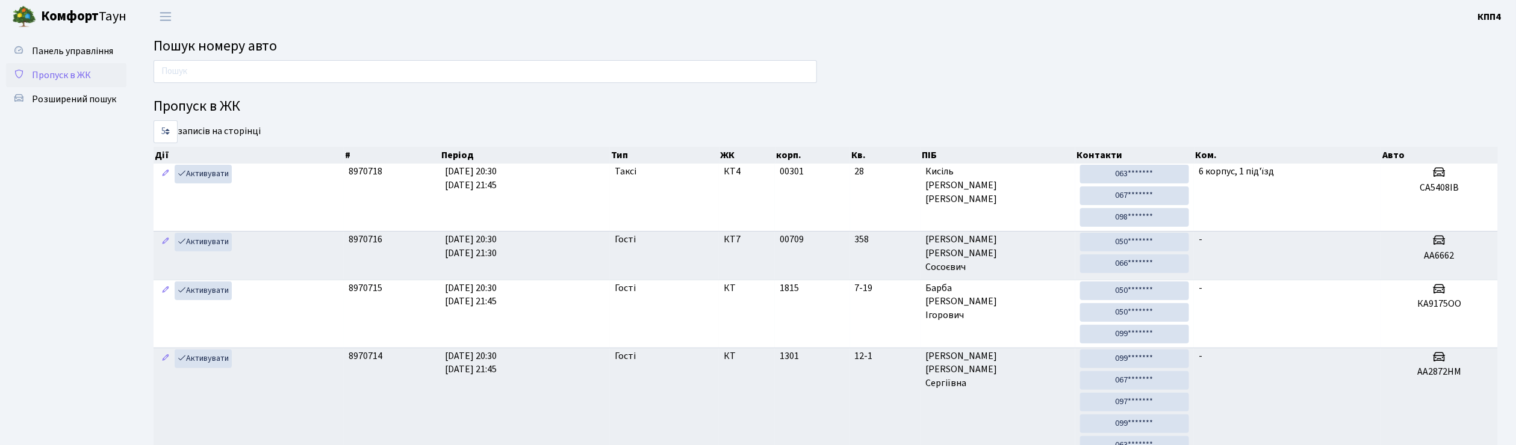
click at [52, 71] on span "Пропуск в ЖК" at bounding box center [61, 75] width 59 height 13
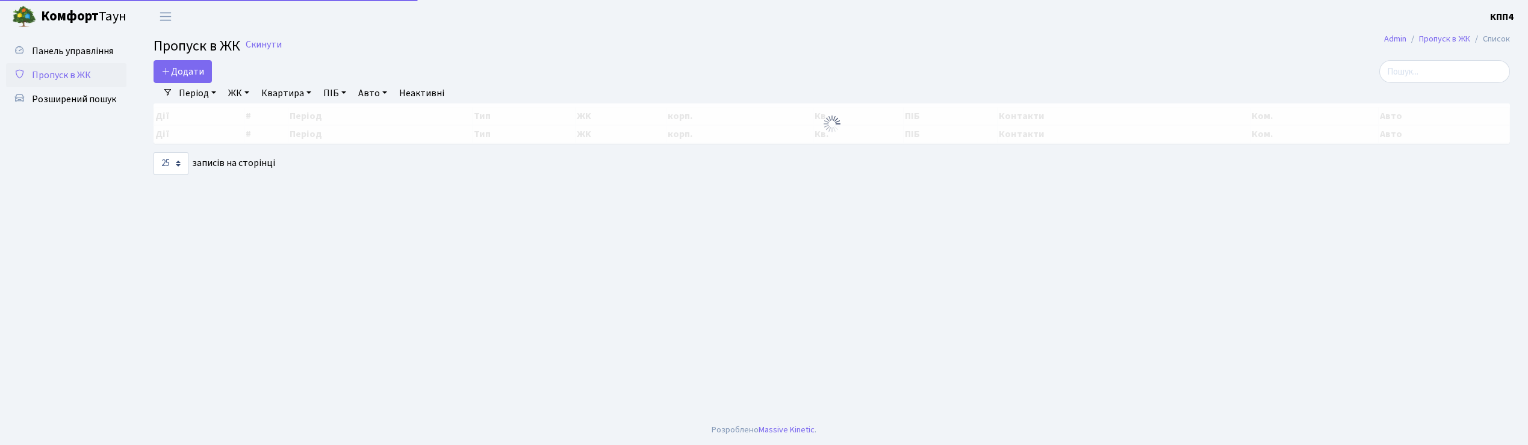
select select "25"
click at [184, 78] on span "Додати" at bounding box center [182, 71] width 43 height 13
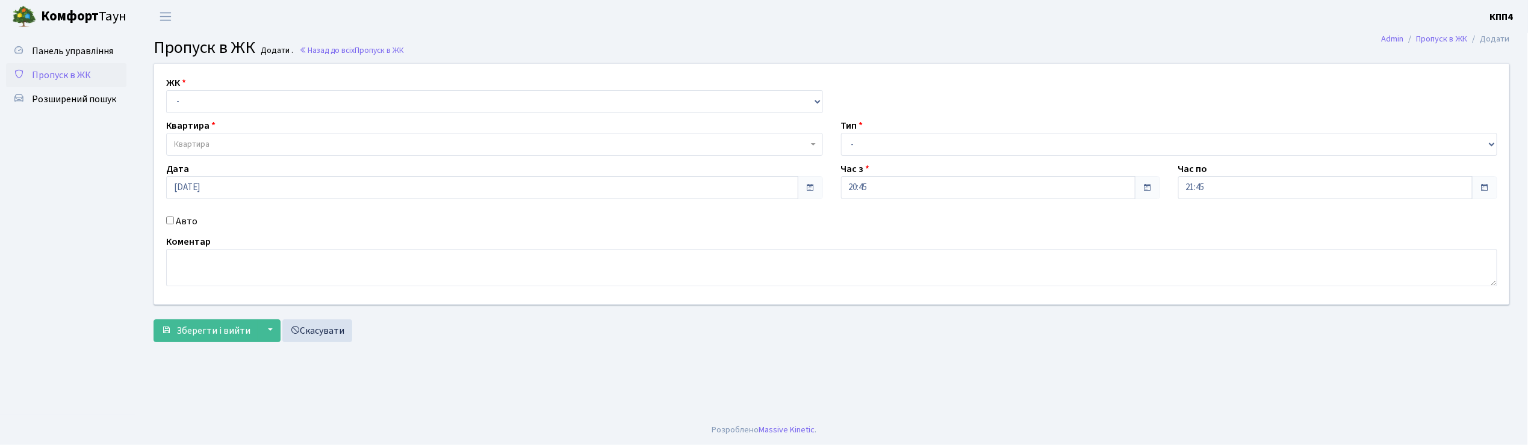
click at [171, 222] on input "Авто" at bounding box center [170, 221] width 8 height 8
checkbox input "true"
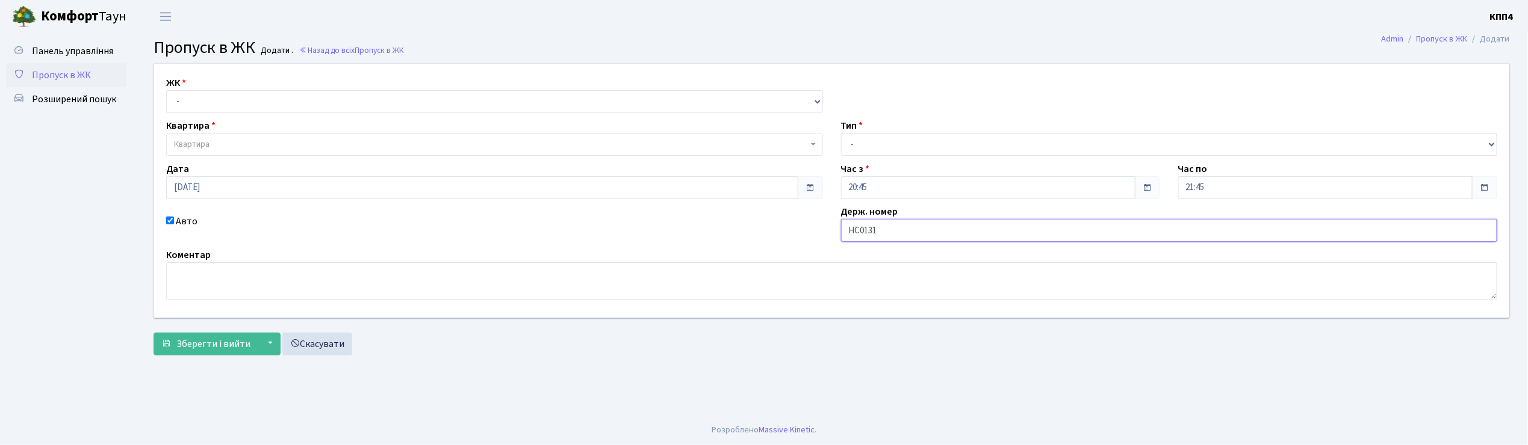
type input "НС0131YA"
click at [207, 108] on select "- КТ, вул. Регенераторна, 4 КТ2, просп. [STREET_ADDRESS] [STREET_ADDRESS] [PERS…" at bounding box center [494, 101] width 657 height 23
select select "271"
click at [166, 90] on select "- КТ, вул. Регенераторна, 4 КТ2, просп. [STREET_ADDRESS] [STREET_ADDRESS] [PERS…" at bounding box center [494, 101] width 657 height 23
select select
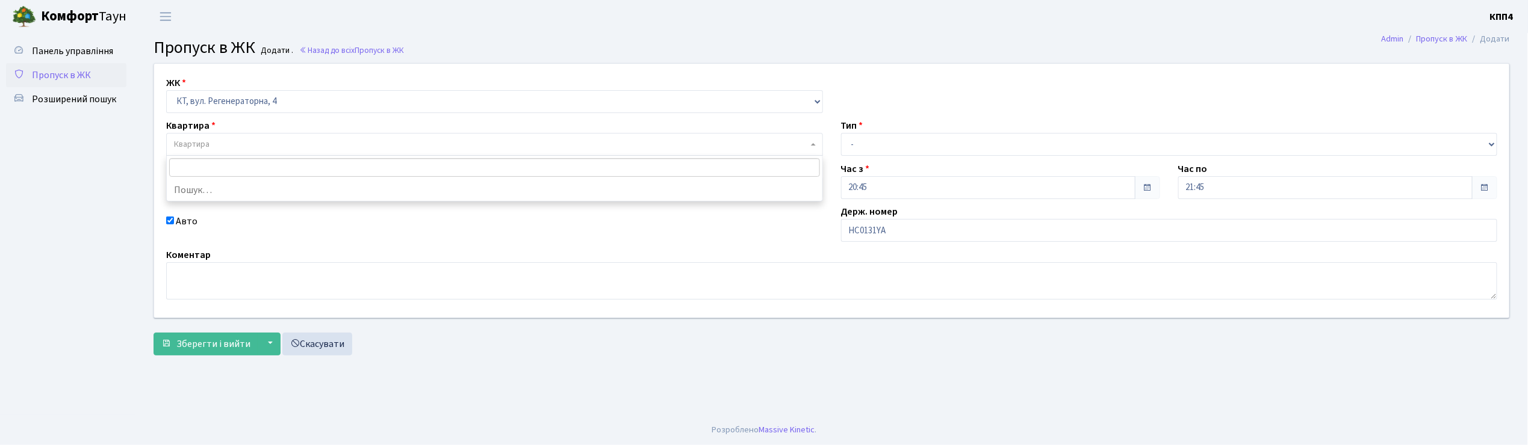
click at [214, 144] on span "Квартира" at bounding box center [491, 144] width 634 height 12
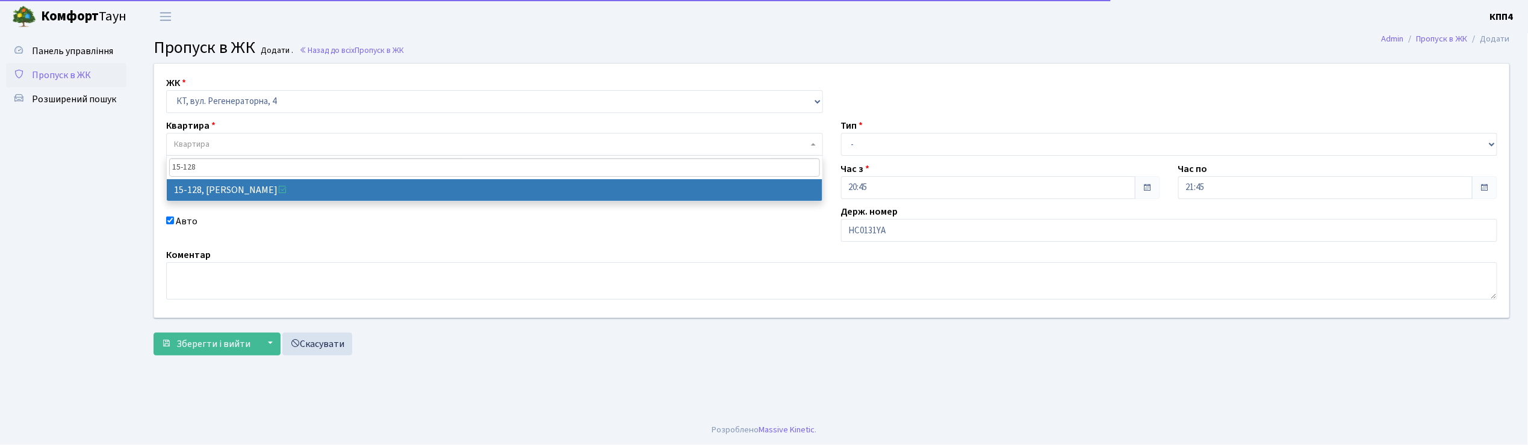
type input "15-128"
select select "8903"
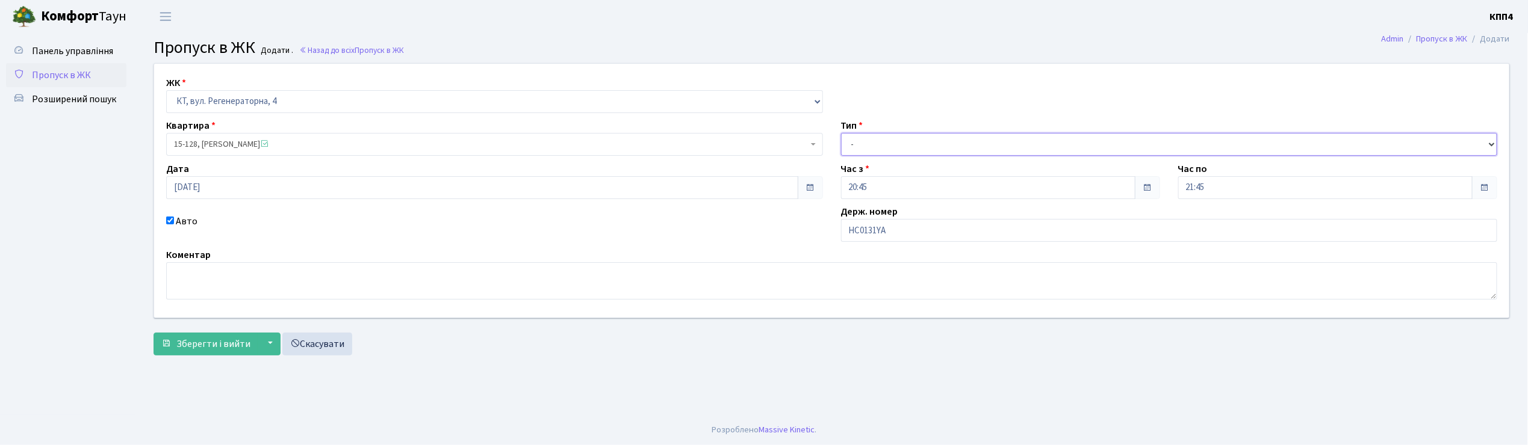
click at [861, 146] on select "- Доставка Таксі Гості Сервіс" at bounding box center [1169, 144] width 657 height 23
select select "2"
click at [841, 133] on select "- Доставка Таксі Гості Сервіс" at bounding box center [1169, 144] width 657 height 23
click at [205, 340] on span "Зберегти і вийти" at bounding box center [213, 344] width 74 height 13
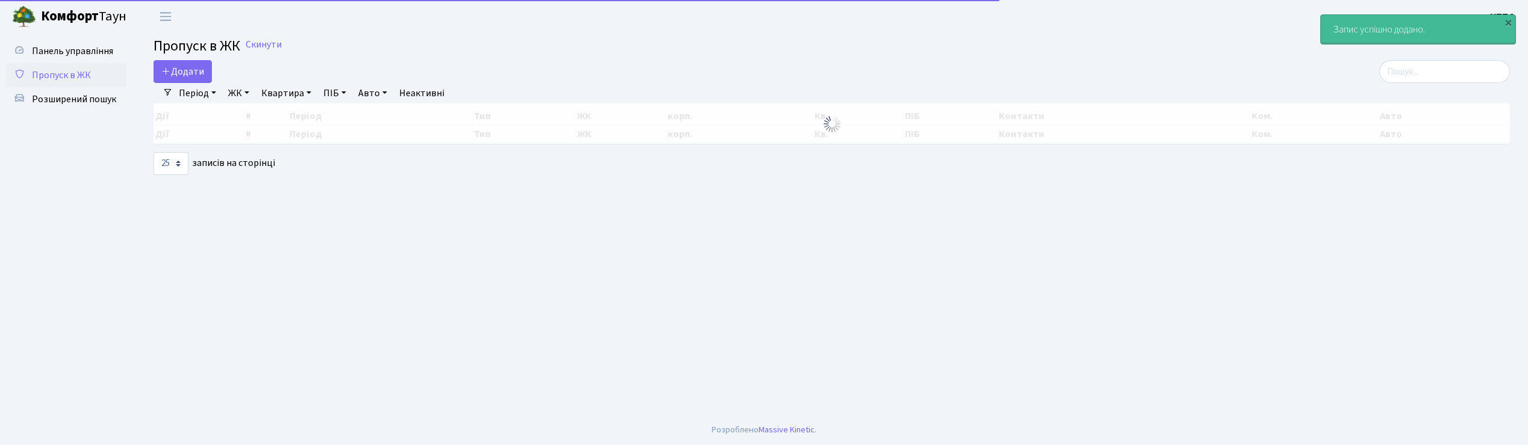
select select "25"
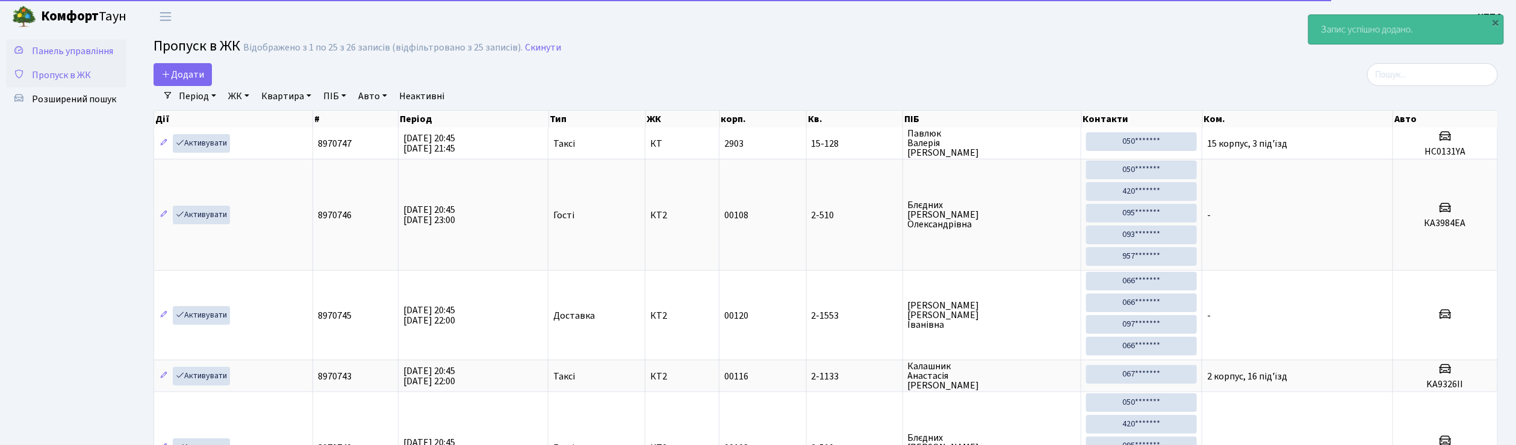
click at [87, 47] on span "Панель управління" at bounding box center [72, 51] width 81 height 13
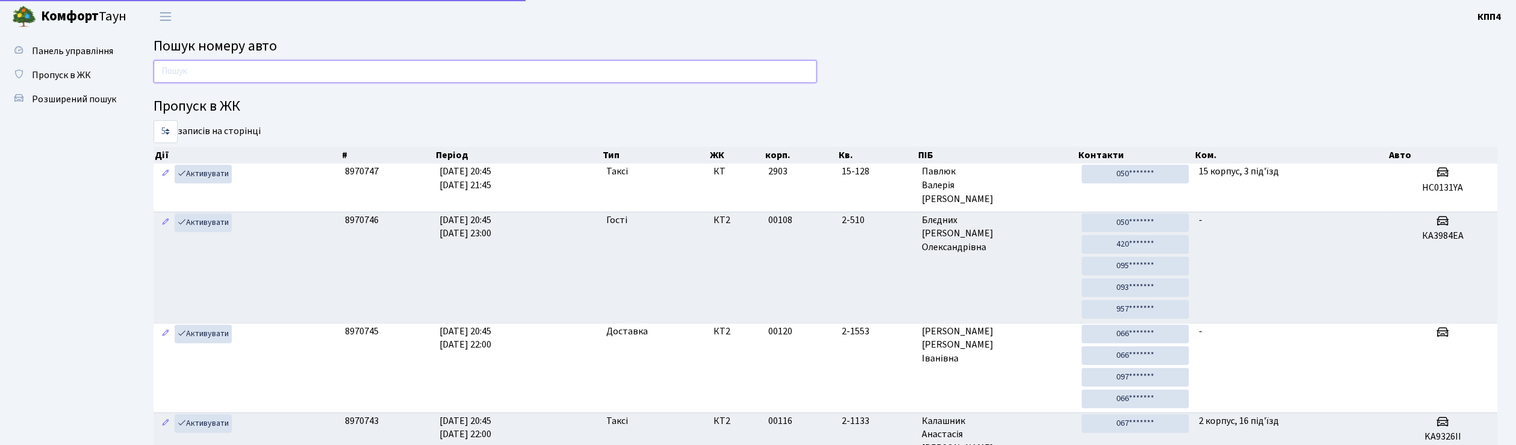
drag, startPoint x: 0, startPoint y: 0, endPoint x: 229, endPoint y: 80, distance: 242.9
click at [229, 80] on input "text" at bounding box center [485, 71] width 663 height 23
click at [67, 83] on link "Пропуск в ЖК" at bounding box center [66, 75] width 120 height 24
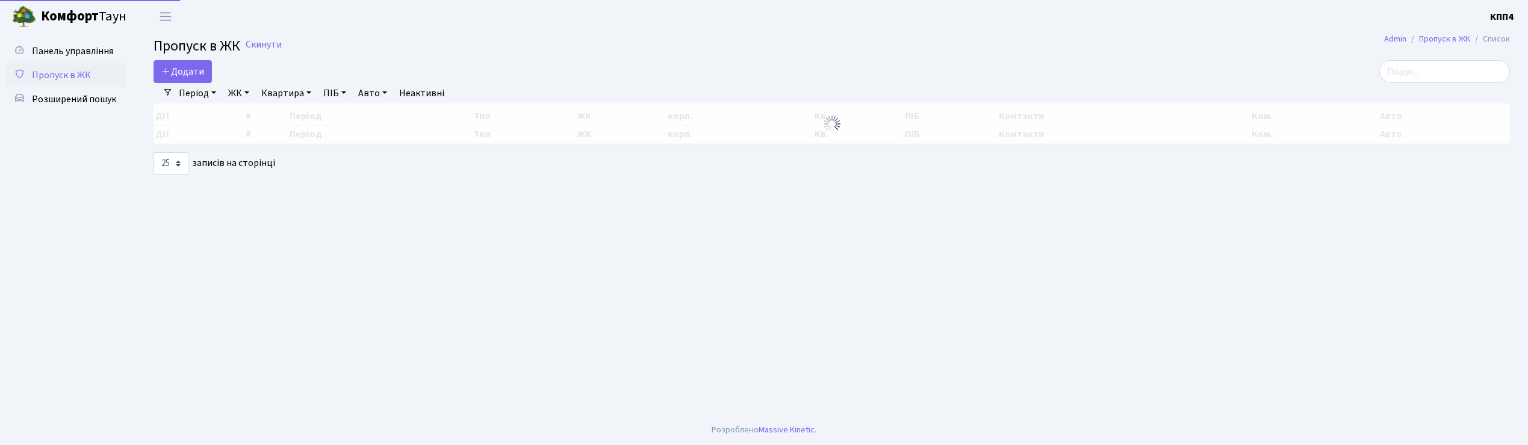
select select "25"
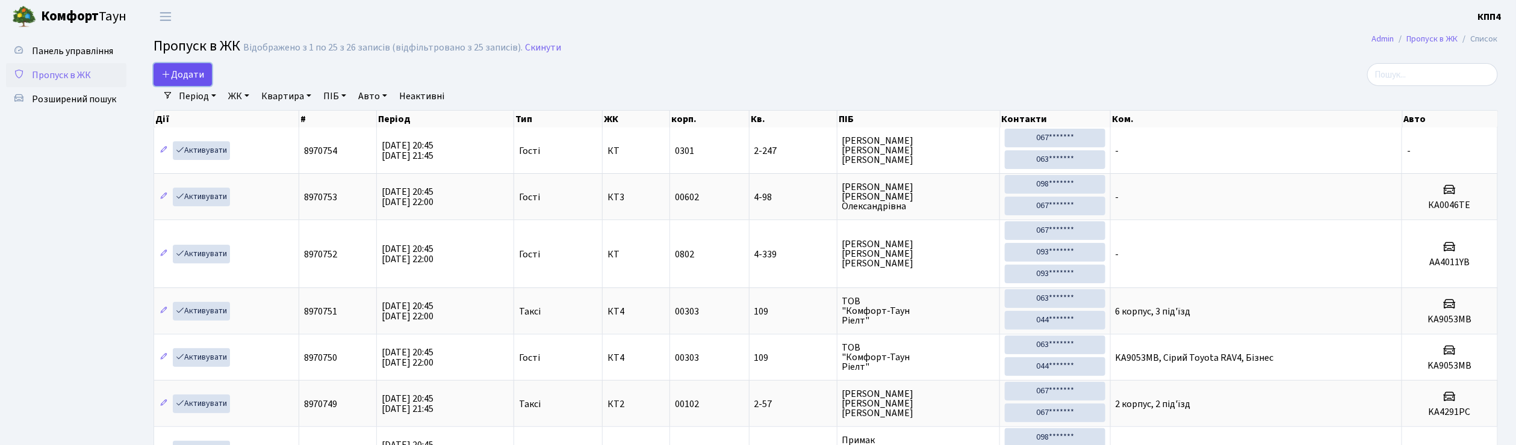
click at [200, 75] on span "Додати" at bounding box center [182, 74] width 43 height 13
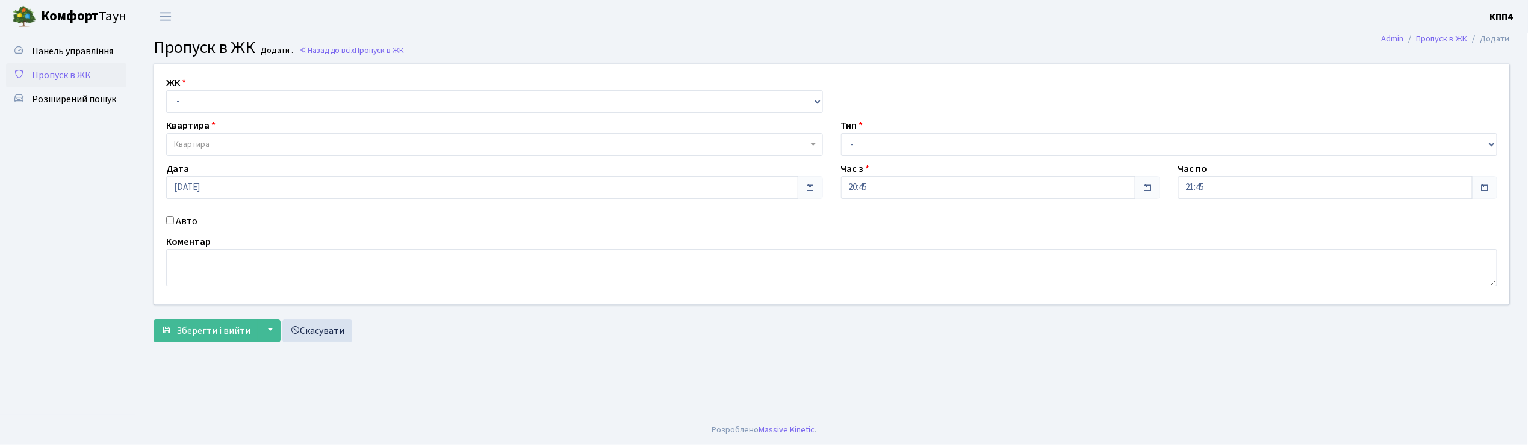
click at [167, 222] on input "Авто" at bounding box center [170, 221] width 8 height 8
checkbox input "true"
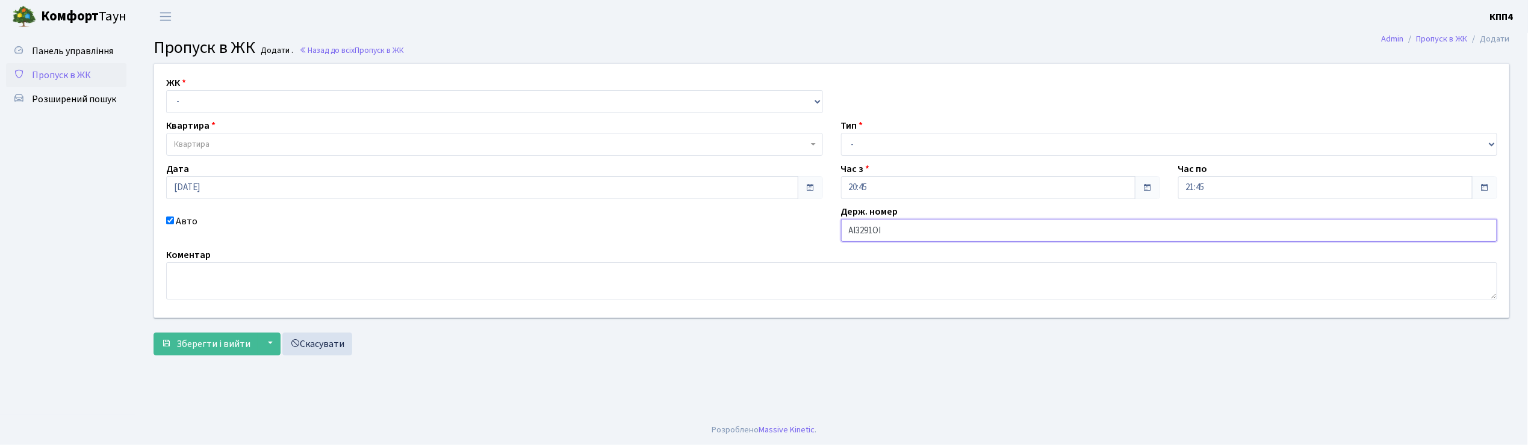
type input "АІ3291ОІ"
click at [207, 111] on select "- КТ, вул. Регенераторна, 4 КТ2, просп. [STREET_ADDRESS] [STREET_ADDRESS] [PERS…" at bounding box center [494, 101] width 657 height 23
select select "271"
click at [166, 90] on select "- КТ, вул. Регенераторна, 4 КТ2, просп. [STREET_ADDRESS] [STREET_ADDRESS] [PERS…" at bounding box center [494, 101] width 657 height 23
select select
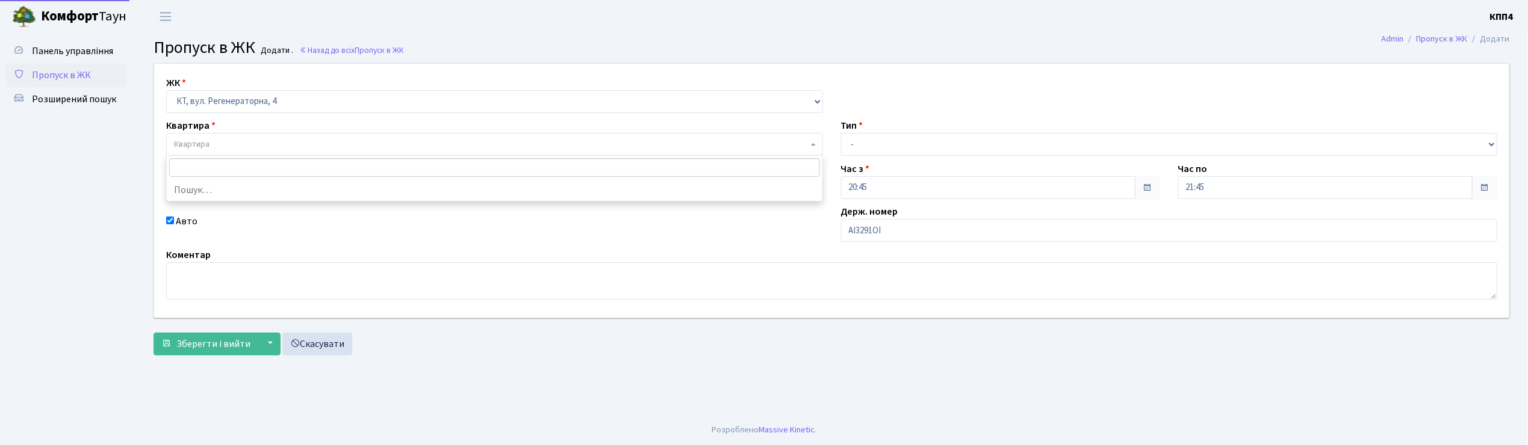
click at [205, 140] on span "Квартира" at bounding box center [192, 144] width 36 height 12
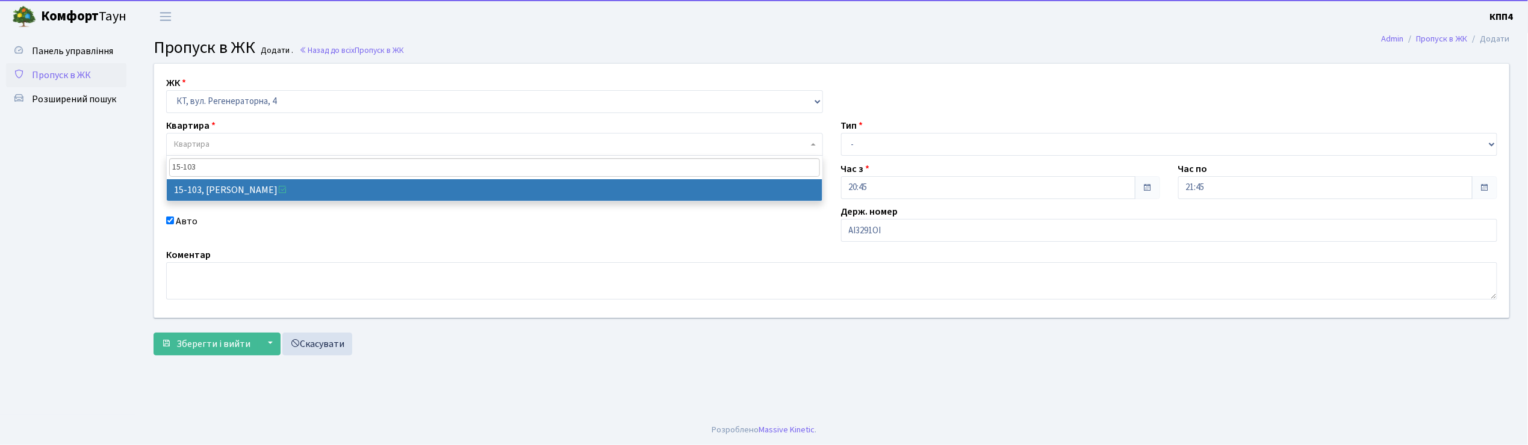
type input "15-103"
select select "8878"
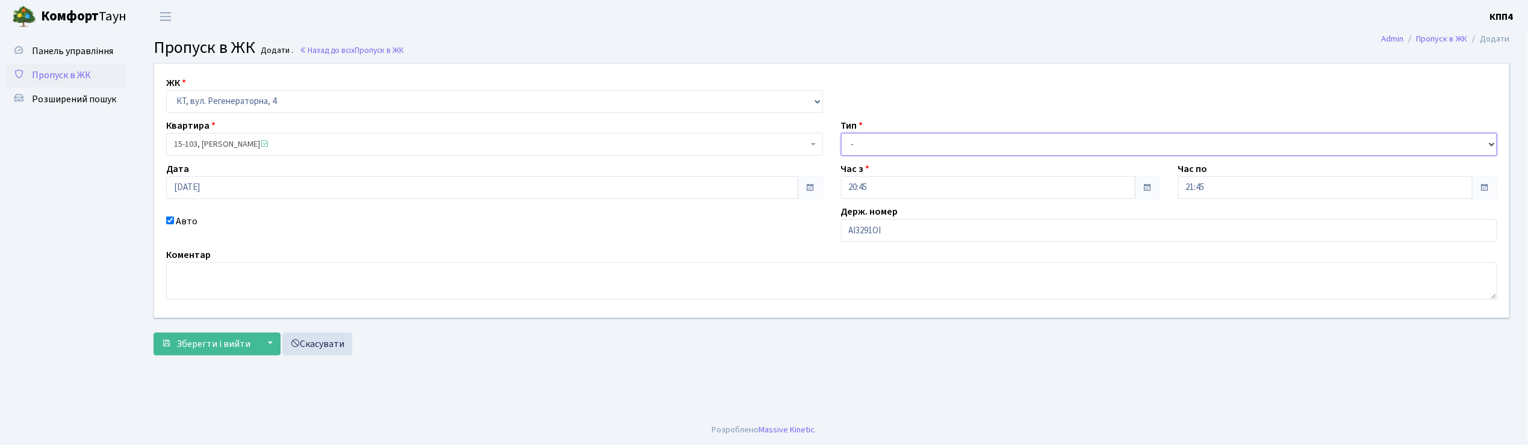
click at [865, 153] on select "- Доставка Таксі Гості Сервіс" at bounding box center [1169, 144] width 657 height 23
select select "2"
click at [841, 133] on select "- Доставка Таксі Гості Сервіс" at bounding box center [1169, 144] width 657 height 23
click at [208, 343] on span "Зберегти і вийти" at bounding box center [213, 344] width 74 height 13
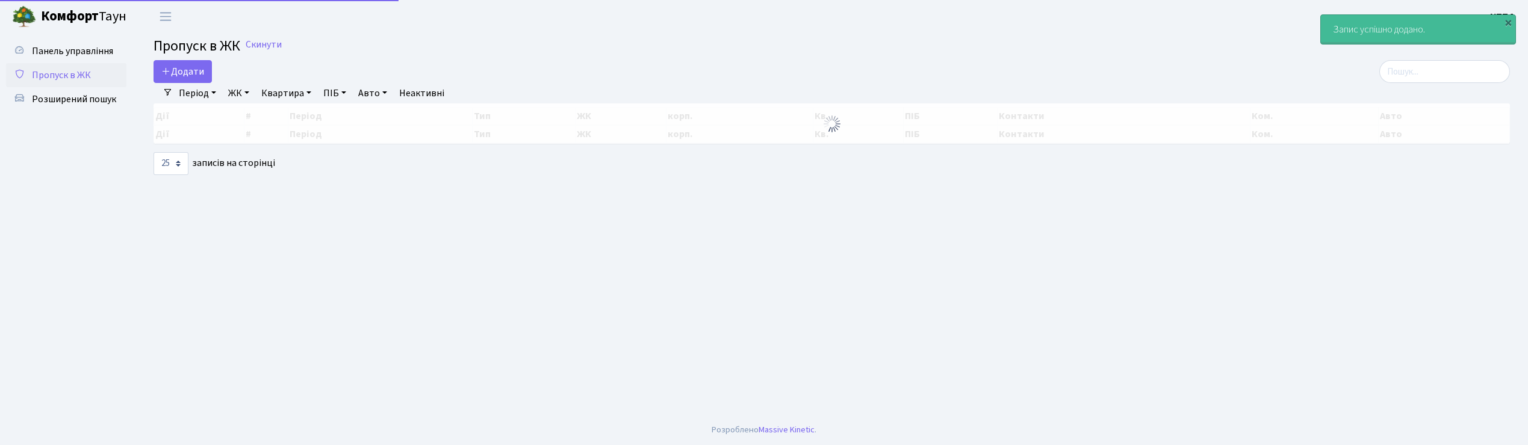
select select "25"
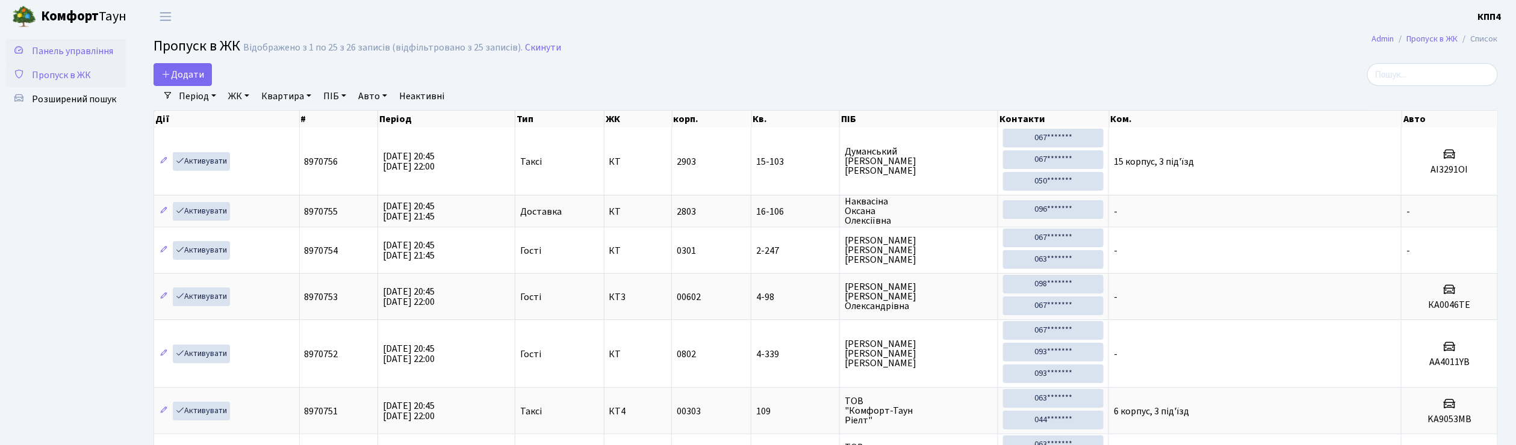
click at [87, 52] on span "Панель управління" at bounding box center [72, 51] width 81 height 13
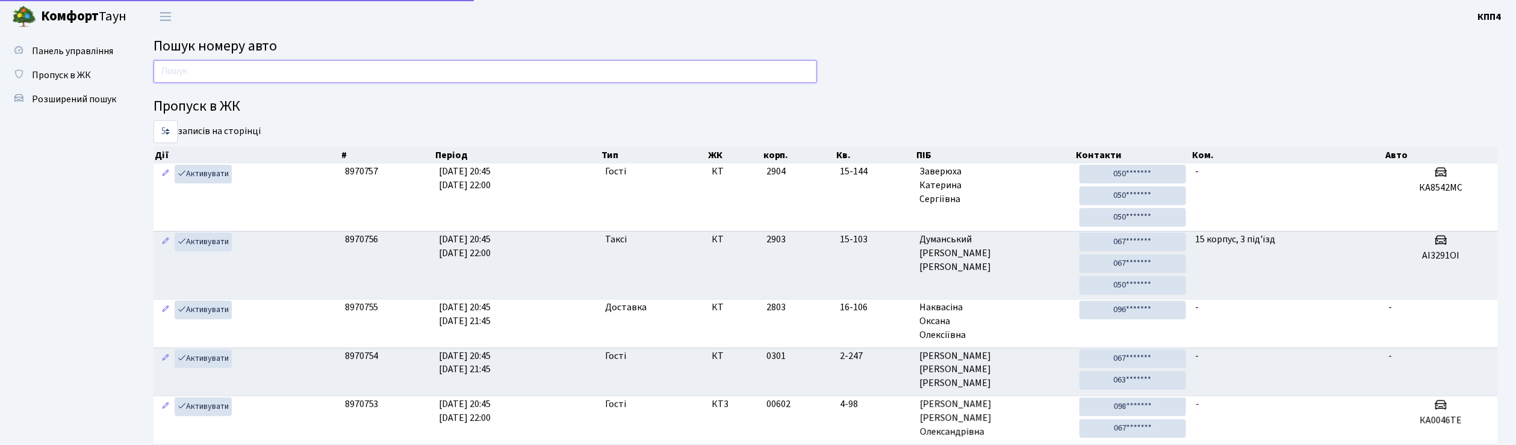
drag, startPoint x: 0, startPoint y: 0, endPoint x: 203, endPoint y: 69, distance: 214.2
click at [203, 69] on input "text" at bounding box center [485, 71] width 663 height 23
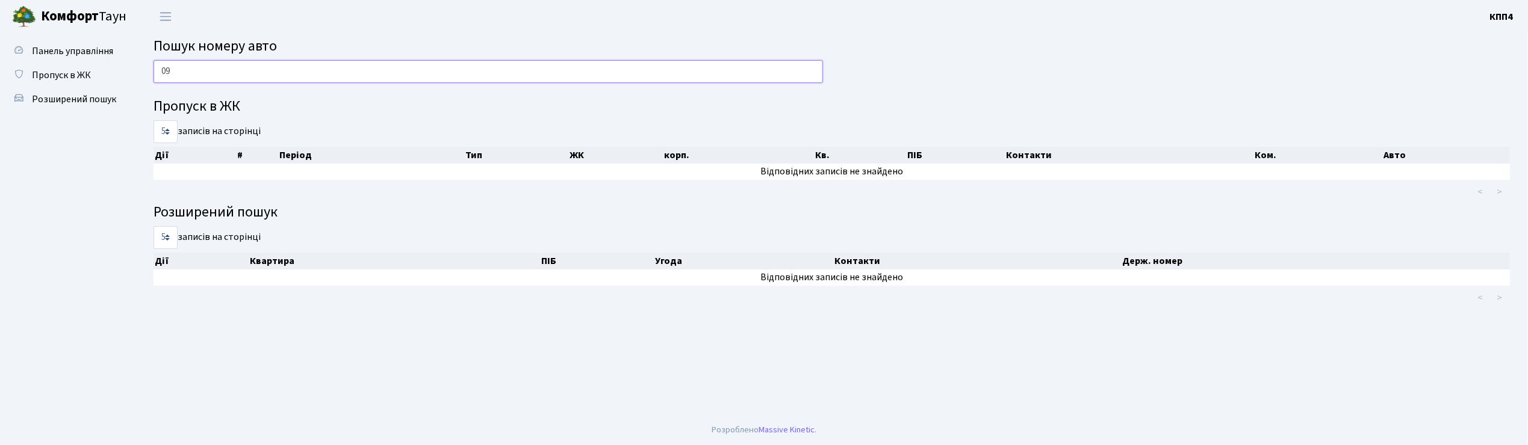
type input "0"
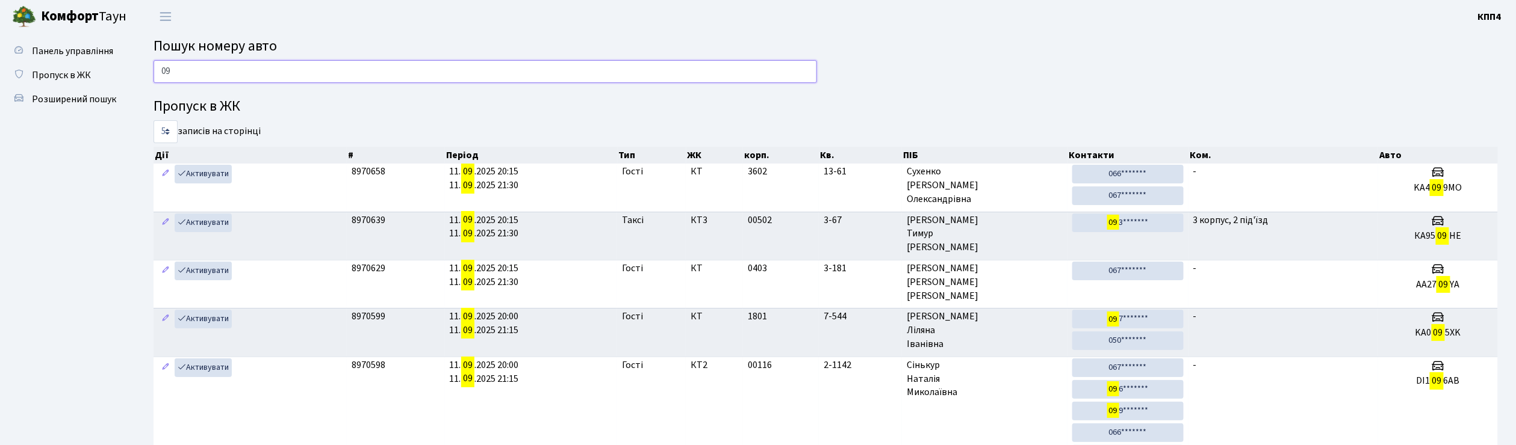
type input "0"
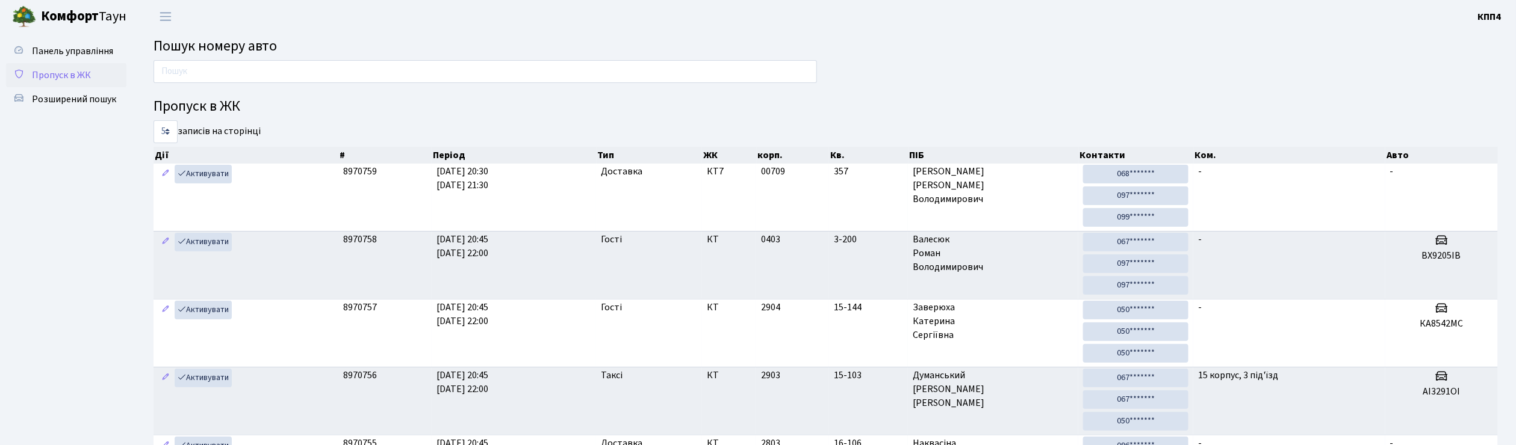
click at [70, 73] on span "Пропуск в ЖК" at bounding box center [61, 75] width 59 height 13
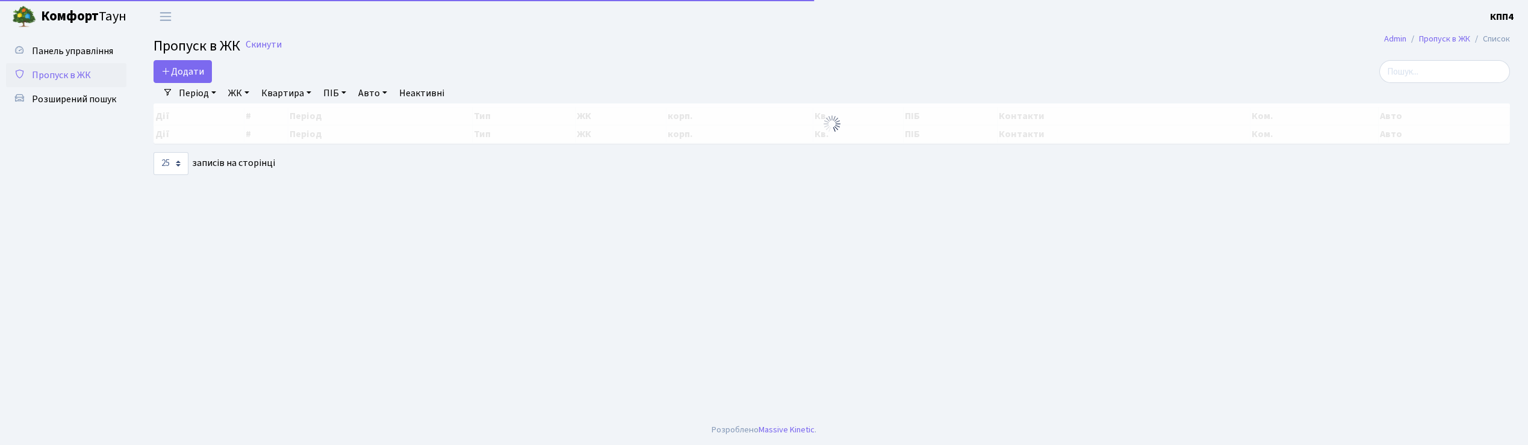
select select "25"
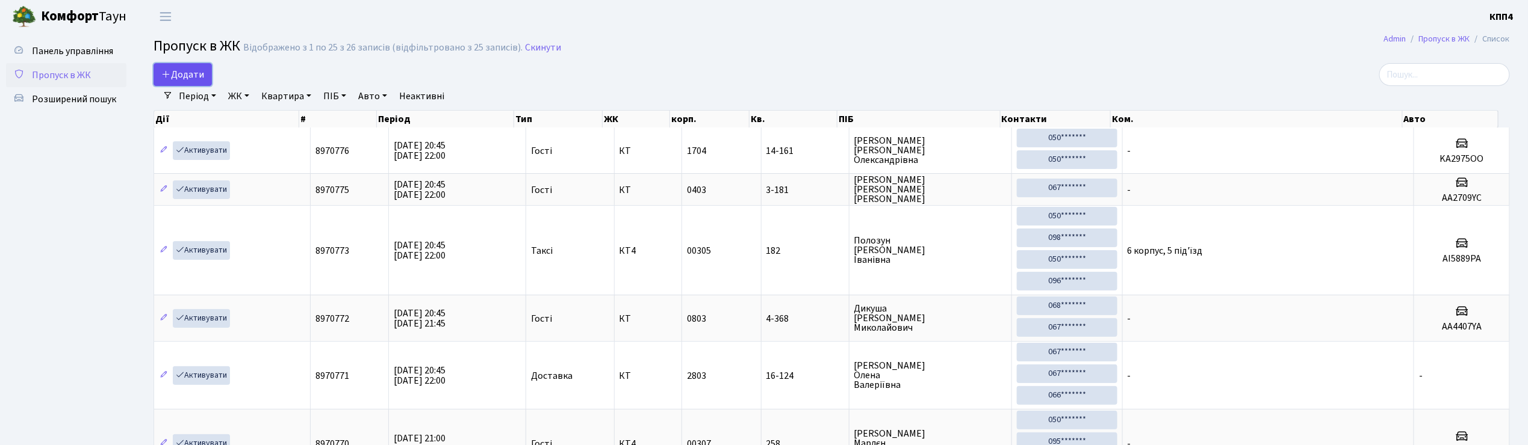
click at [177, 75] on span "Додати" at bounding box center [182, 74] width 43 height 13
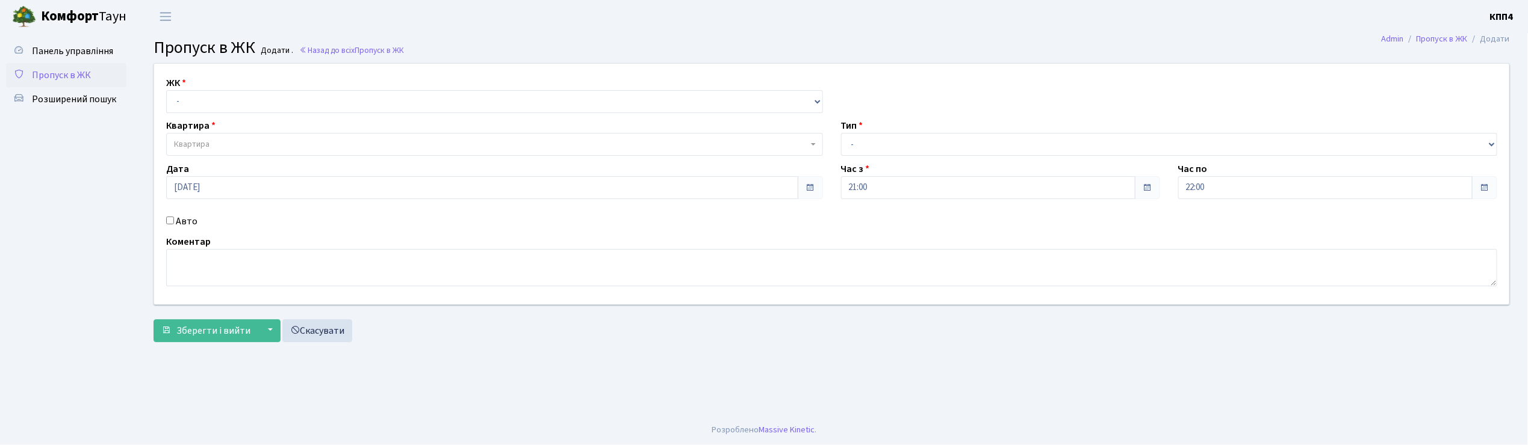
click at [171, 220] on input "Авто" at bounding box center [170, 221] width 8 height 8
checkbox input "true"
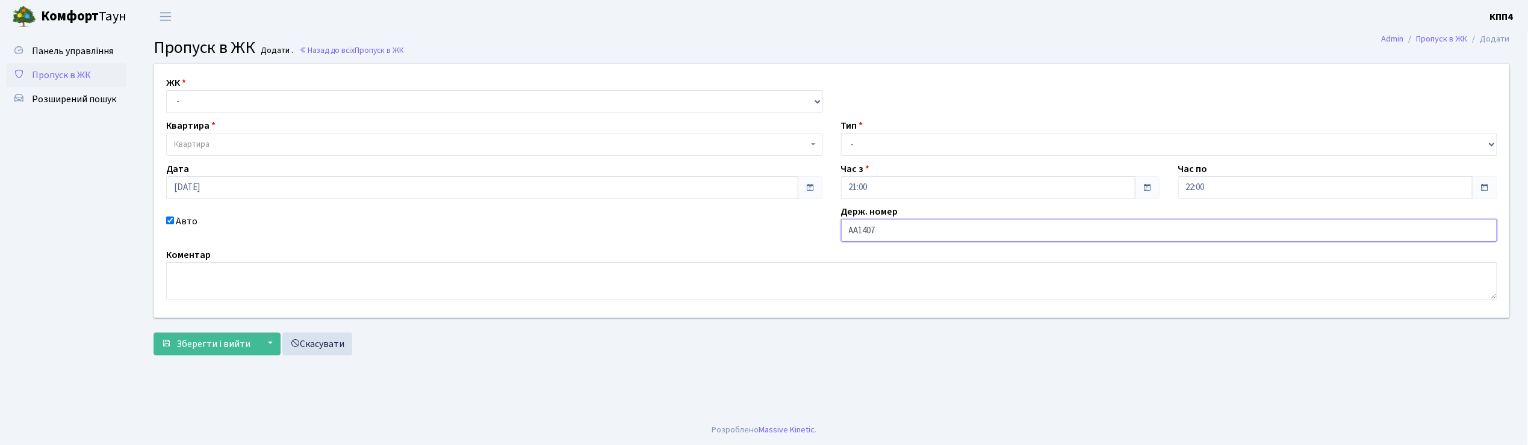
type input "АА1407АІ"
click at [223, 101] on select "- КТ, вул. Регенераторна, 4 КТ2, просп. [STREET_ADDRESS] [STREET_ADDRESS] [PERS…" at bounding box center [494, 101] width 657 height 23
select select "271"
click at [166, 90] on select "- КТ, вул. Регенераторна, 4 КТ2, просп. [STREET_ADDRESS] [STREET_ADDRESS] [PERS…" at bounding box center [494, 101] width 657 height 23
select select
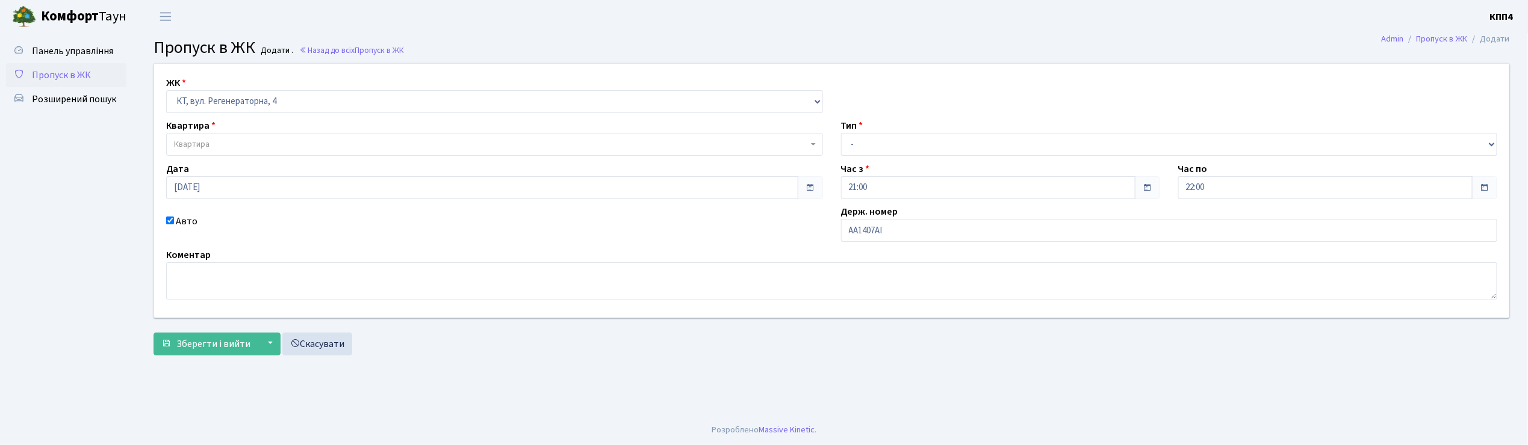
click at [212, 148] on span "Квартира" at bounding box center [491, 144] width 634 height 12
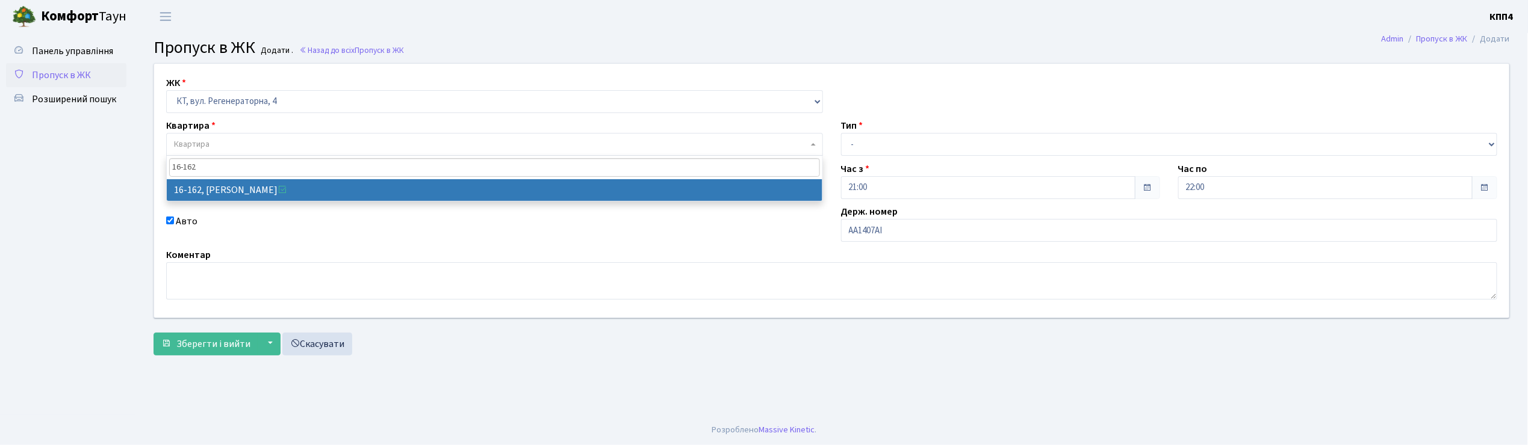
type input "16-162"
select select "8723"
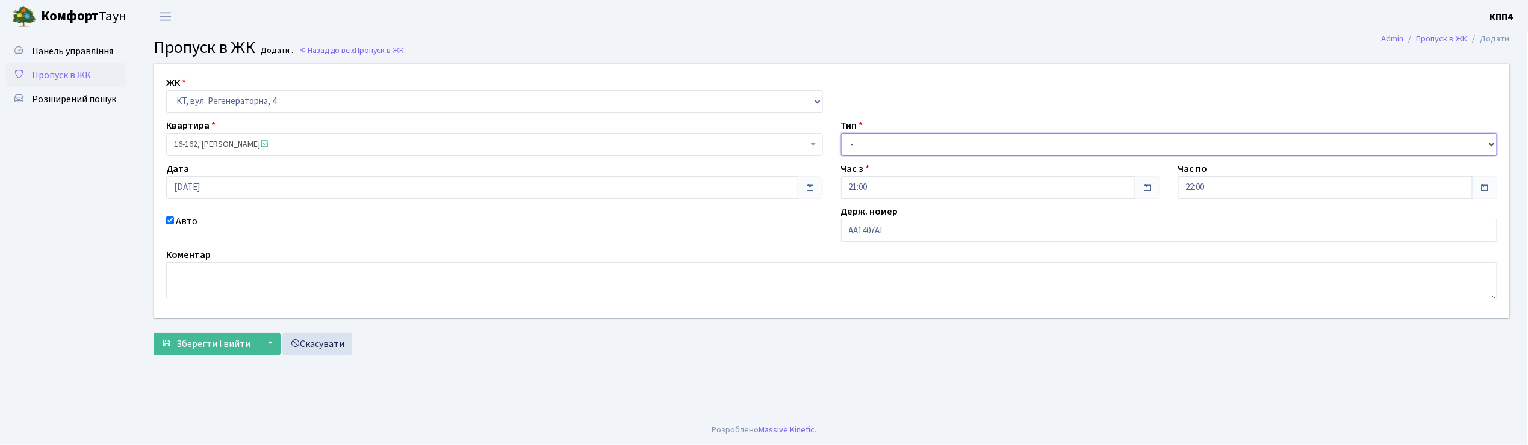
click at [886, 137] on select "- Доставка Таксі Гості Сервіс" at bounding box center [1169, 144] width 657 height 23
select select "2"
click at [841, 133] on select "- Доставка Таксі Гості Сервіс" at bounding box center [1169, 144] width 657 height 23
click at [189, 354] on button "Зберегти і вийти" at bounding box center [206, 344] width 105 height 23
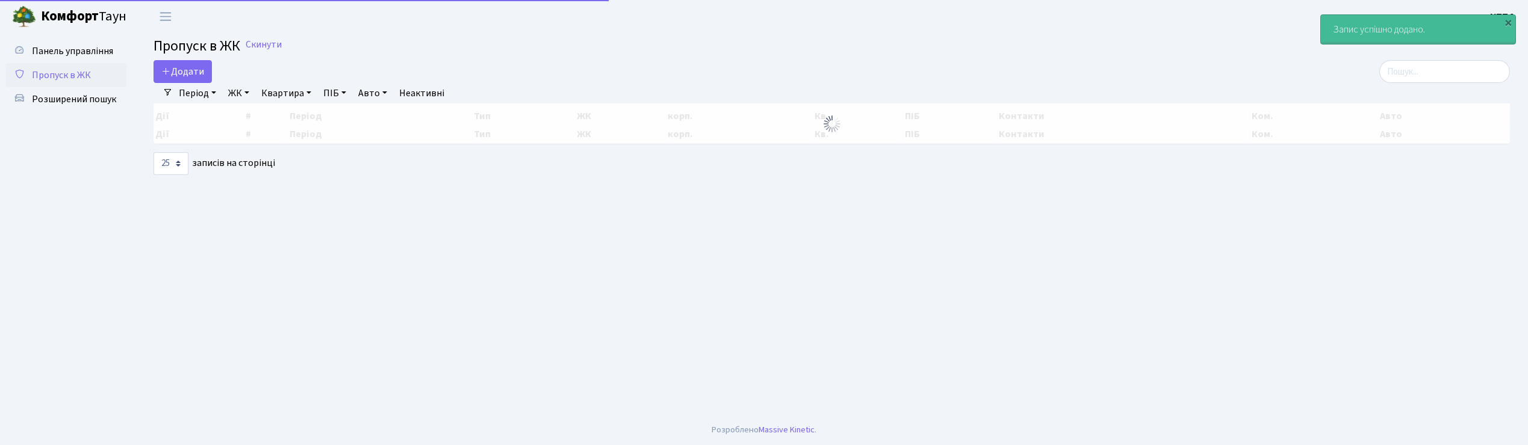
select select "25"
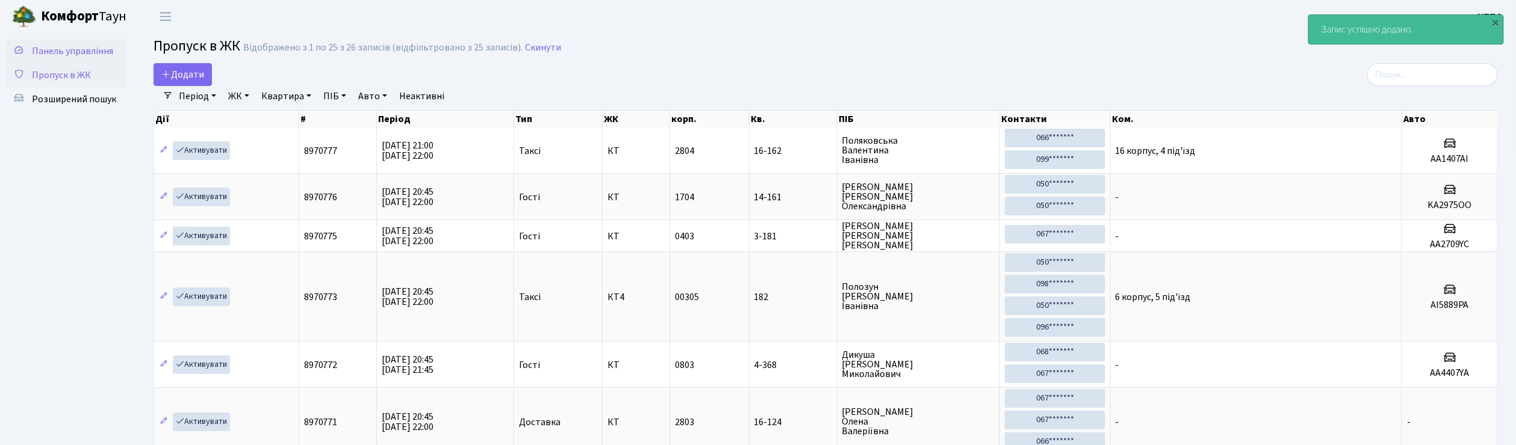
click at [82, 54] on span "Панель управління" at bounding box center [72, 51] width 81 height 13
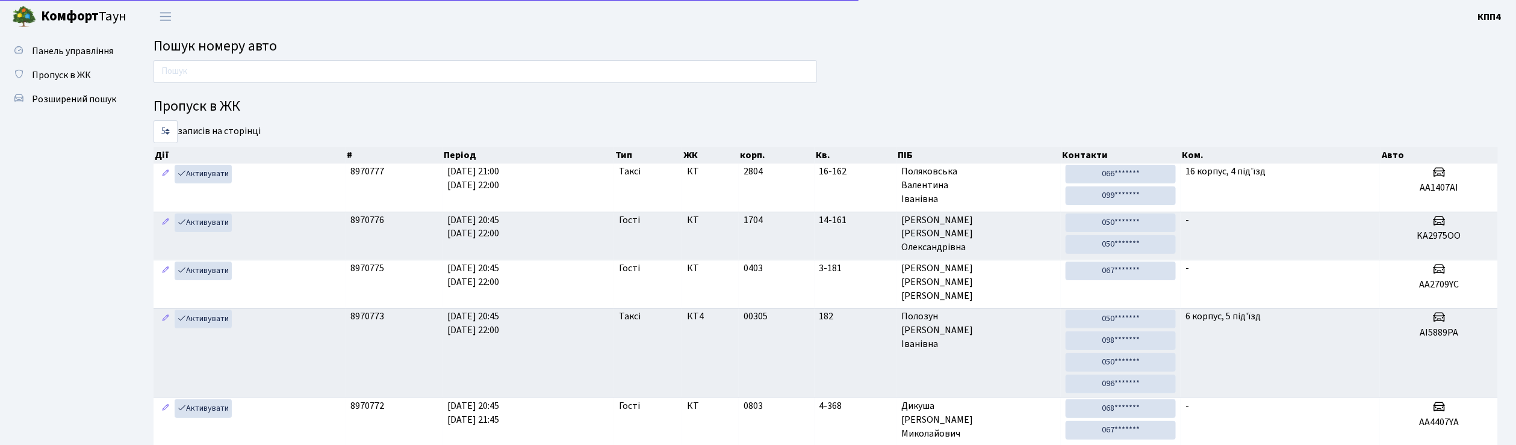
click at [232, 78] on input "text" at bounding box center [485, 71] width 663 height 23
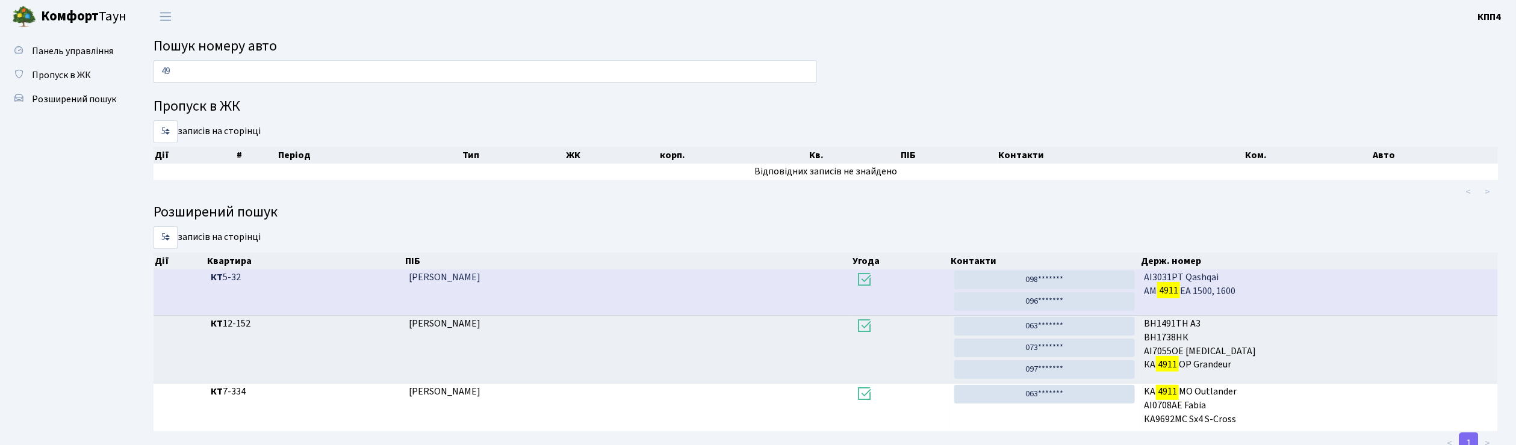
type input "4"
